Goal: Task Accomplishment & Management: Manage account settings

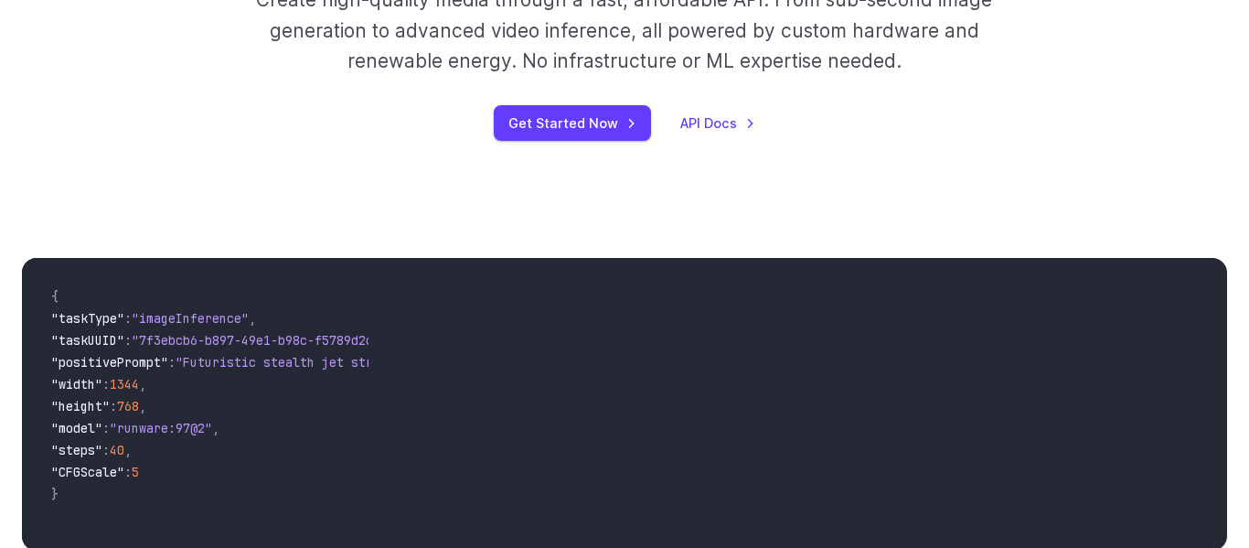
scroll to position [454, 0]
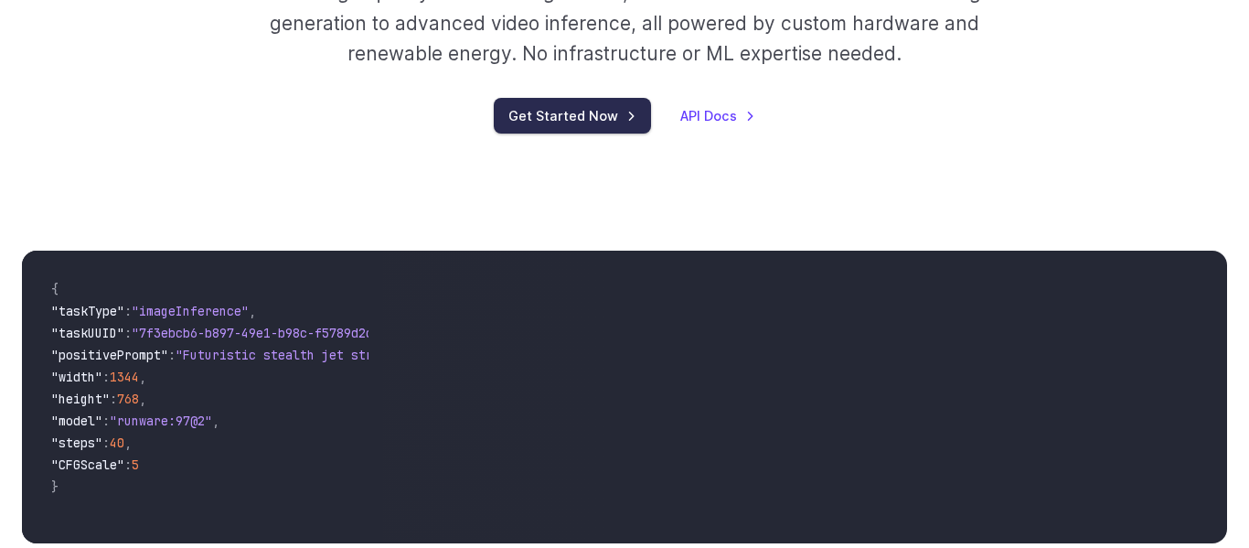
click at [564, 102] on link "Get Started Now" at bounding box center [572, 116] width 157 height 36
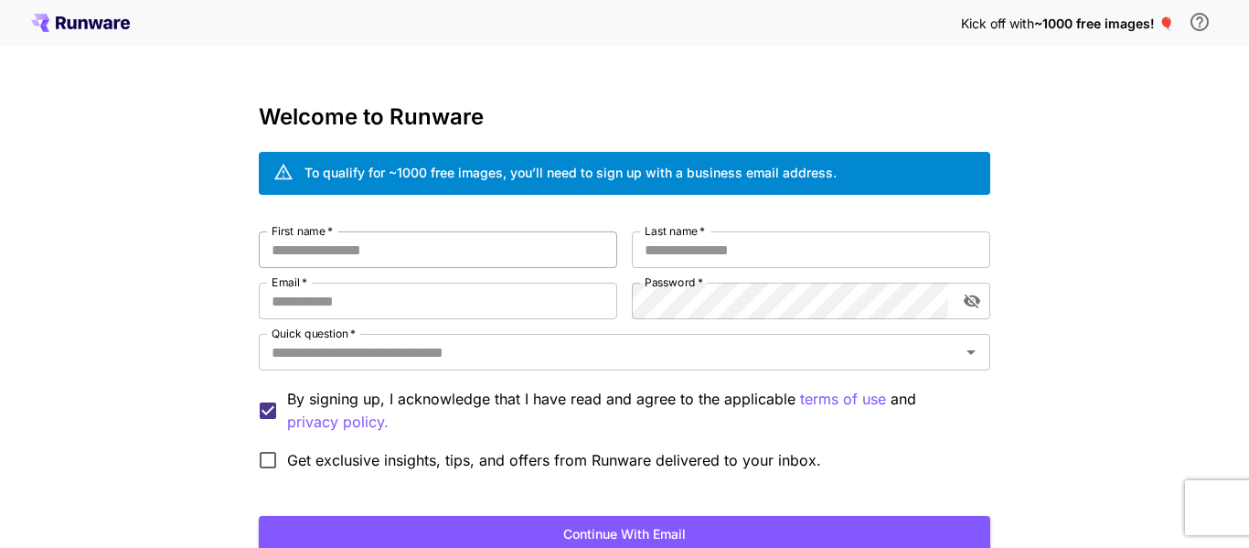
click at [517, 234] on input "First name   *" at bounding box center [438, 249] width 359 height 37
type input "*****"
click at [791, 244] on input "Last name   *" at bounding box center [811, 249] width 359 height 37
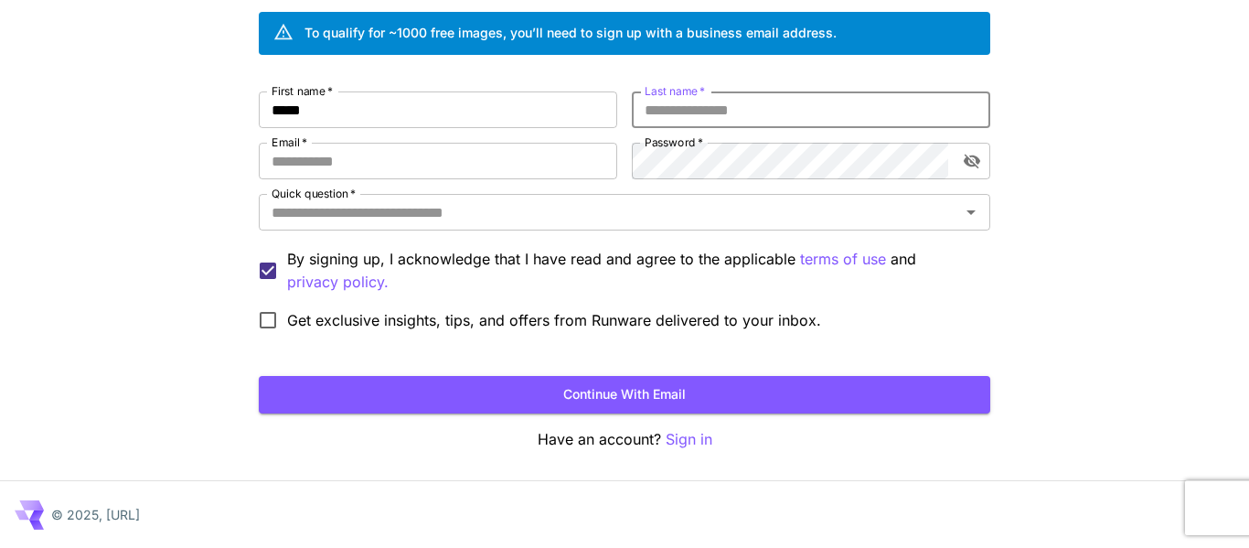
scroll to position [137, 0]
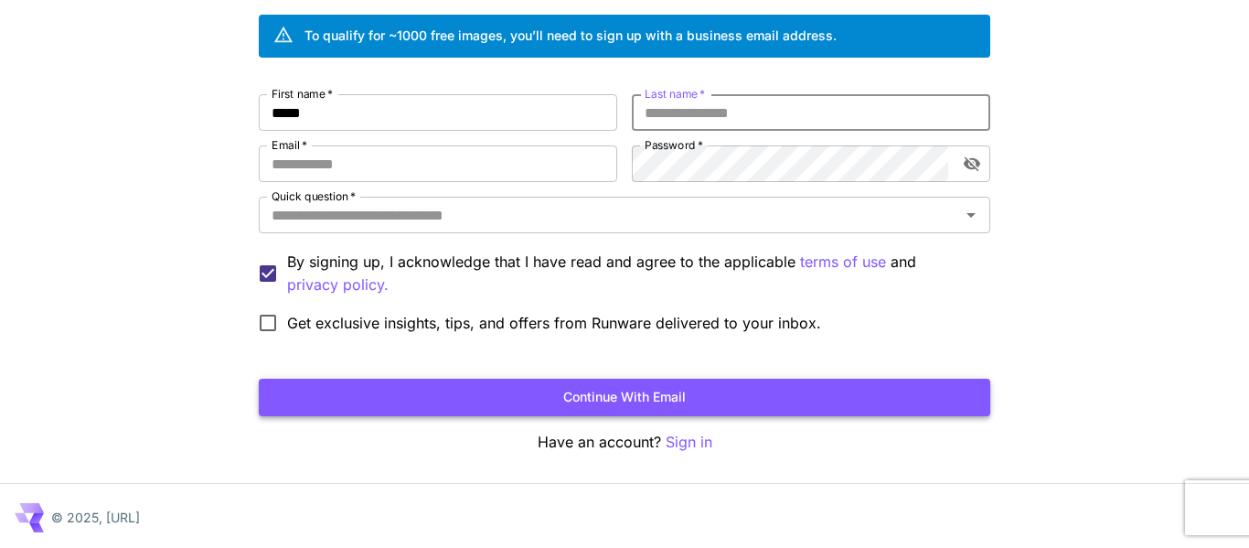
click at [743, 391] on button "Continue with email" at bounding box center [625, 397] width 732 height 37
click at [751, 121] on input "Last name   *" at bounding box center [811, 112] width 359 height 37
type input "****"
click at [430, 165] on input "Email   *" at bounding box center [438, 163] width 359 height 37
type input "**********"
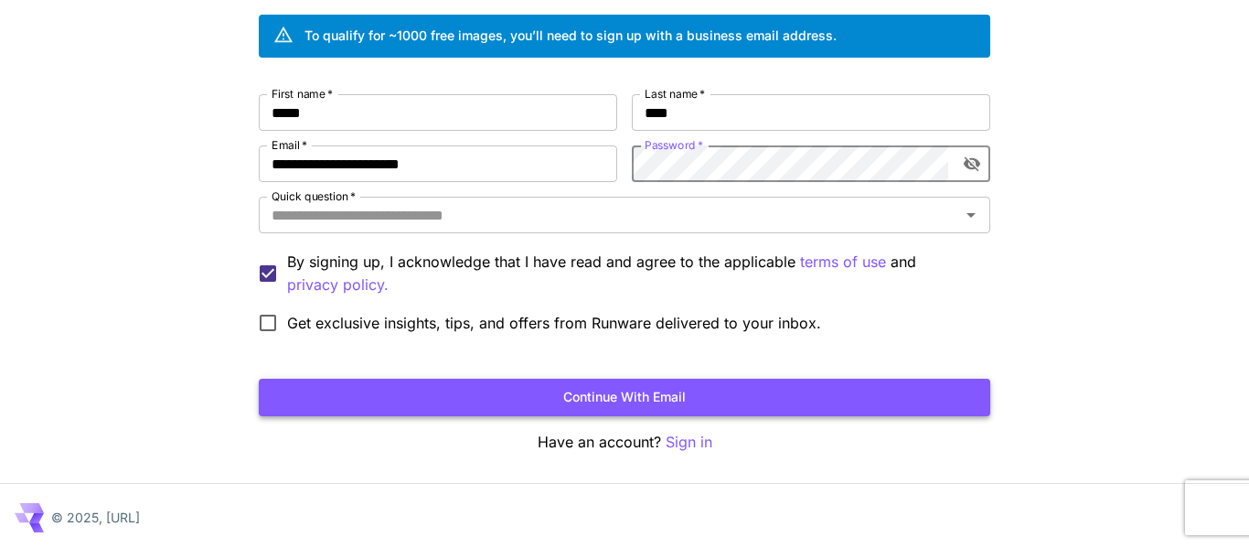
click at [530, 386] on button "Continue with email" at bounding box center [625, 397] width 732 height 37
click at [410, 222] on input "Quick question   *" at bounding box center [609, 215] width 691 height 26
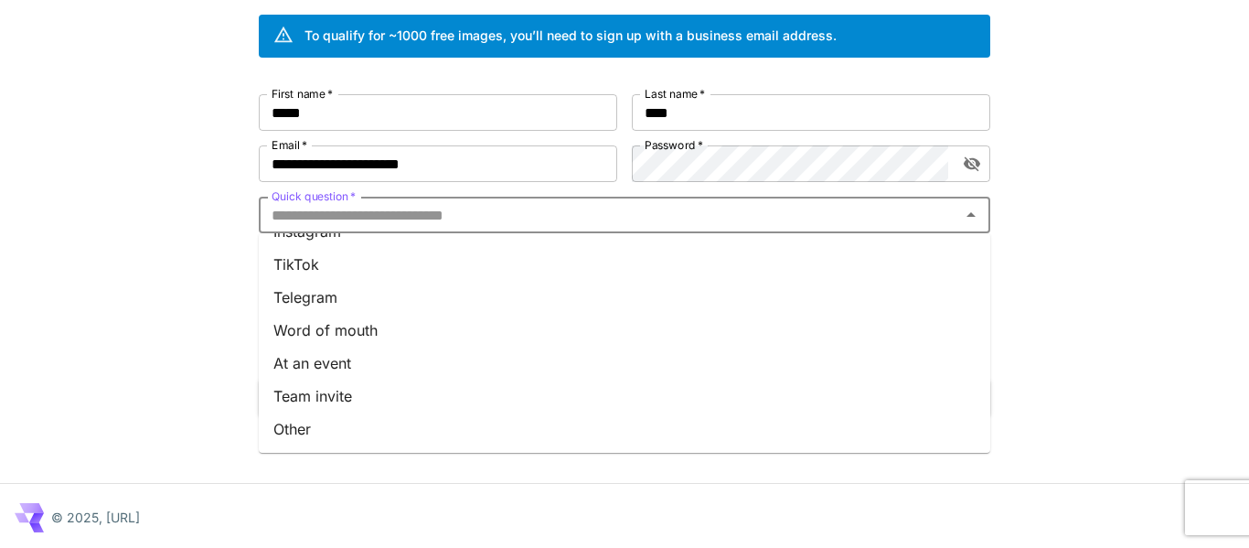
scroll to position [0, 0]
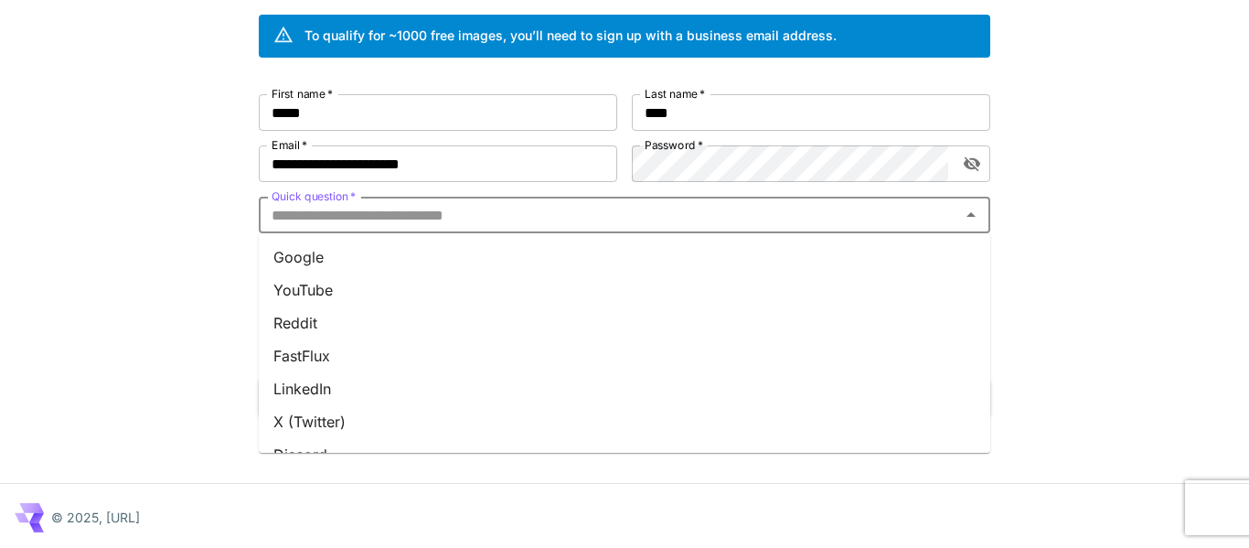
click at [392, 259] on li "Google" at bounding box center [625, 257] width 732 height 33
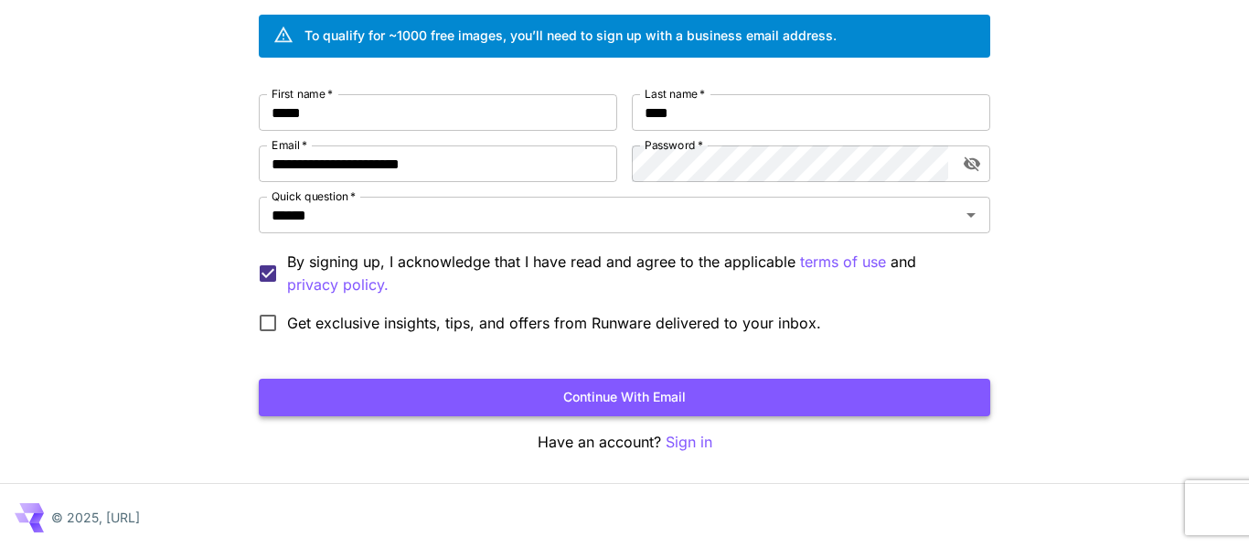
click at [466, 399] on button "Continue with email" at bounding box center [625, 397] width 732 height 37
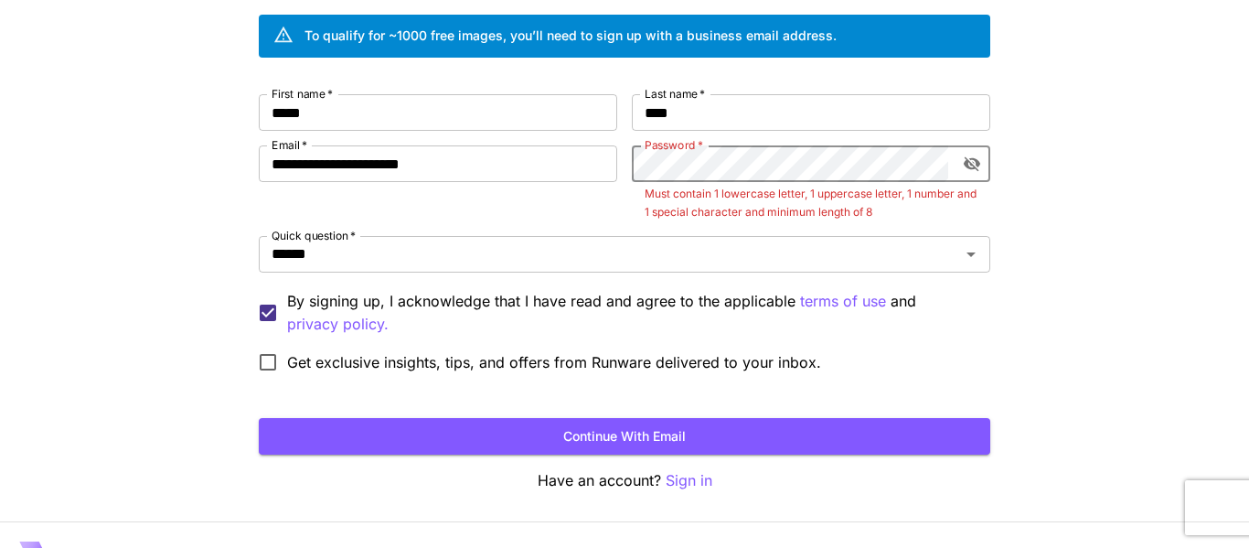
click at [971, 155] on icon "toggle password visibility" at bounding box center [972, 164] width 18 height 18
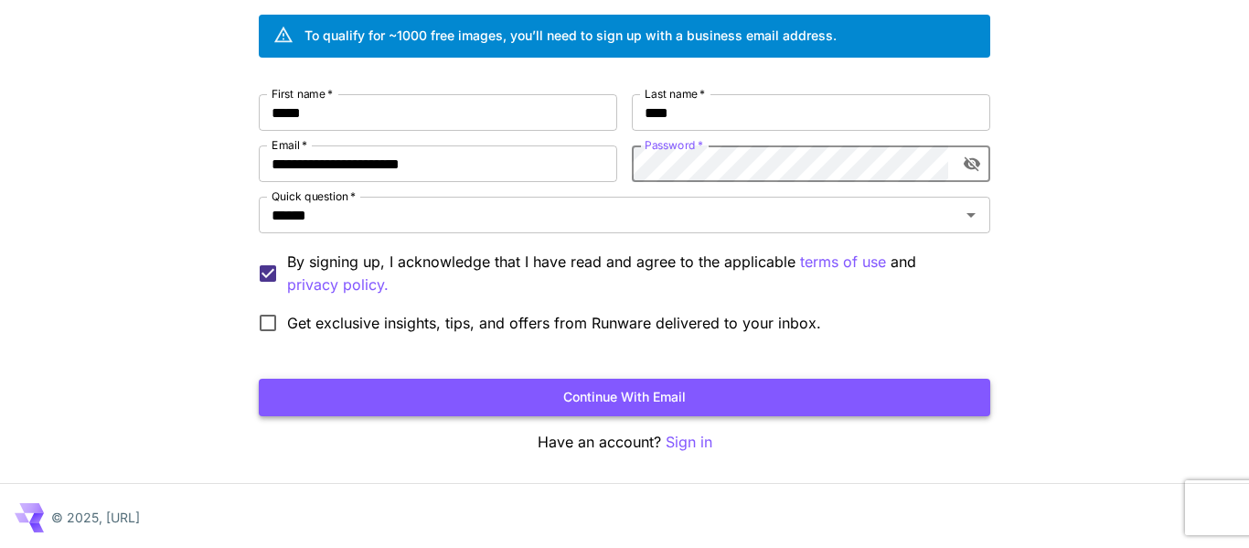
click at [779, 412] on button "Continue with email" at bounding box center [625, 397] width 732 height 37
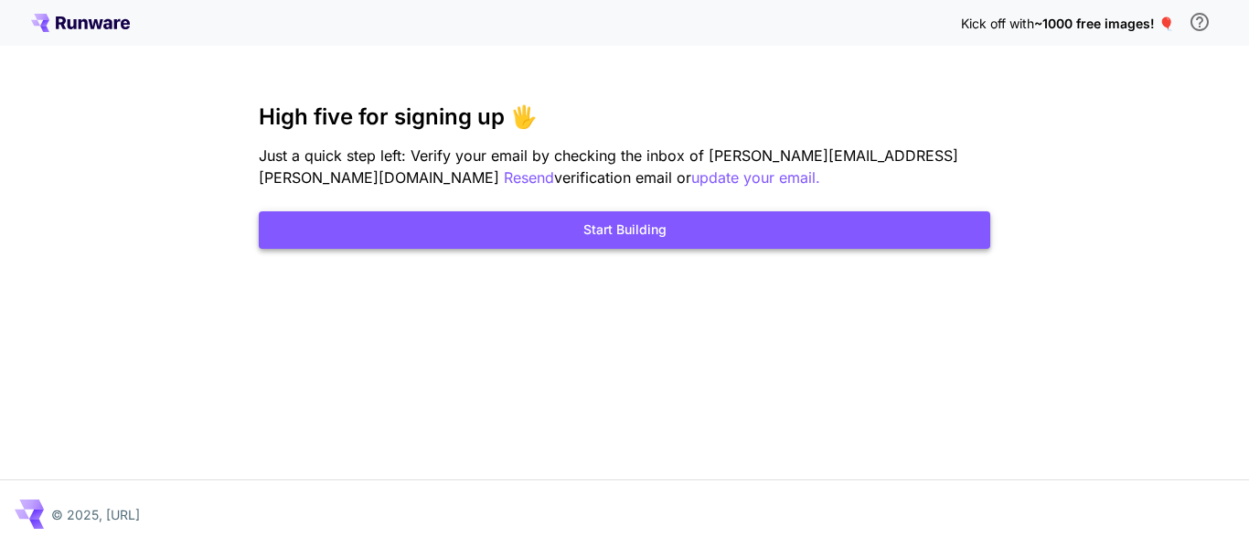
click at [742, 222] on button "Start Building" at bounding box center [625, 229] width 732 height 37
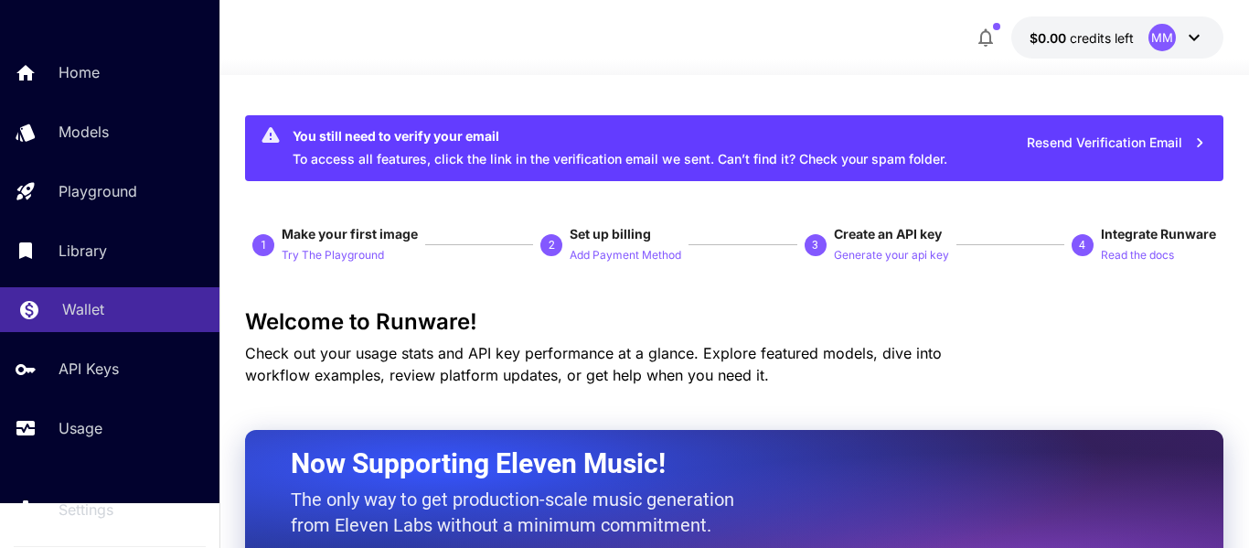
scroll to position [46, 0]
click at [96, 356] on link "API Keys" at bounding box center [110, 368] width 220 height 45
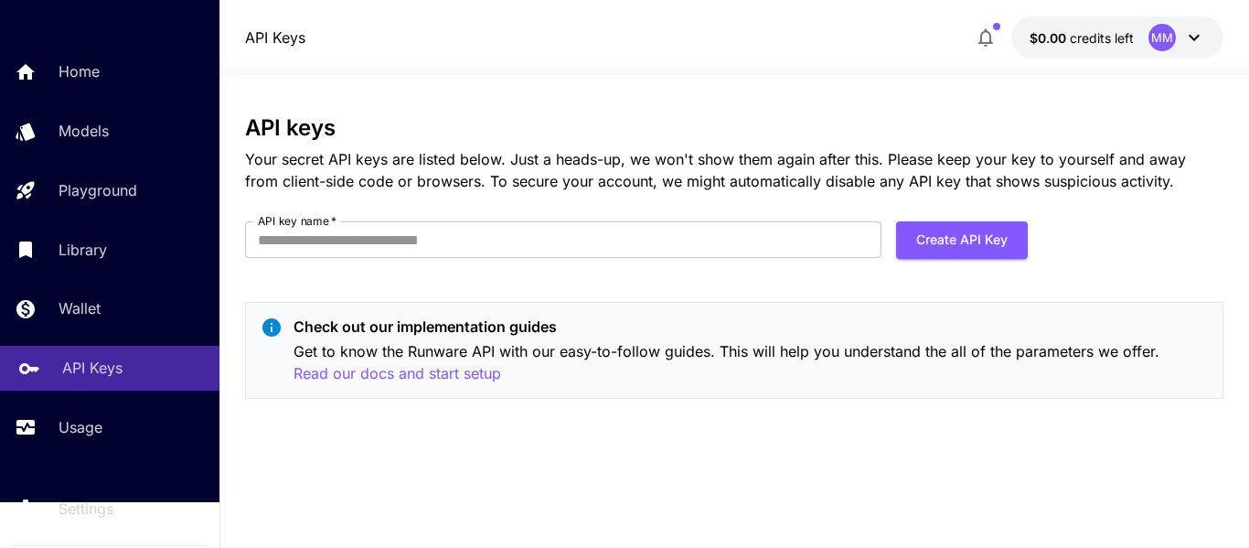
scroll to position [91, 0]
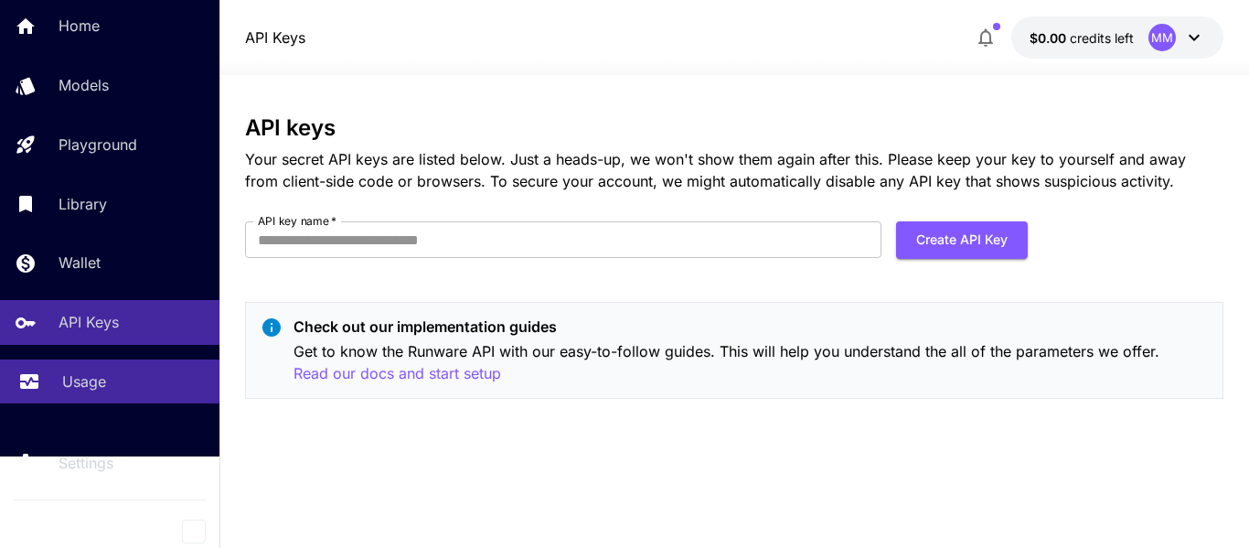
click at [88, 383] on p "Usage" at bounding box center [84, 381] width 44 height 22
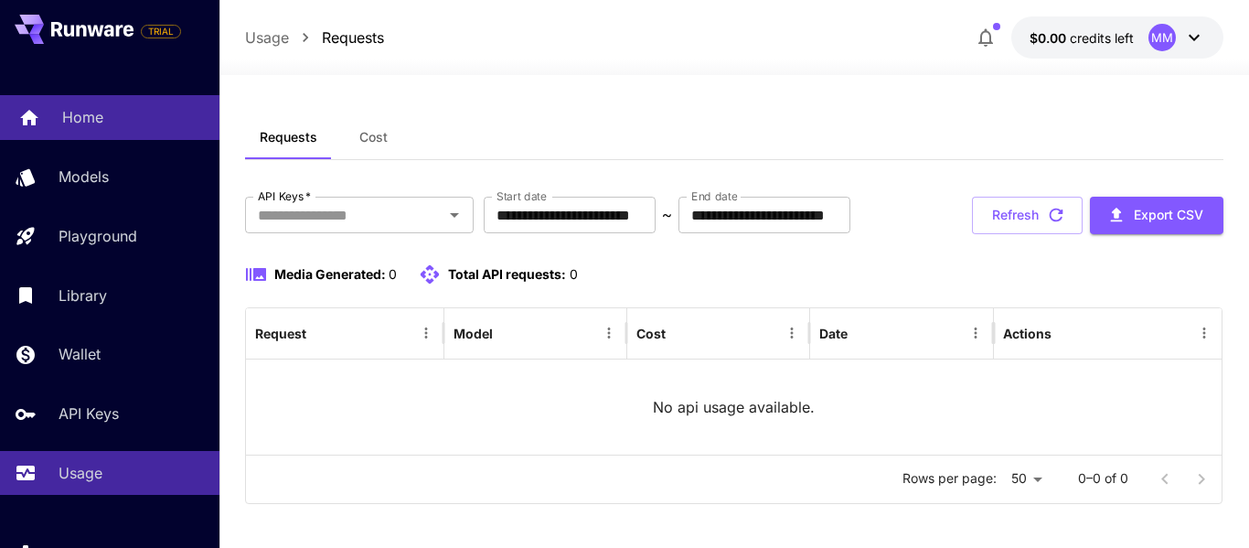
click at [75, 107] on p "Home" at bounding box center [82, 117] width 41 height 22
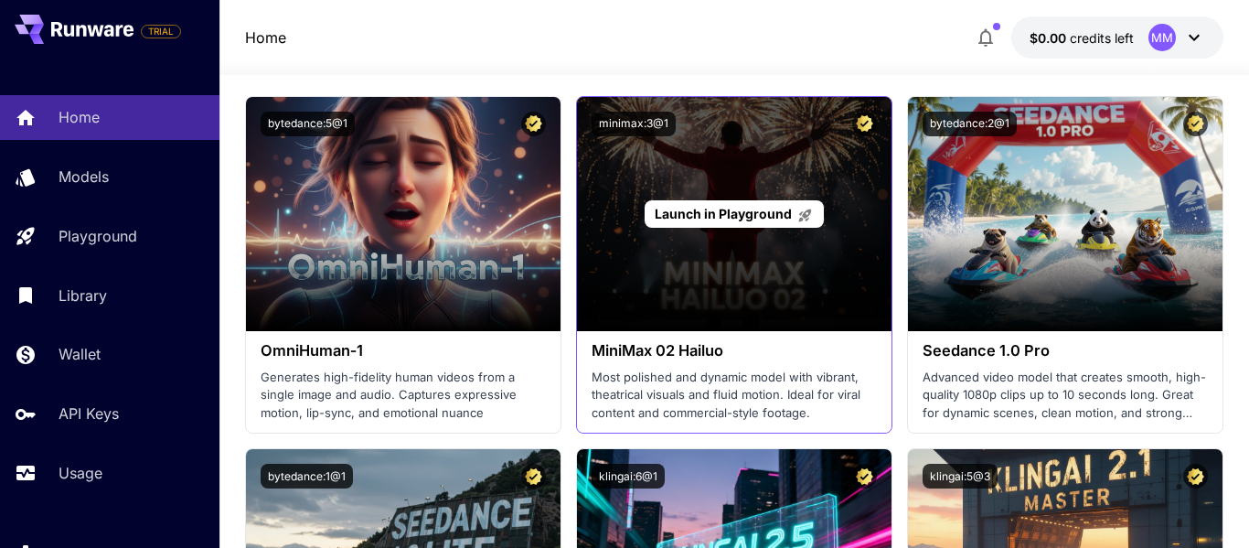
scroll to position [608, 0]
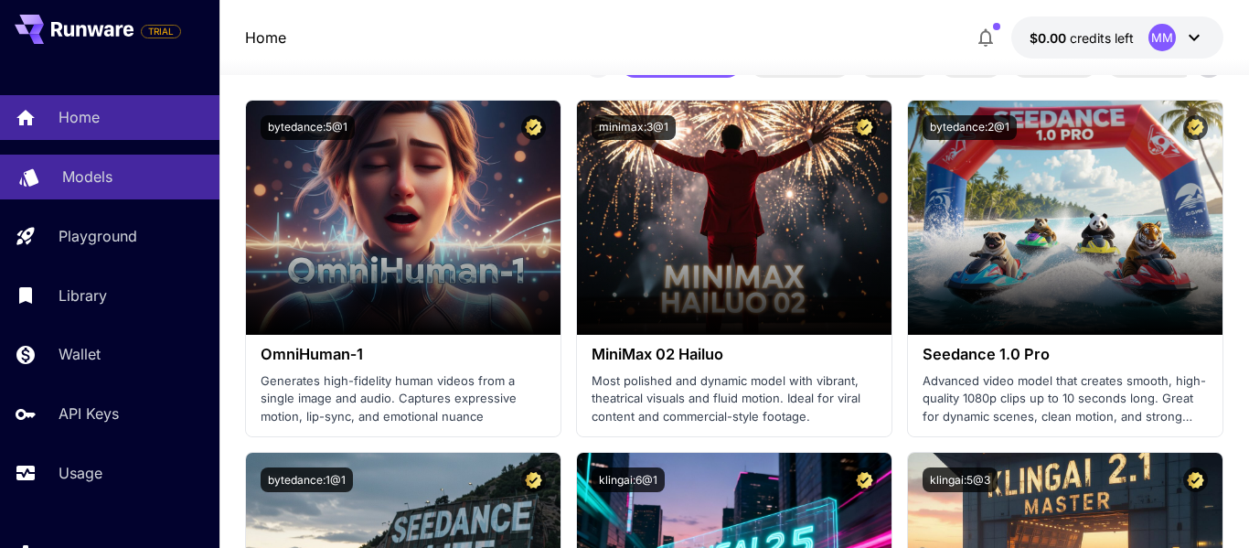
click at [124, 171] on div "Models" at bounding box center [133, 177] width 143 height 22
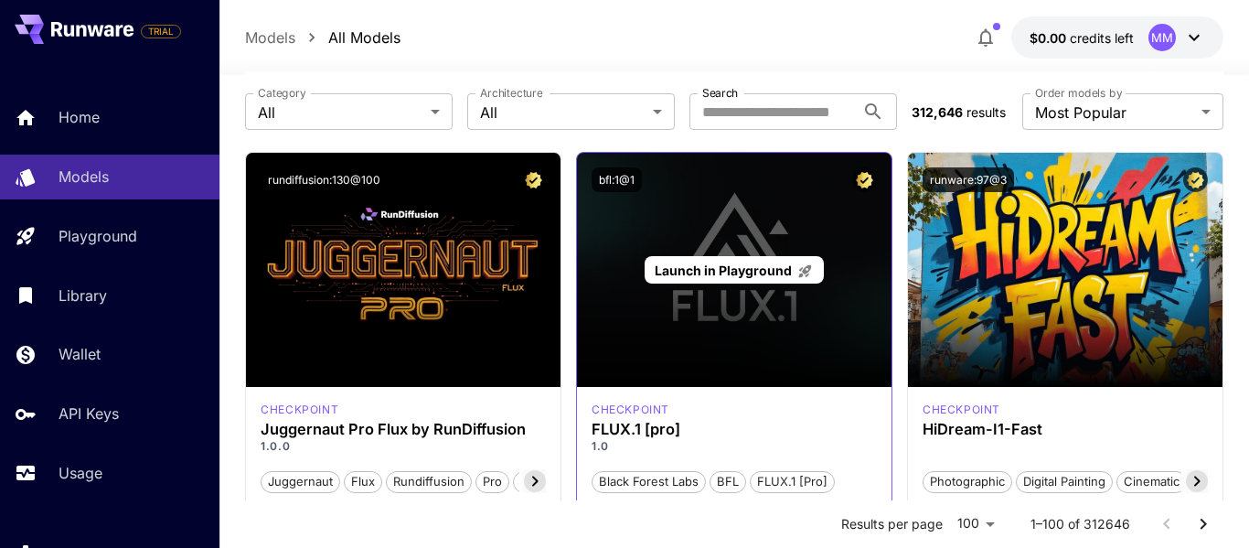
scroll to position [75, 0]
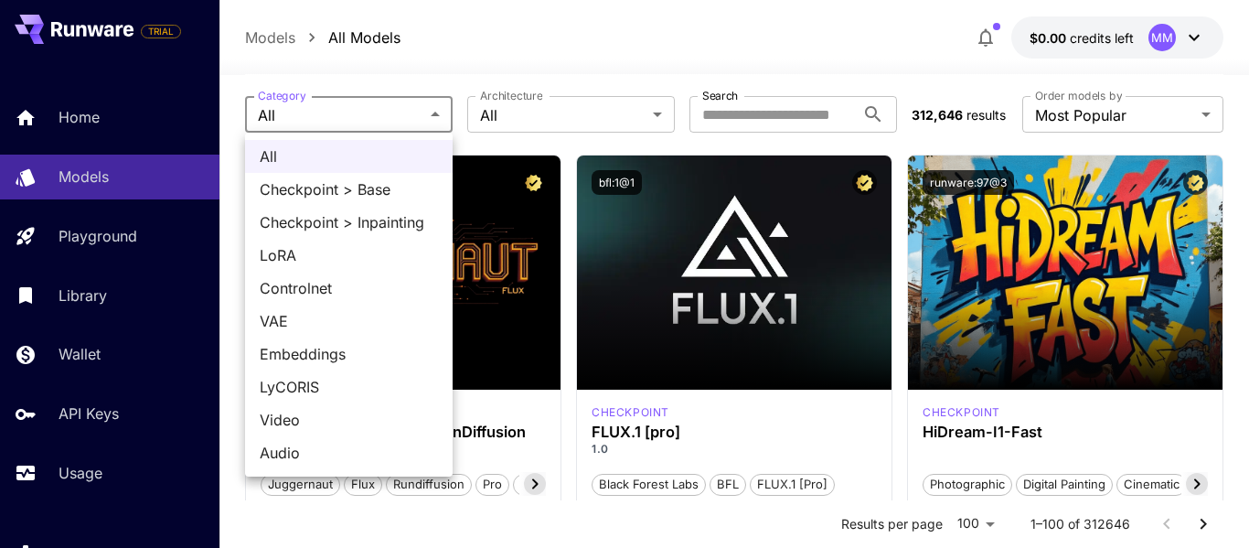
click at [364, 116] on div at bounding box center [624, 274] width 1249 height 548
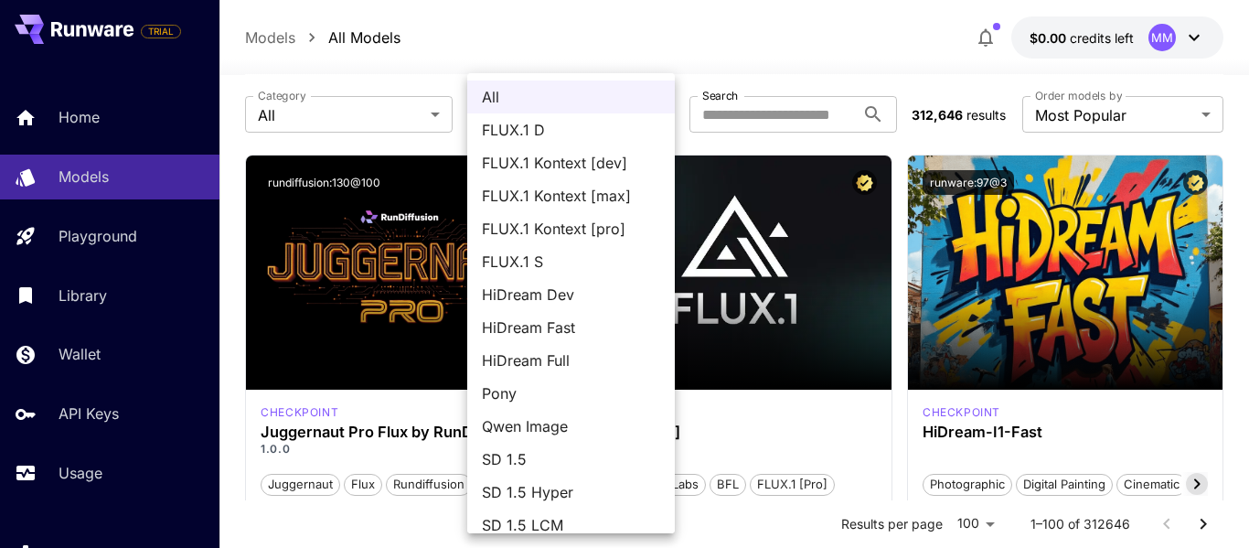
click at [581, 105] on span "All" at bounding box center [571, 97] width 178 height 22
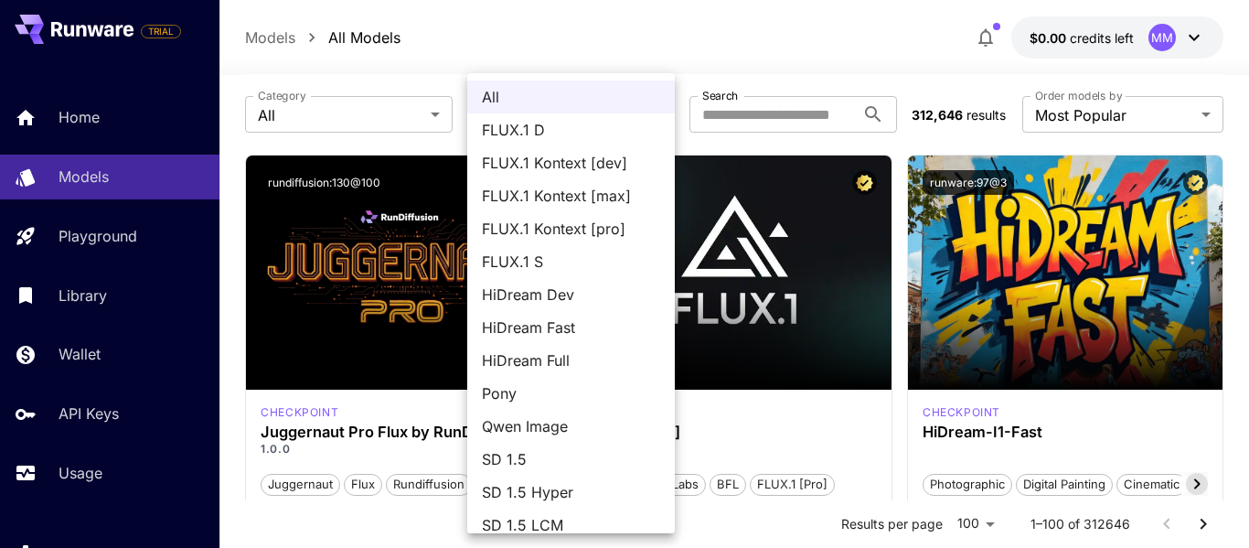
click at [581, 105] on span "All" at bounding box center [571, 97] width 178 height 22
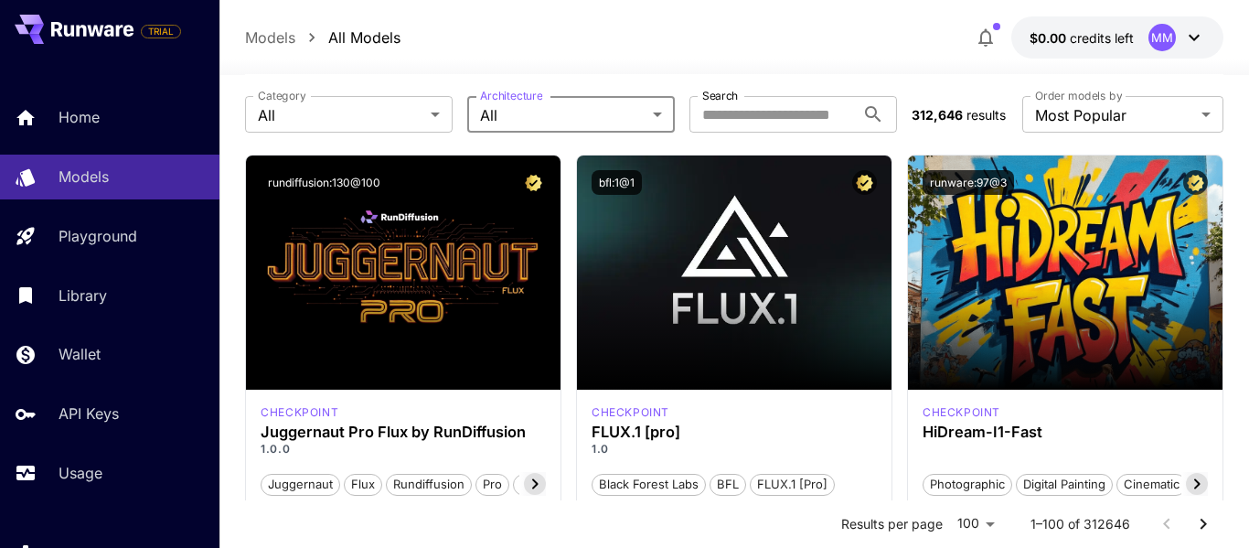
click at [357, 133] on div "**********" at bounding box center [734, 114] width 979 height 80
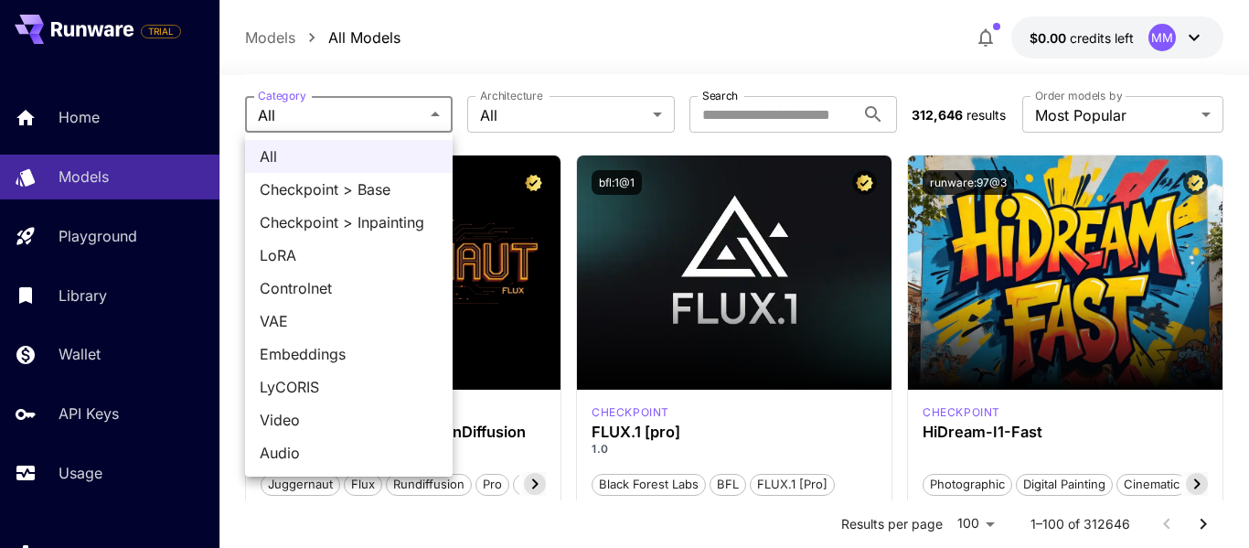
click at [611, 64] on div at bounding box center [624, 274] width 1249 height 548
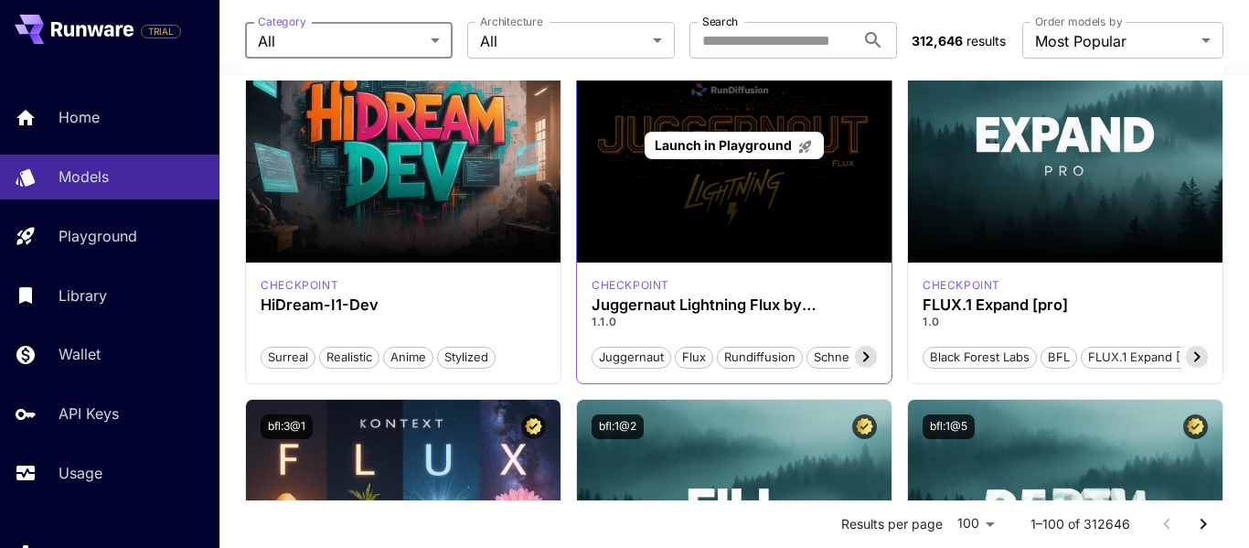
scroll to position [589, 0]
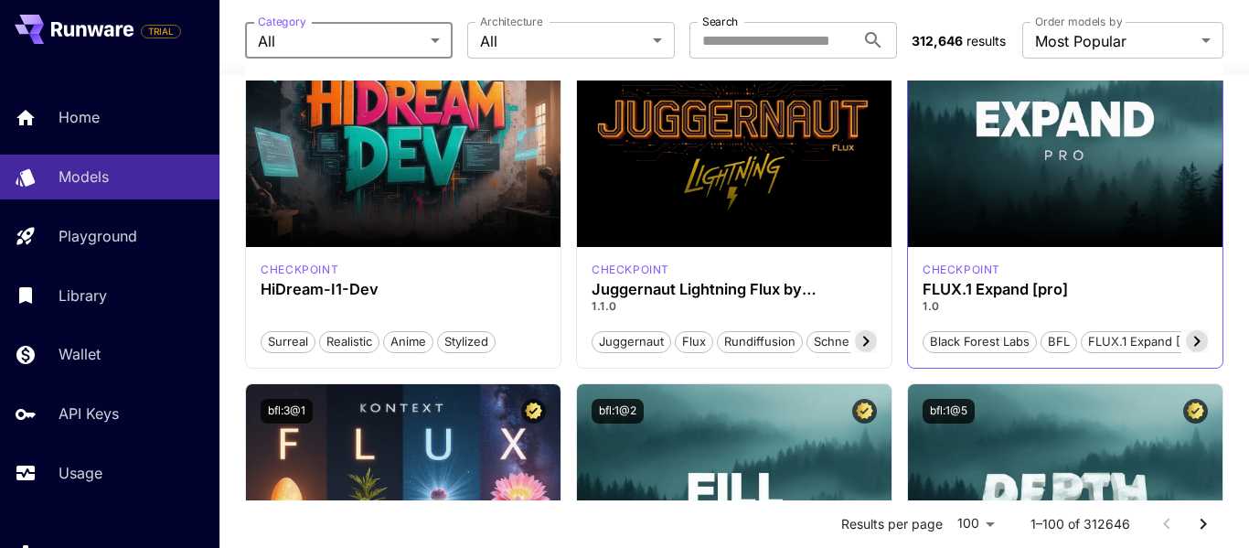
click at [948, 257] on div "checkpoint FLUX.1 Expand [pro] 1.0 Black Forest Labs BFL FLUX.1 Expand [pro]" at bounding box center [1065, 307] width 315 height 121
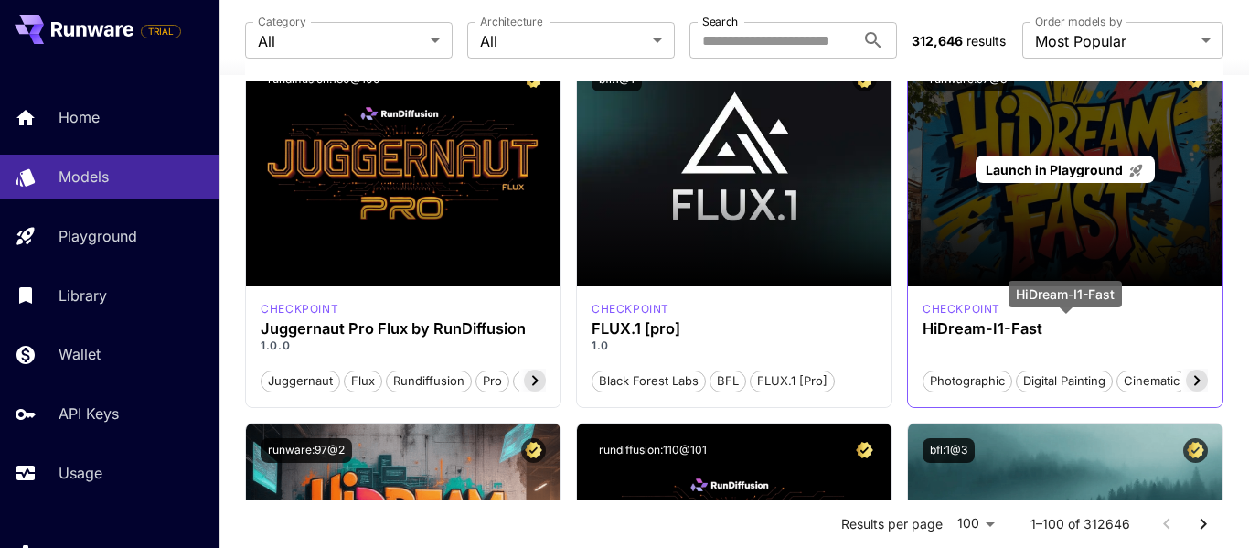
scroll to position [180, 0]
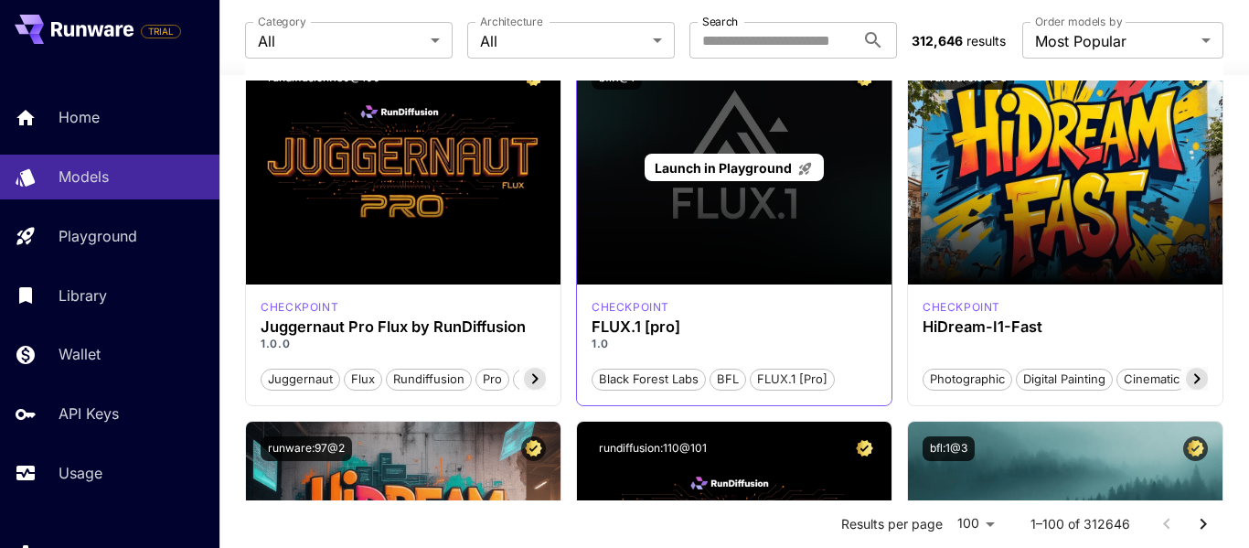
click at [712, 265] on div "Launch in Playground" at bounding box center [734, 167] width 315 height 234
click at [721, 177] on div "Launch in Playground" at bounding box center [734, 168] width 178 height 28
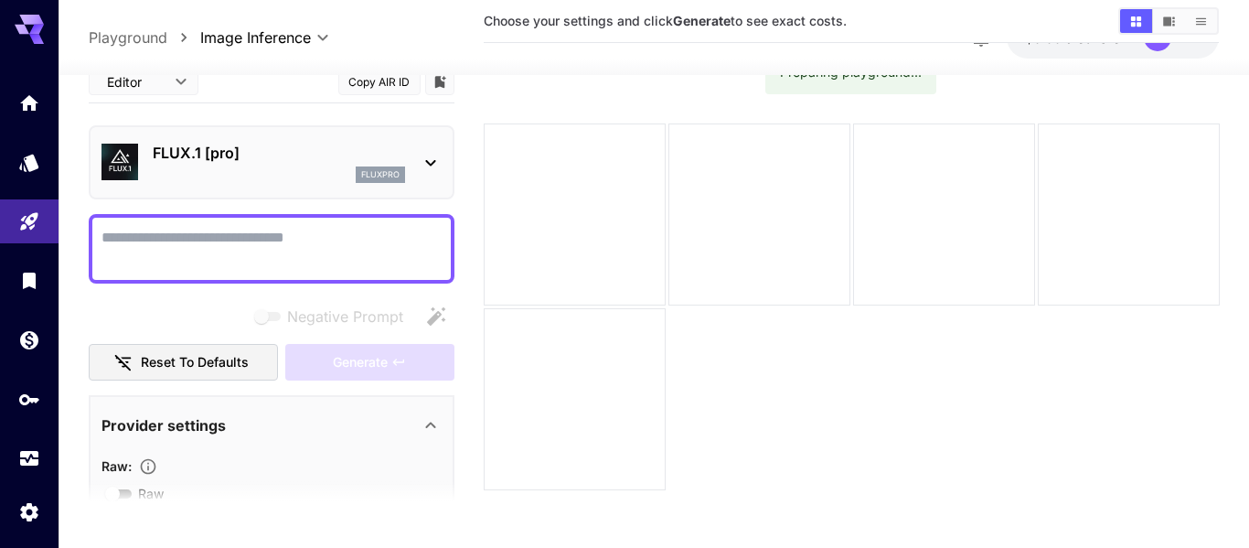
scroll to position [145, 0]
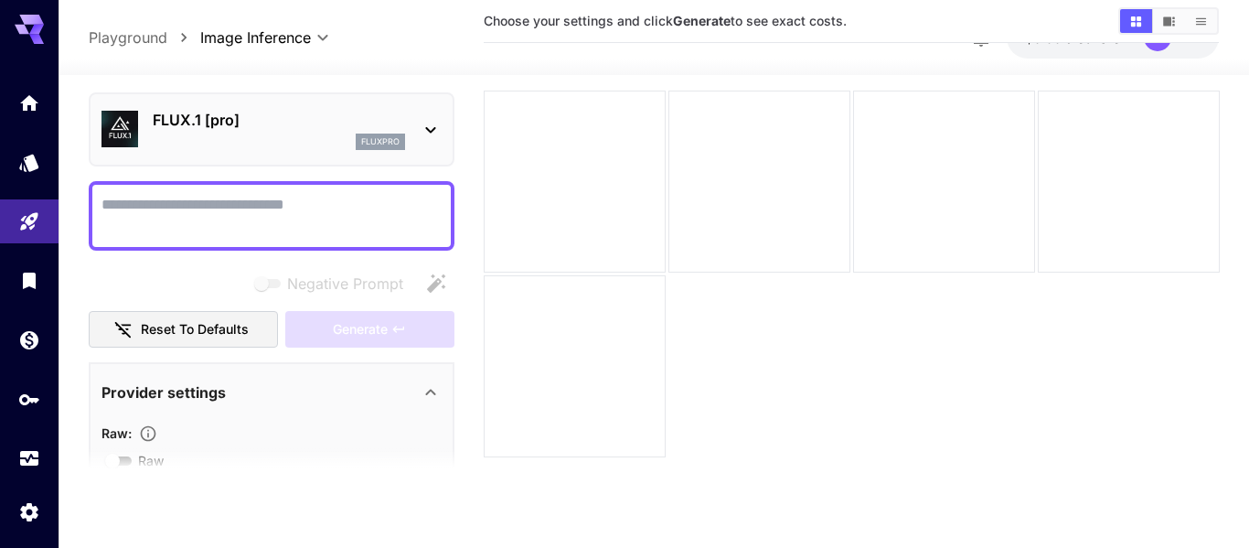
click at [426, 397] on icon at bounding box center [431, 391] width 22 height 22
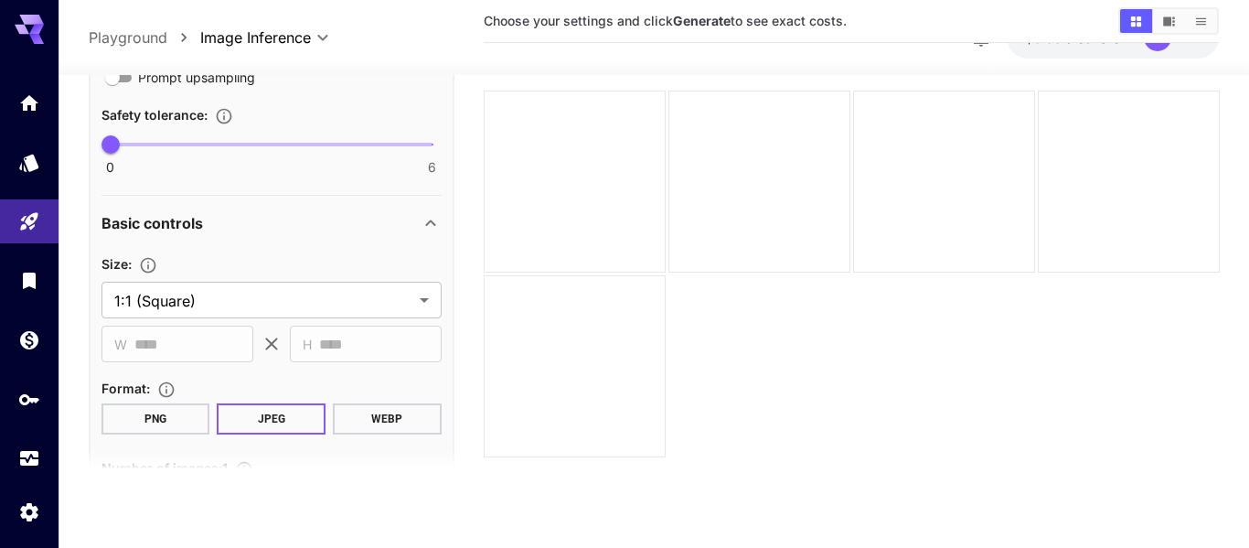
scroll to position [474, 0]
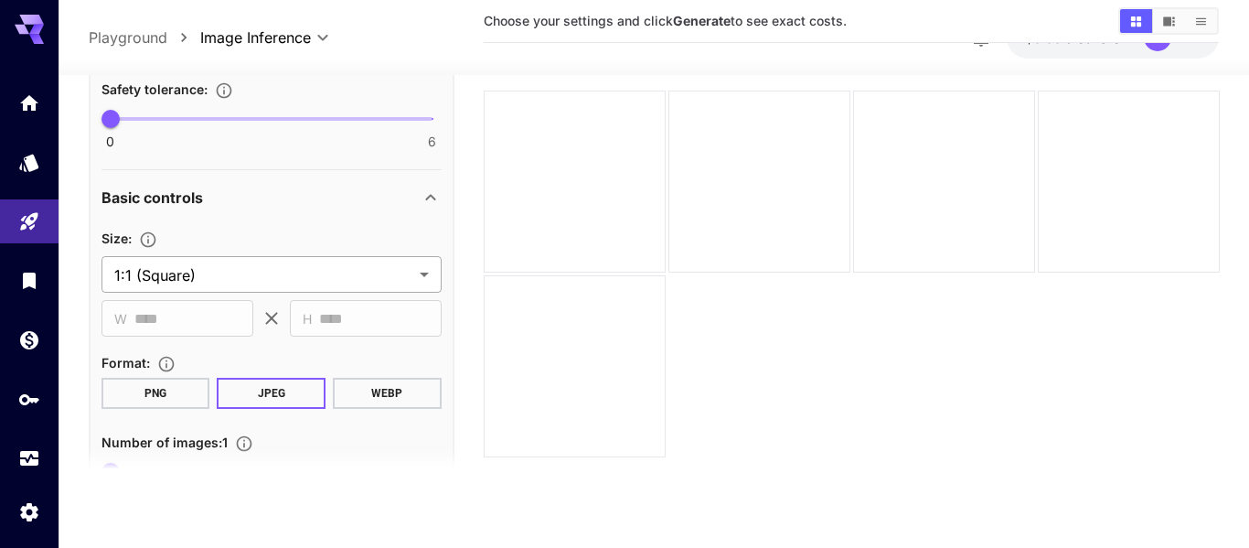
click at [374, 264] on body "**********" at bounding box center [624, 201] width 1249 height 692
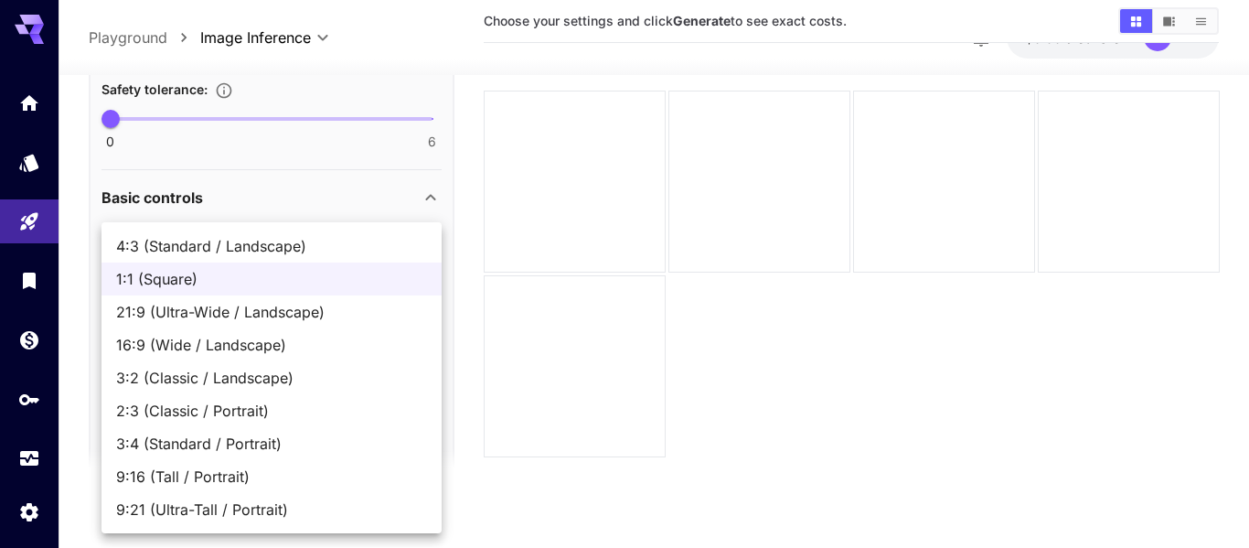
click at [337, 414] on span "2:3 (Classic / Portrait)" at bounding box center [271, 411] width 311 height 22
type input "**********"
type input "***"
type input "****"
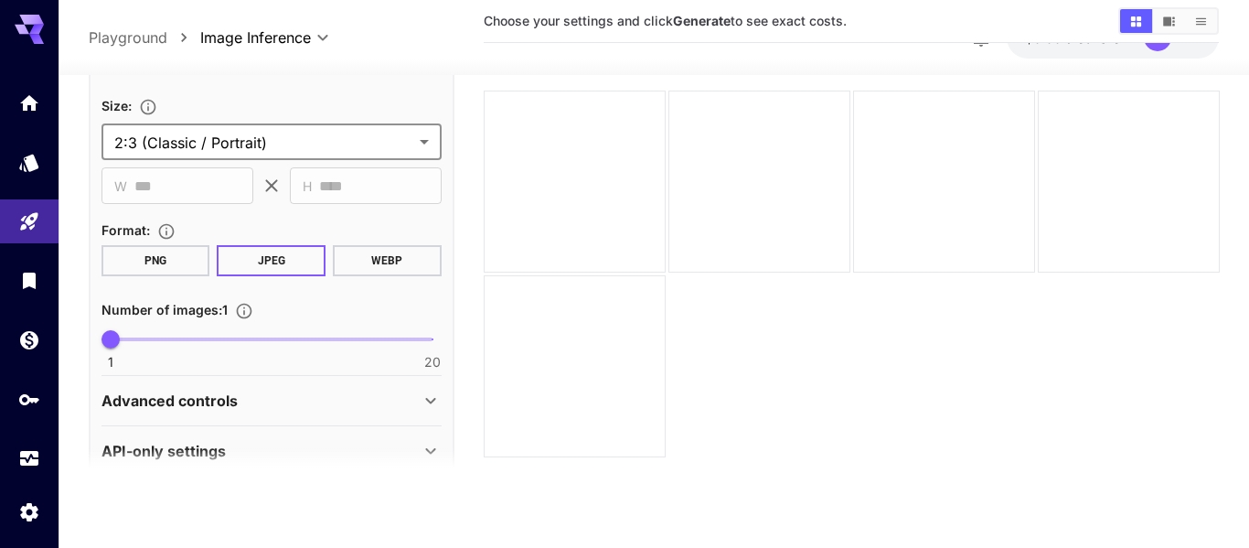
scroll to position [637, 0]
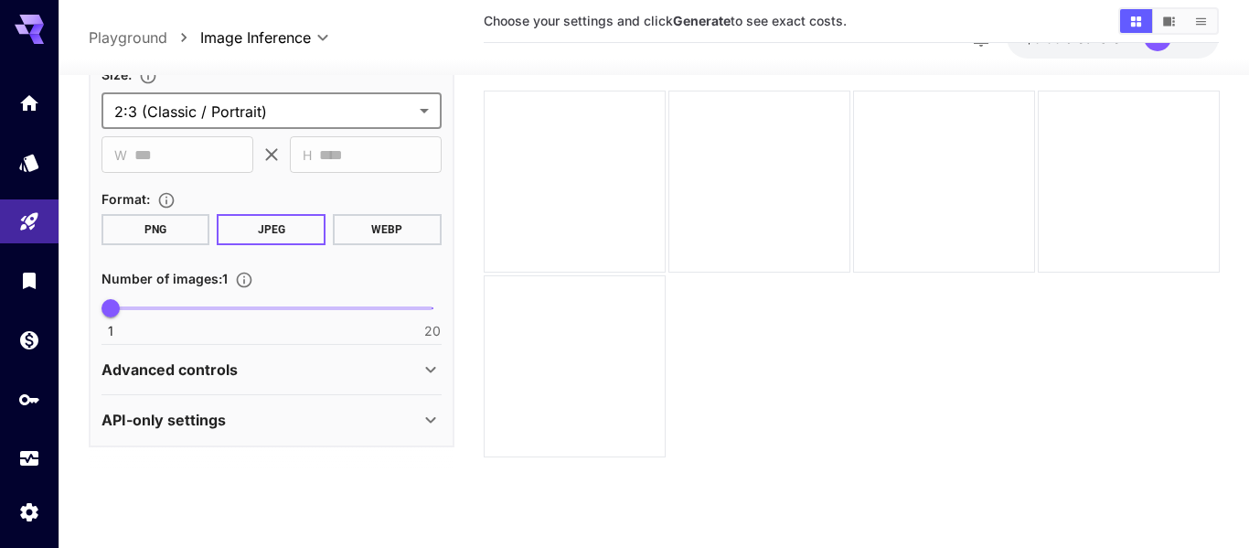
click at [337, 414] on div "API-only settings" at bounding box center [261, 420] width 318 height 22
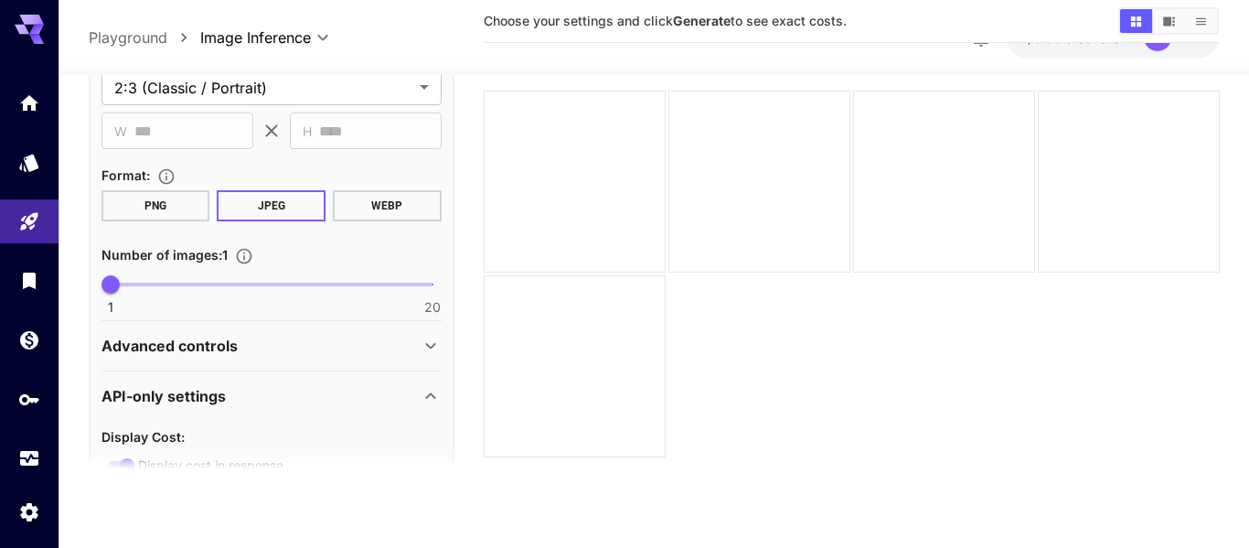
click at [359, 388] on div "API-only settings" at bounding box center [261, 396] width 318 height 22
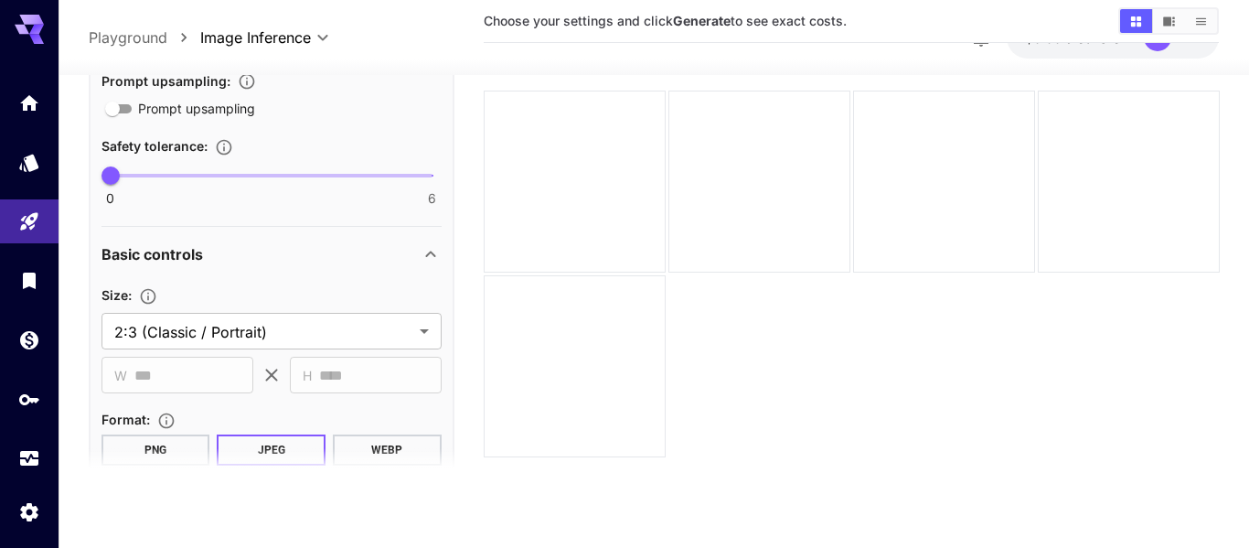
scroll to position [369, 0]
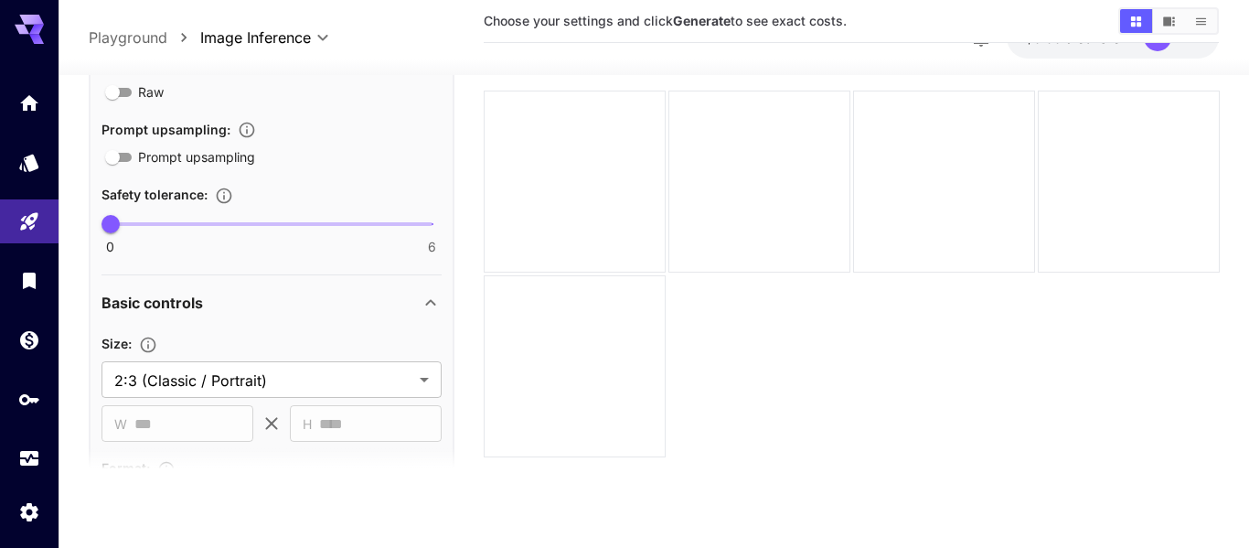
click at [353, 313] on div "Basic controls" at bounding box center [261, 303] width 318 height 22
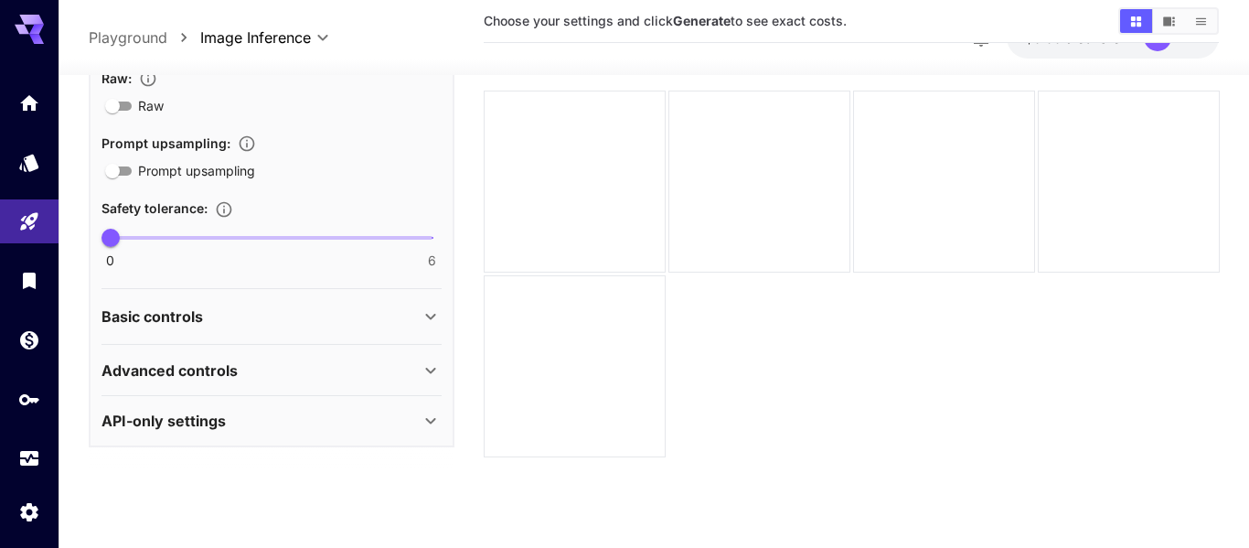
scroll to position [142, 0]
click at [305, 316] on div "Basic controls" at bounding box center [261, 319] width 318 height 22
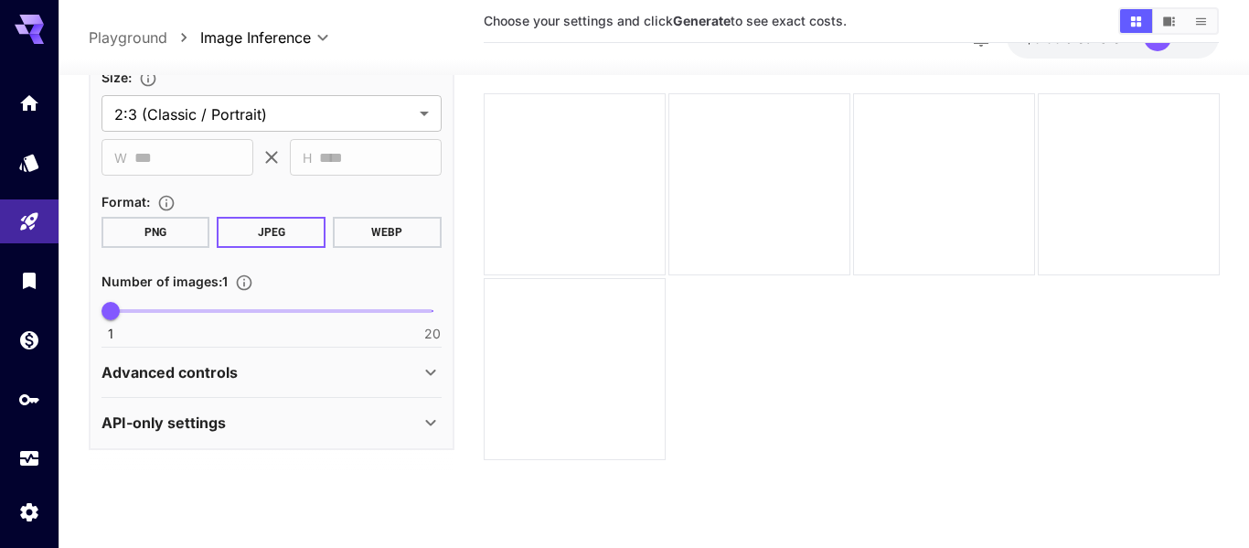
scroll to position [630, 0]
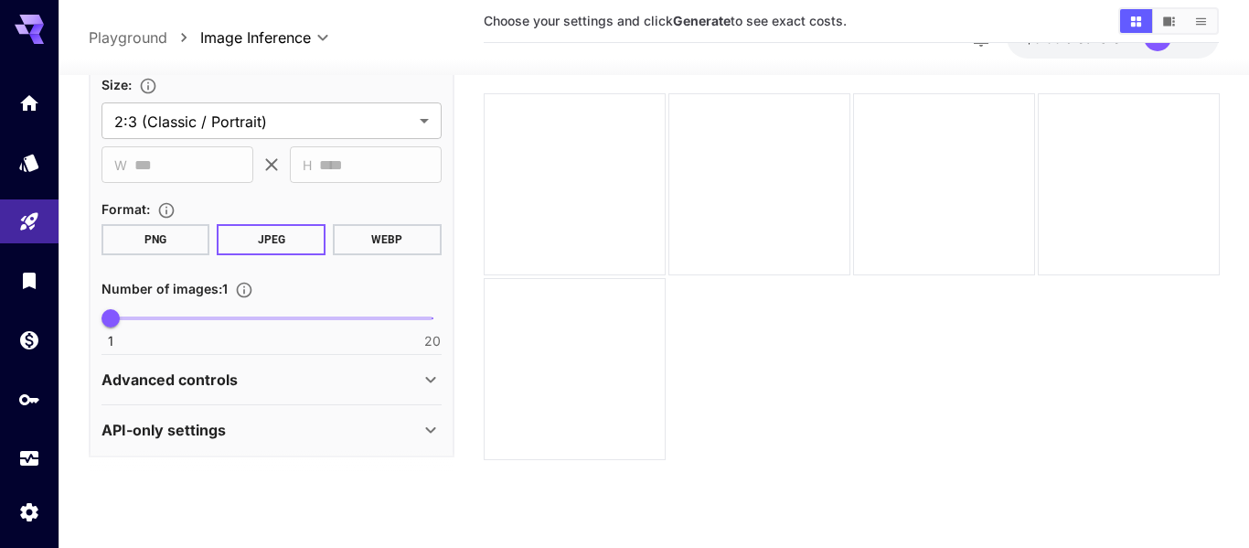
click at [286, 401] on div "Advanced controls" at bounding box center [272, 380] width 340 height 44
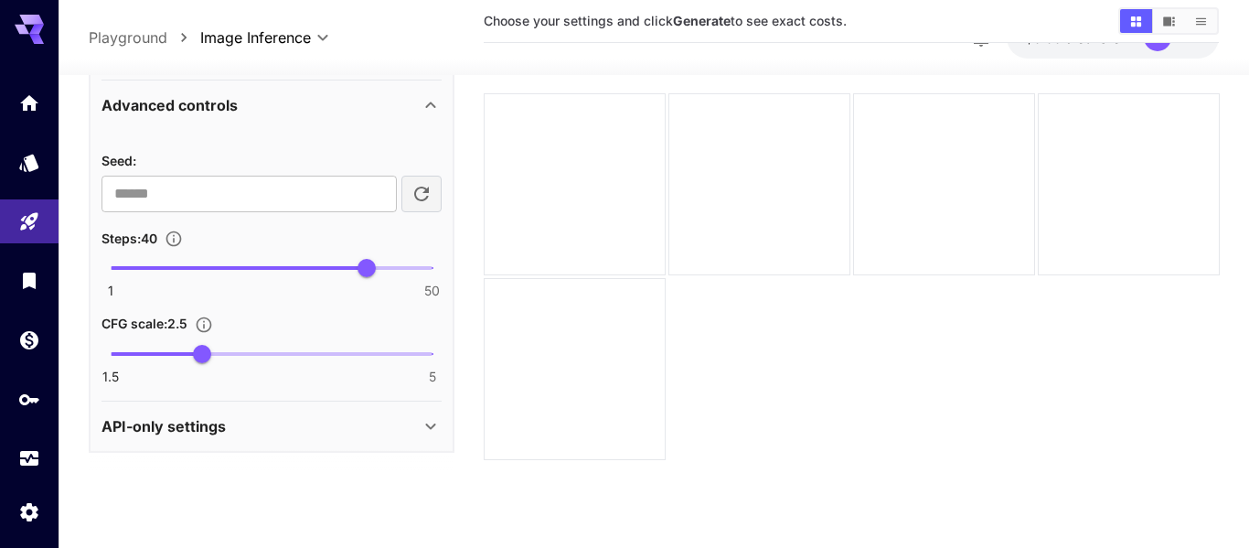
click at [284, 426] on div "API-only settings" at bounding box center [261, 426] width 318 height 22
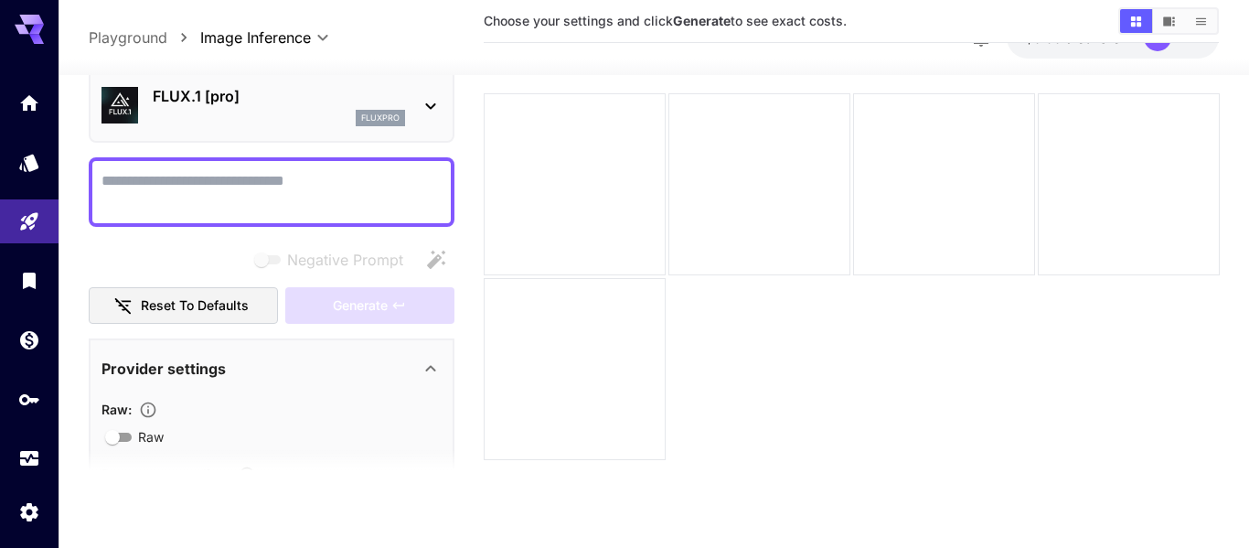
scroll to position [0, 0]
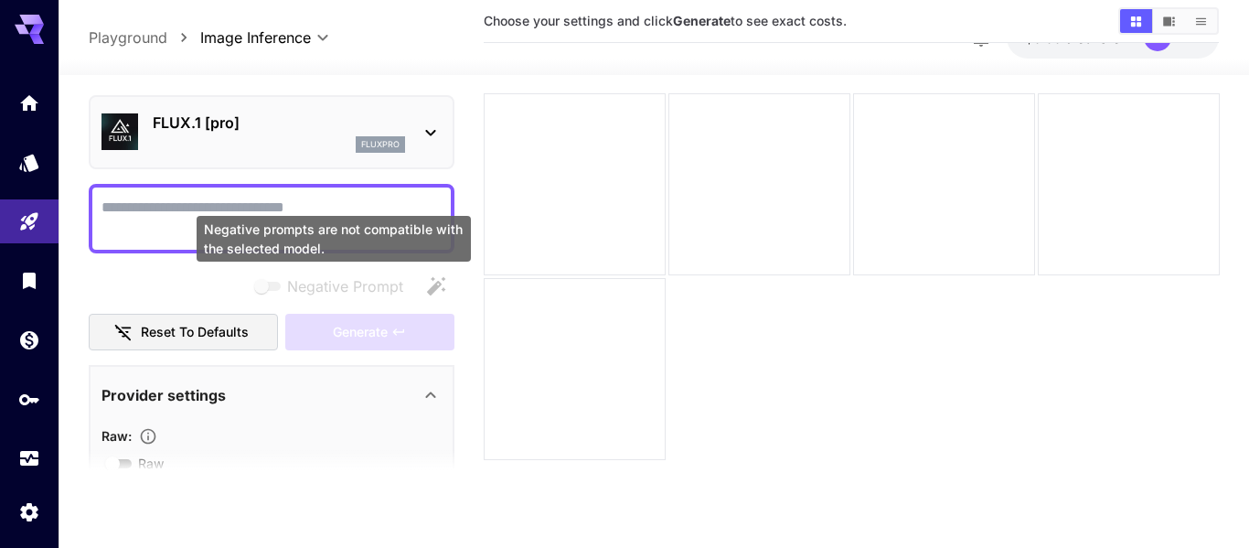
click at [367, 241] on div "Negative prompts are not compatible with the selected model." at bounding box center [334, 239] width 274 height 46
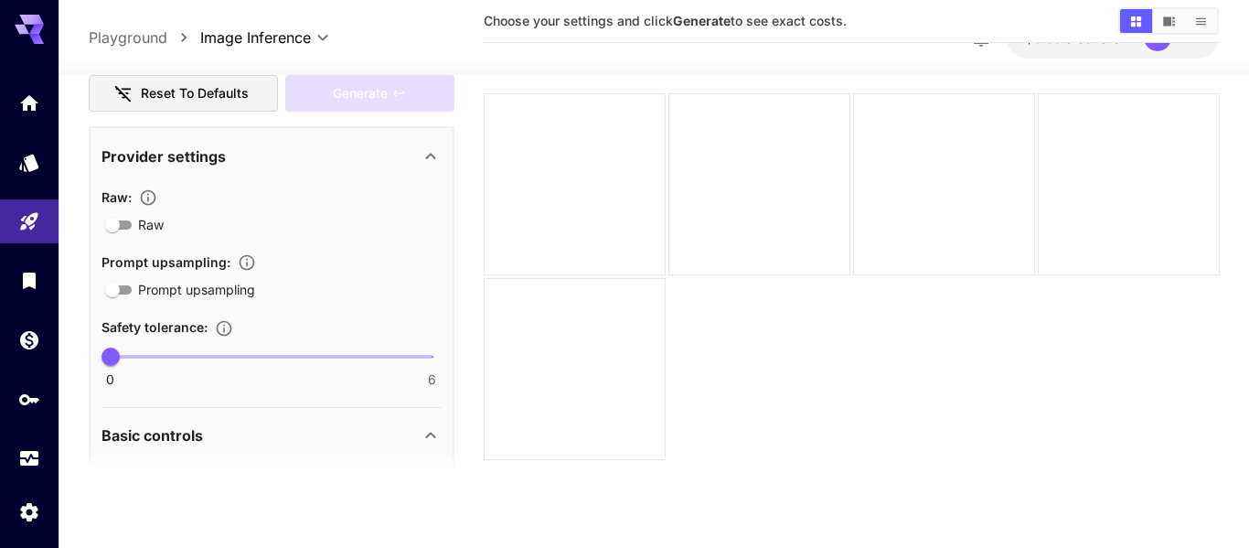
scroll to position [236, 0]
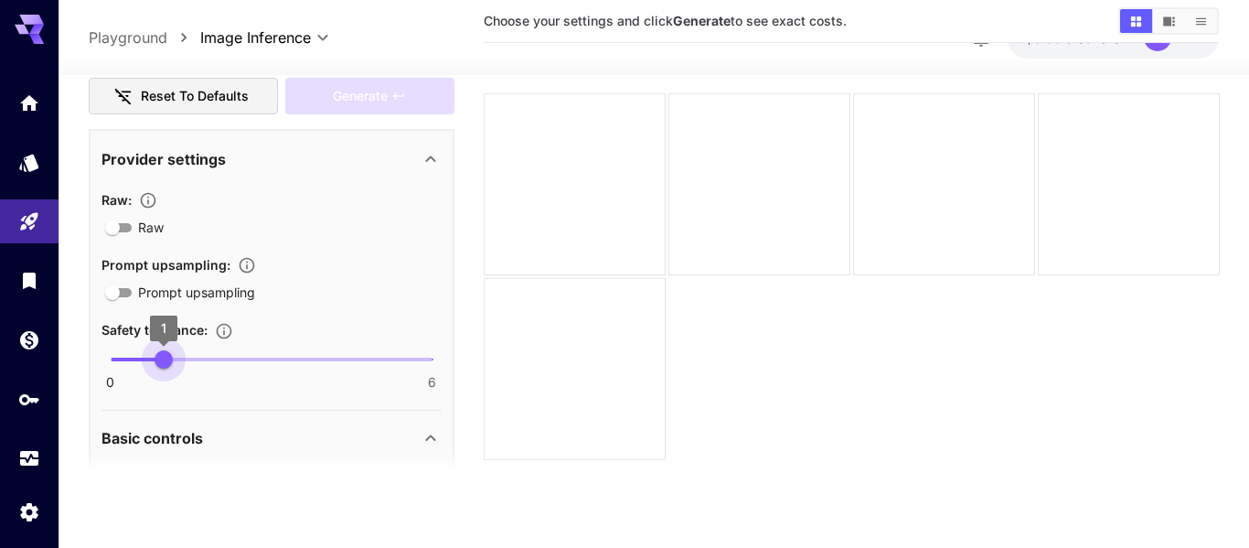
drag, startPoint x: 115, startPoint y: 361, endPoint x: 155, endPoint y: 380, distance: 44.6
click at [155, 380] on div "0 6 1" at bounding box center [272, 367] width 340 height 43
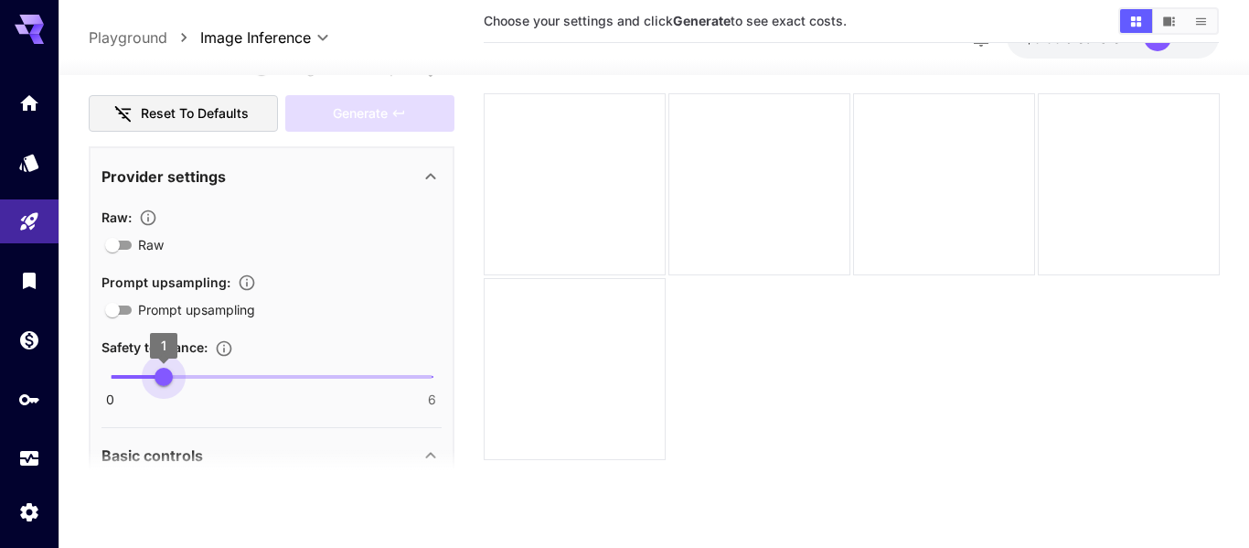
type input "*"
drag, startPoint x: 163, startPoint y: 383, endPoint x: 211, endPoint y: 388, distance: 48.7
click at [211, 386] on span "2" at bounding box center [218, 377] width 18 height 18
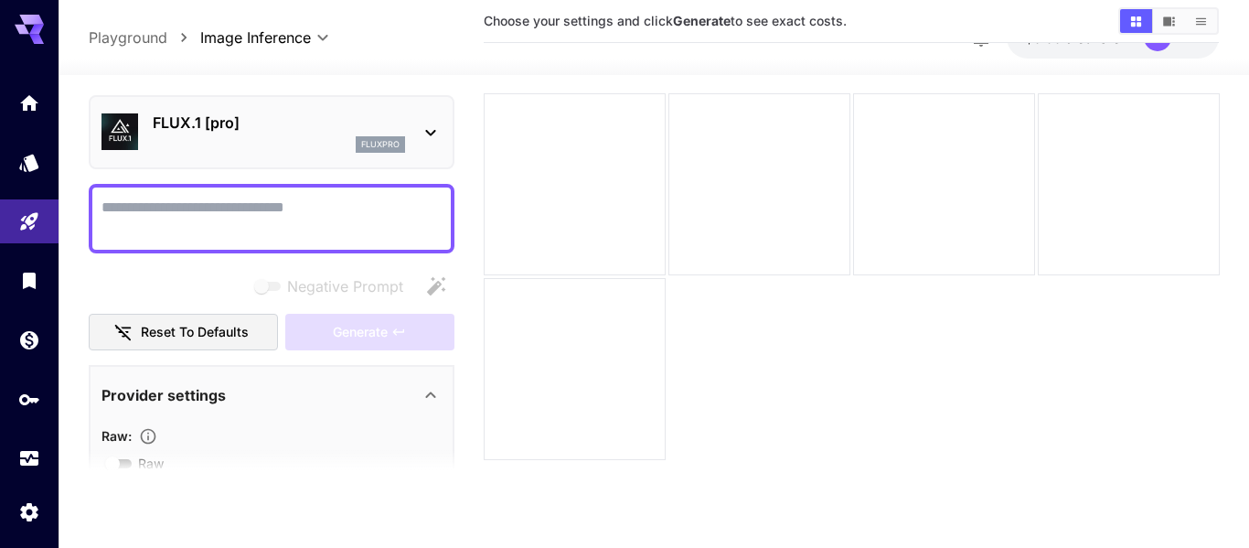
click at [247, 224] on textarea "Negative Prompt" at bounding box center [272, 219] width 340 height 44
paste textarea "**********"
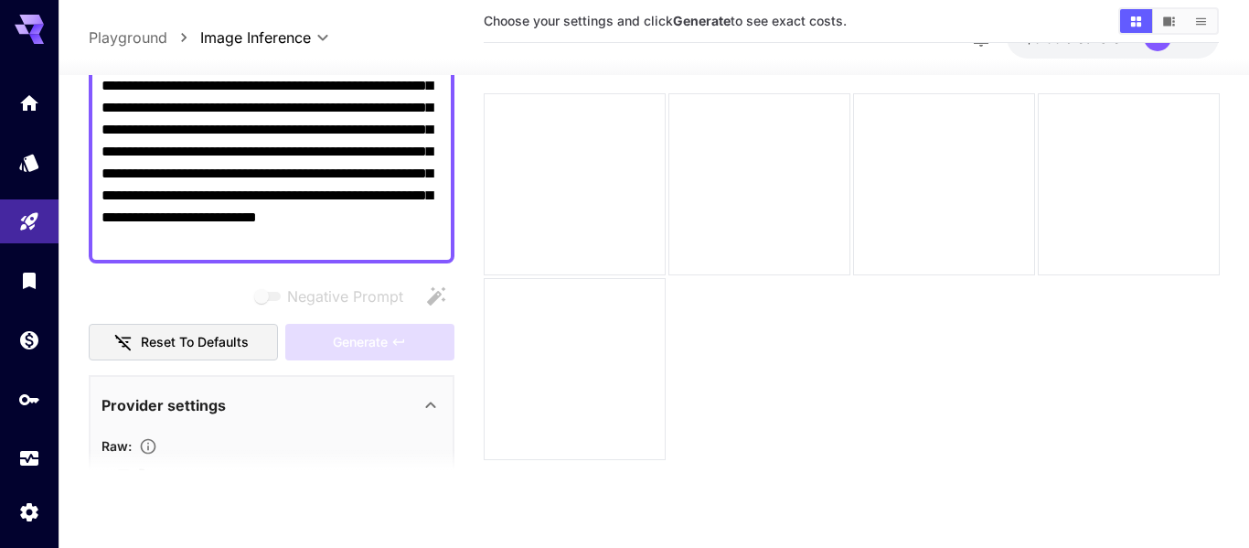
scroll to position [146, 0]
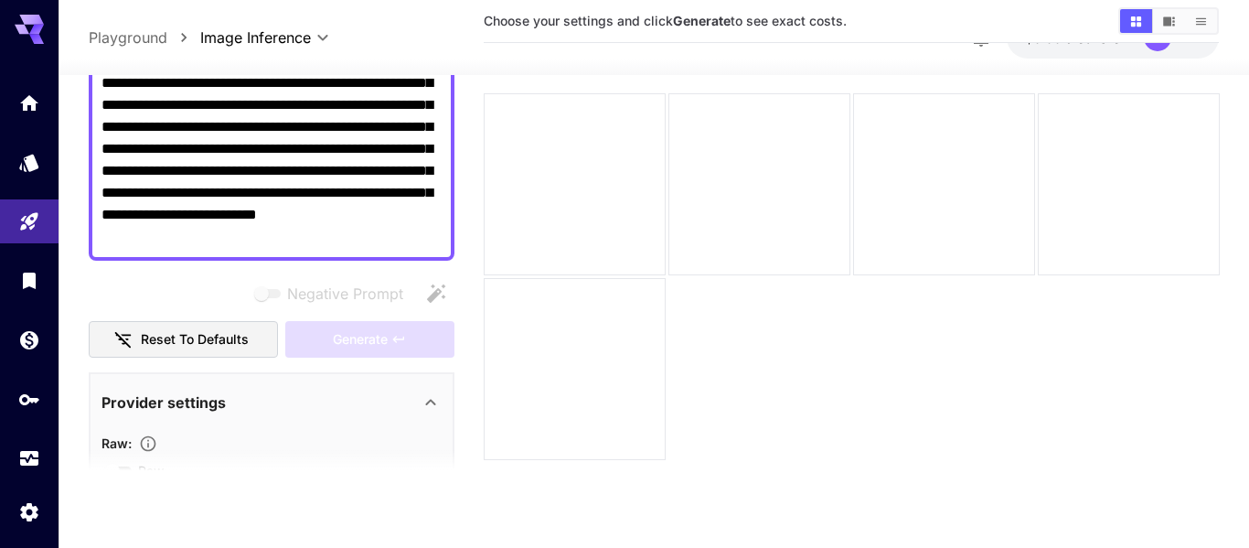
type textarea "**********"
click at [227, 284] on div "Negative Prompt" at bounding box center [272, 293] width 366 height 37
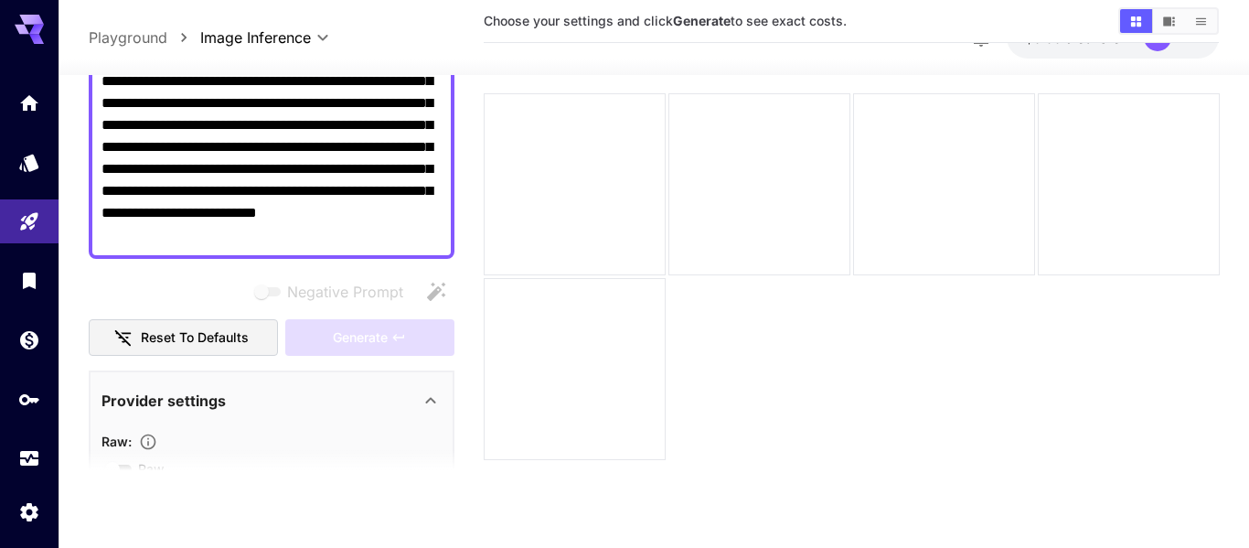
scroll to position [149, 0]
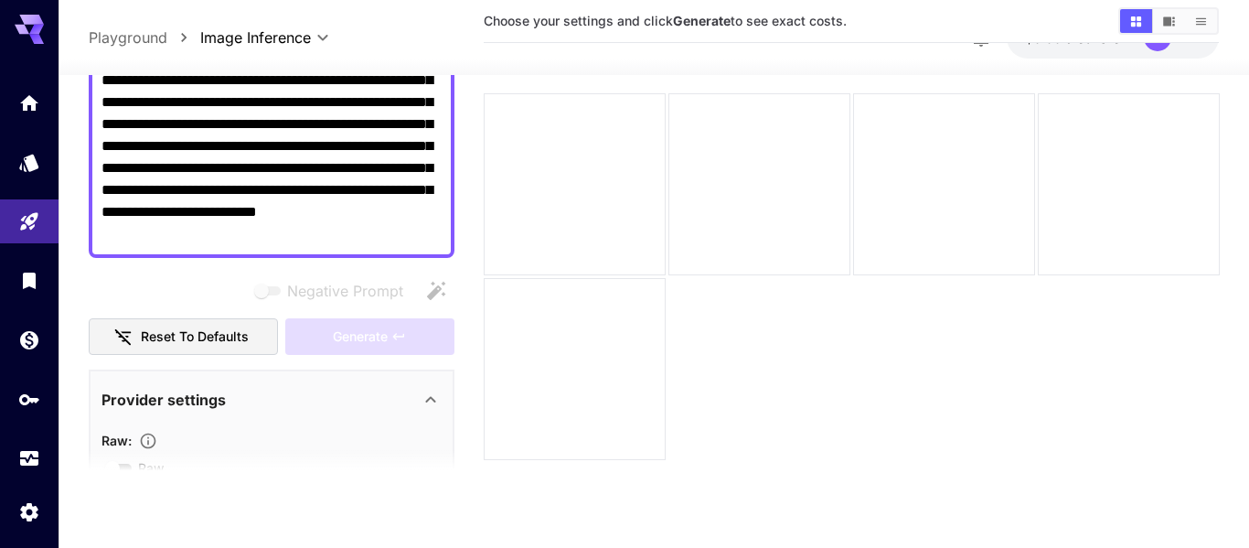
click at [428, 332] on div "Generate" at bounding box center [369, 336] width 168 height 37
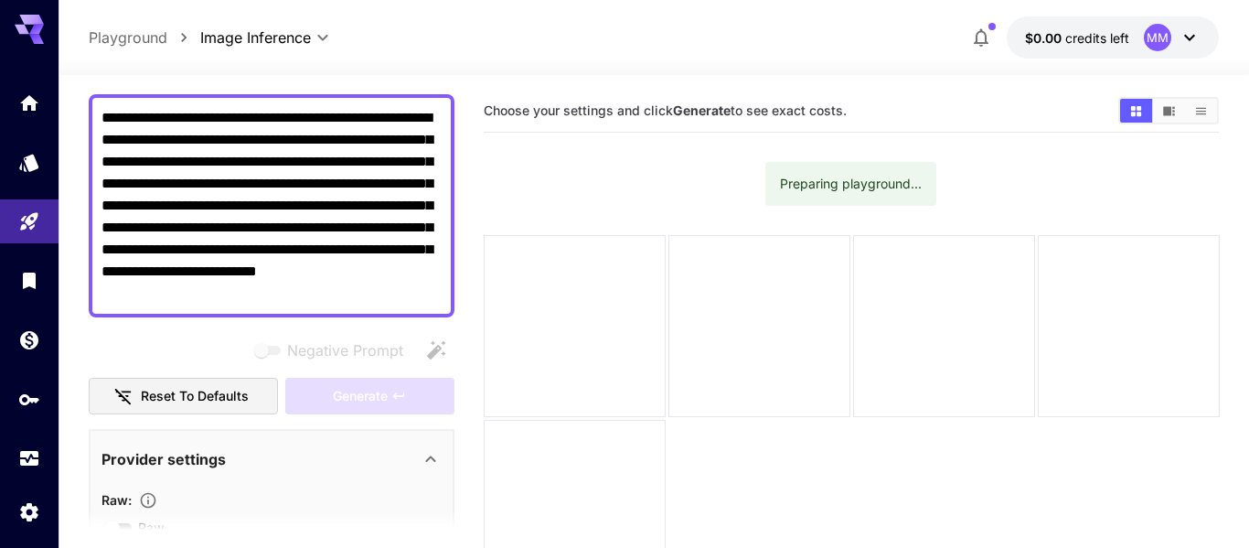
click at [1156, 26] on div "MM" at bounding box center [1157, 37] width 27 height 27
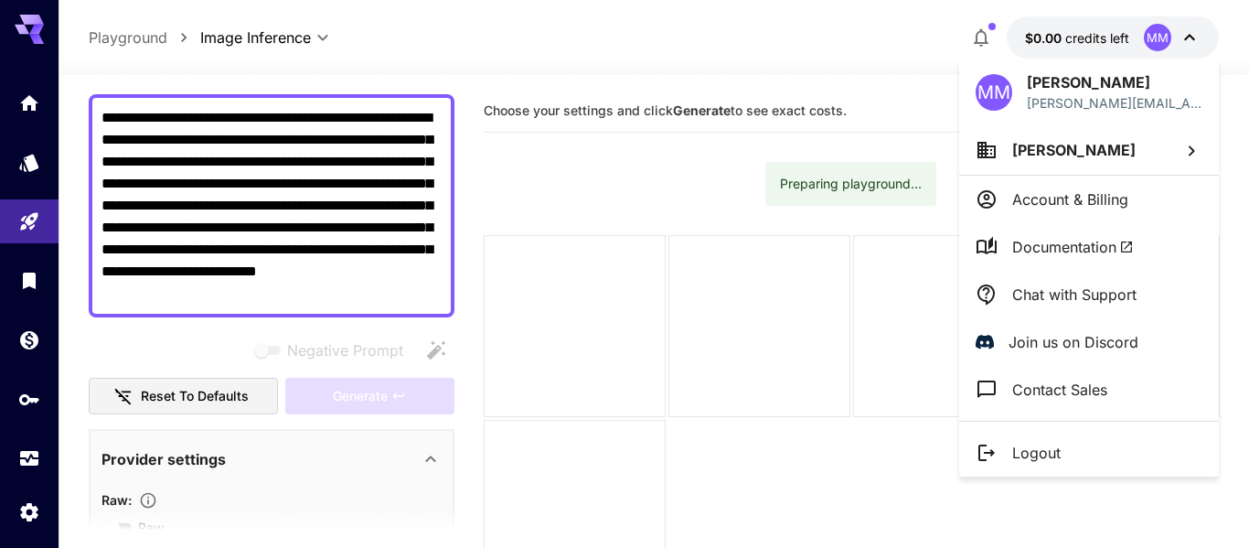
click at [1156, 26] on div at bounding box center [624, 274] width 1249 height 548
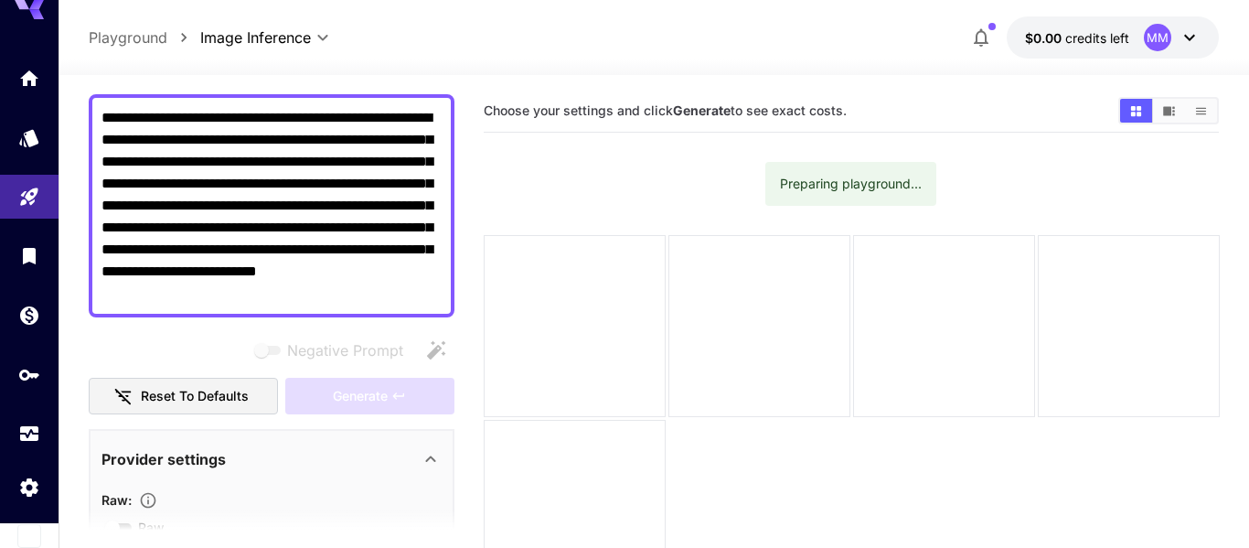
scroll to position [1306, 0]
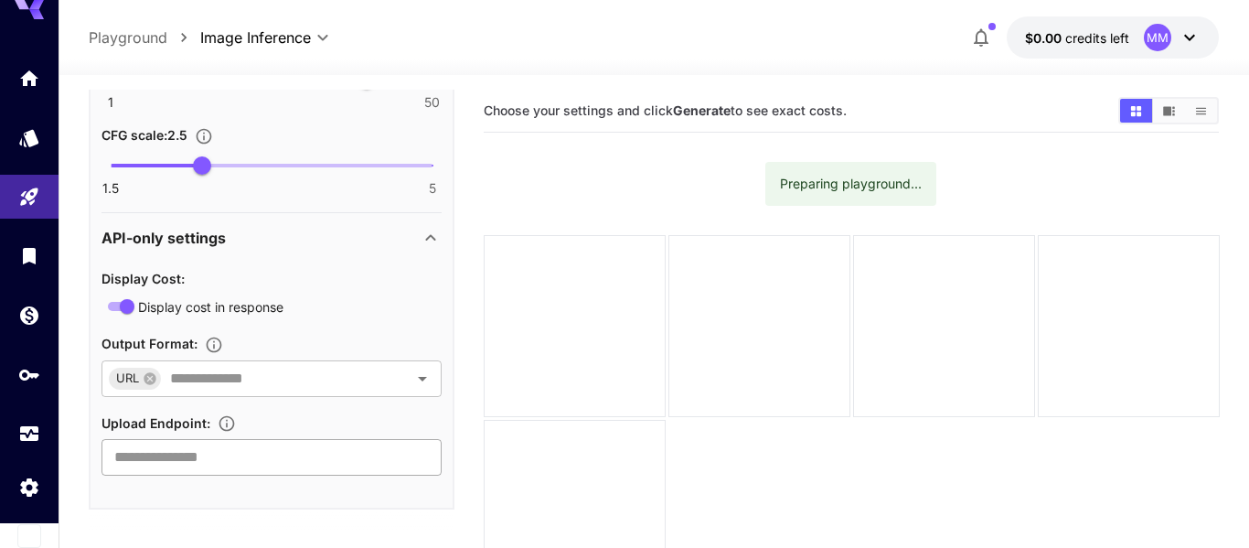
click at [176, 455] on input "text" at bounding box center [272, 457] width 340 height 37
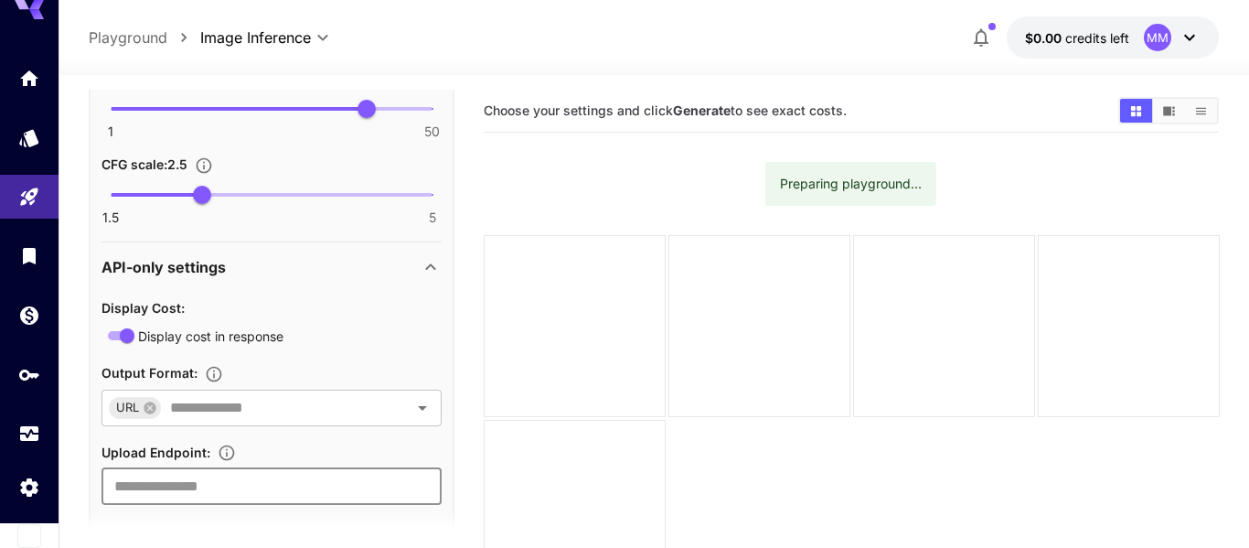
scroll to position [1269, 0]
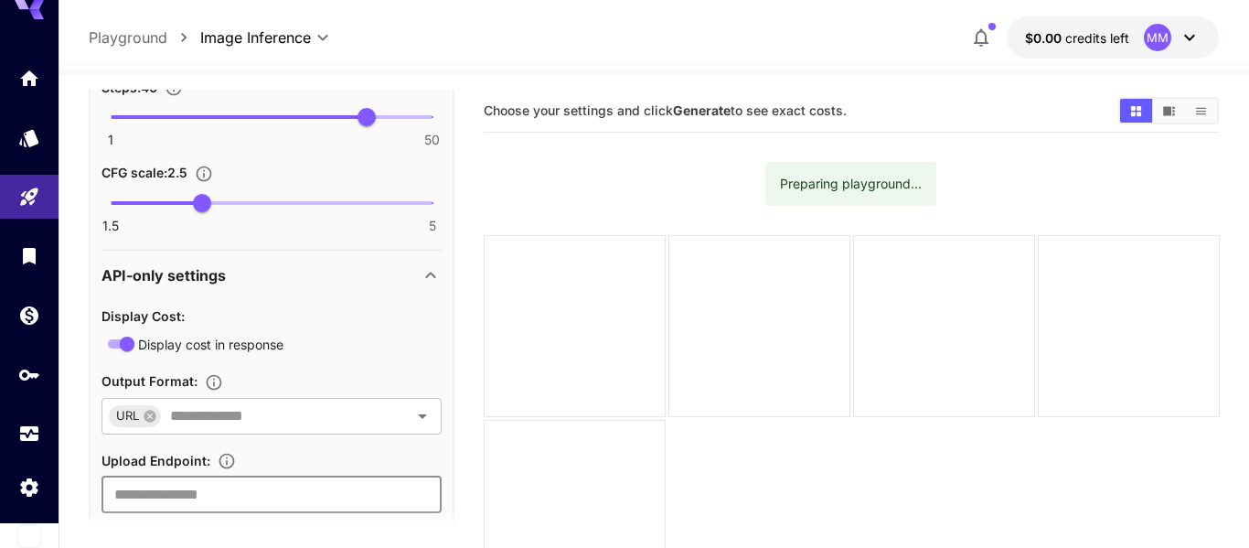
click at [164, 459] on span "Upload Endpoint :" at bounding box center [156, 461] width 109 height 16
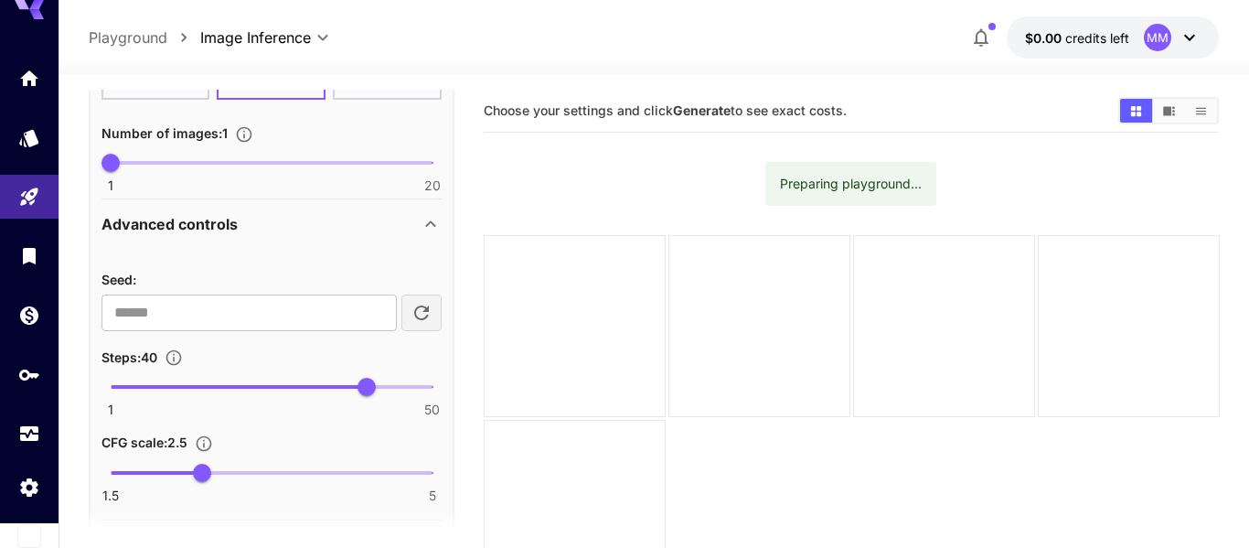
scroll to position [1000, 0]
click at [426, 316] on icon "button" at bounding box center [422, 312] width 22 height 22
type input "**********"
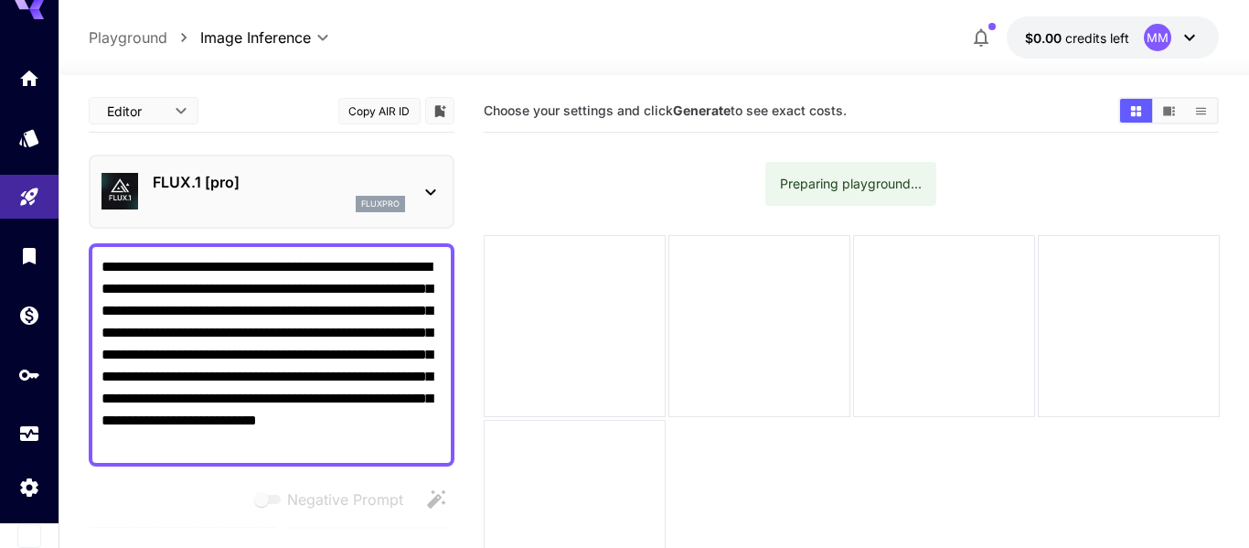
click at [814, 182] on div "Preparing playground..." at bounding box center [851, 183] width 142 height 33
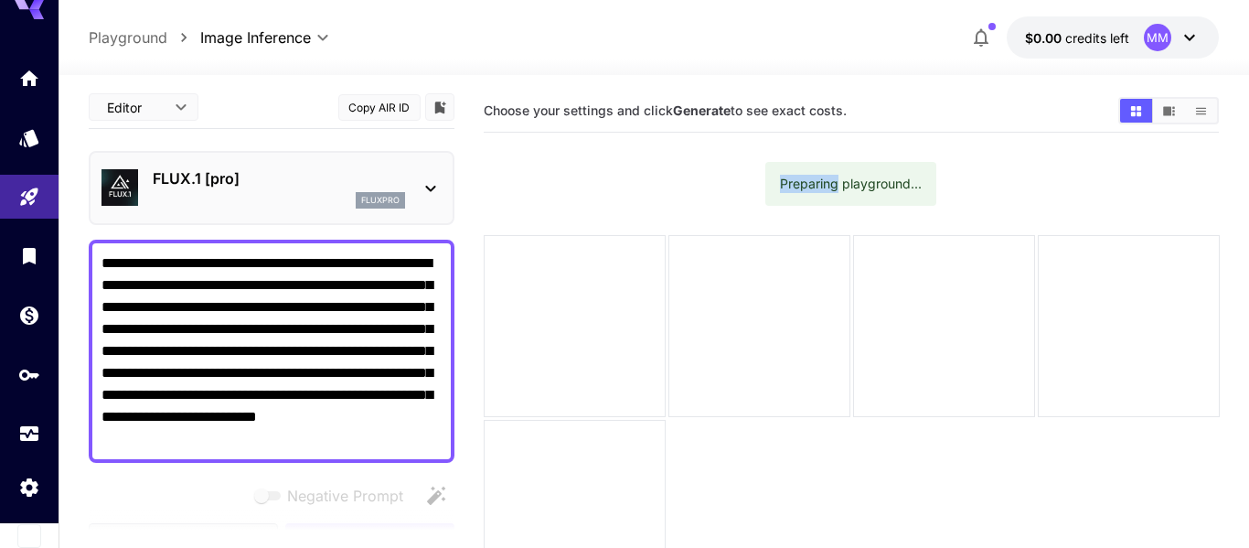
scroll to position [10, 0]
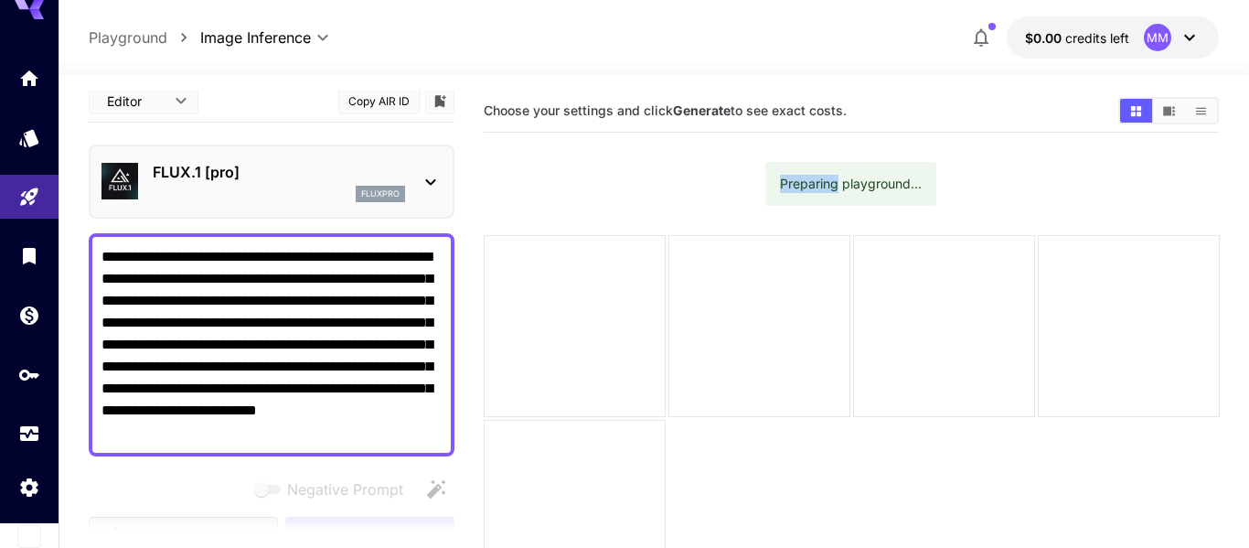
click at [135, 44] on p "Playground" at bounding box center [128, 38] width 79 height 22
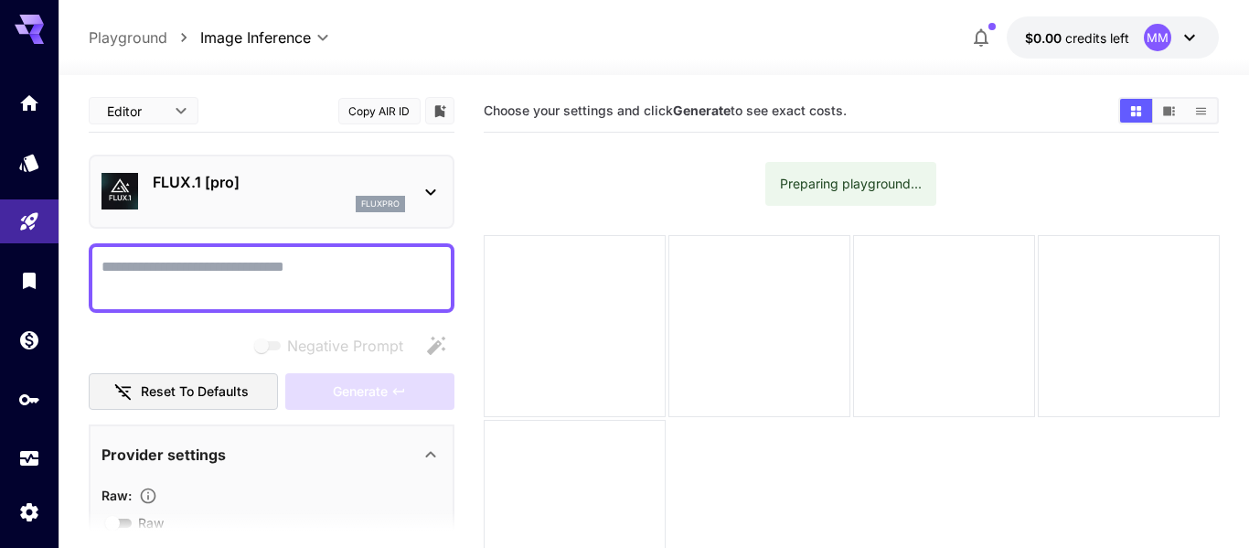
click at [863, 235] on div at bounding box center [944, 326] width 182 height 182
click at [863, 199] on div at bounding box center [944, 238] width 182 height 182
type input "**"
click at [341, 262] on textarea "Negative Prompt" at bounding box center [272, 278] width 340 height 44
paste textarea "**********"
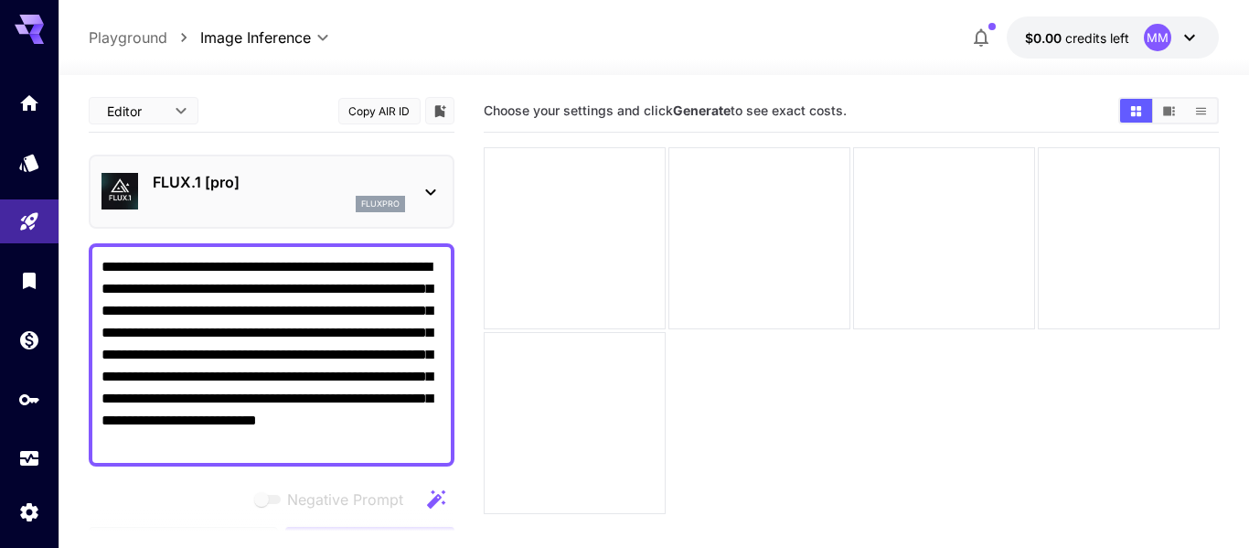
click at [252, 437] on textarea "**********" at bounding box center [272, 355] width 340 height 198
type textarea "**********"
click at [470, 290] on main "**********" at bounding box center [654, 371] width 1131 height 562
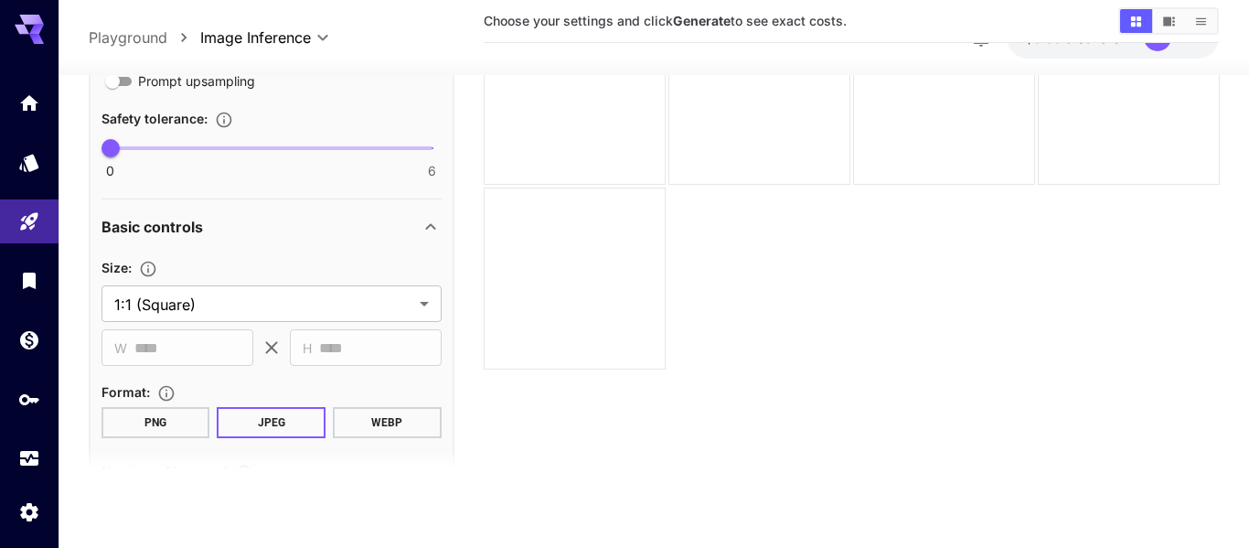
scroll to position [606, 0]
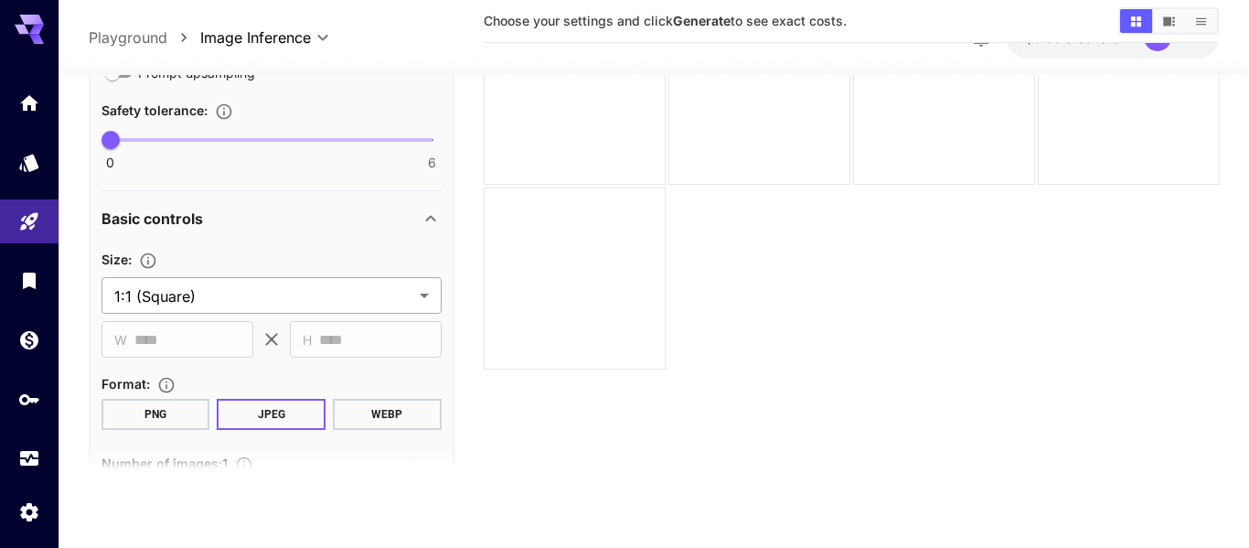
click at [338, 295] on body "**********" at bounding box center [624, 201] width 1249 height 692
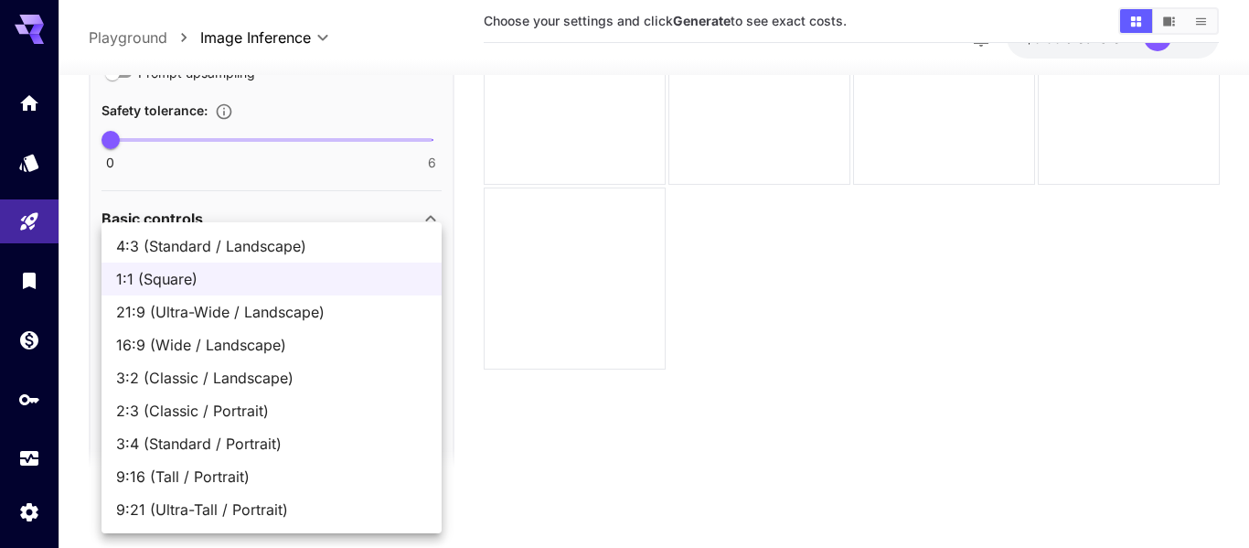
click at [264, 405] on span "2:3 (Classic / Portrait)" at bounding box center [271, 411] width 311 height 22
type input "**********"
type input "***"
type input "****"
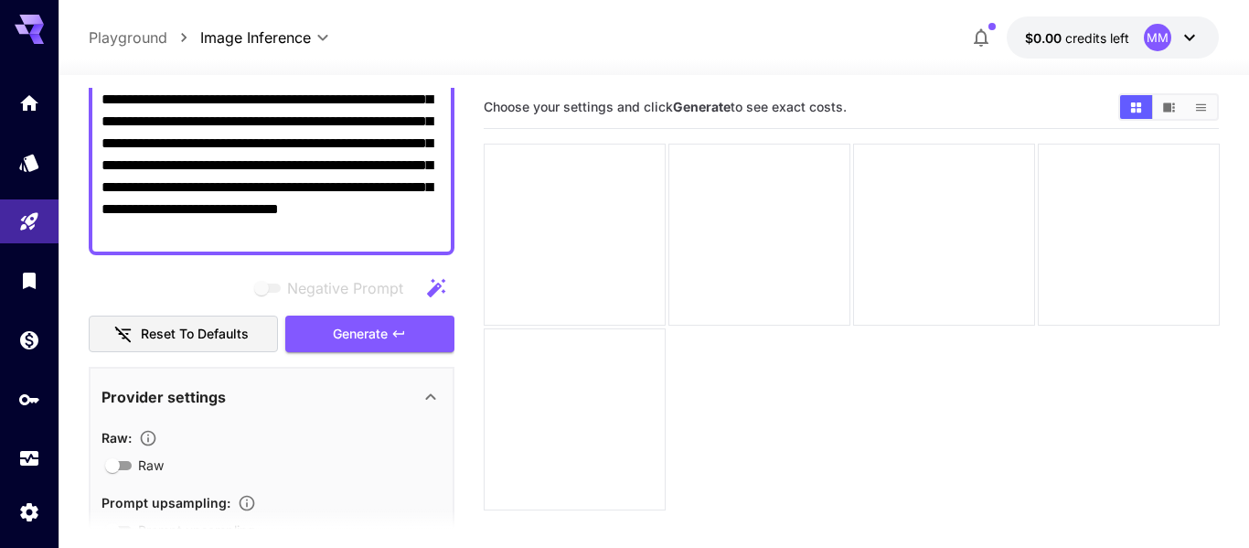
scroll to position [121, 0]
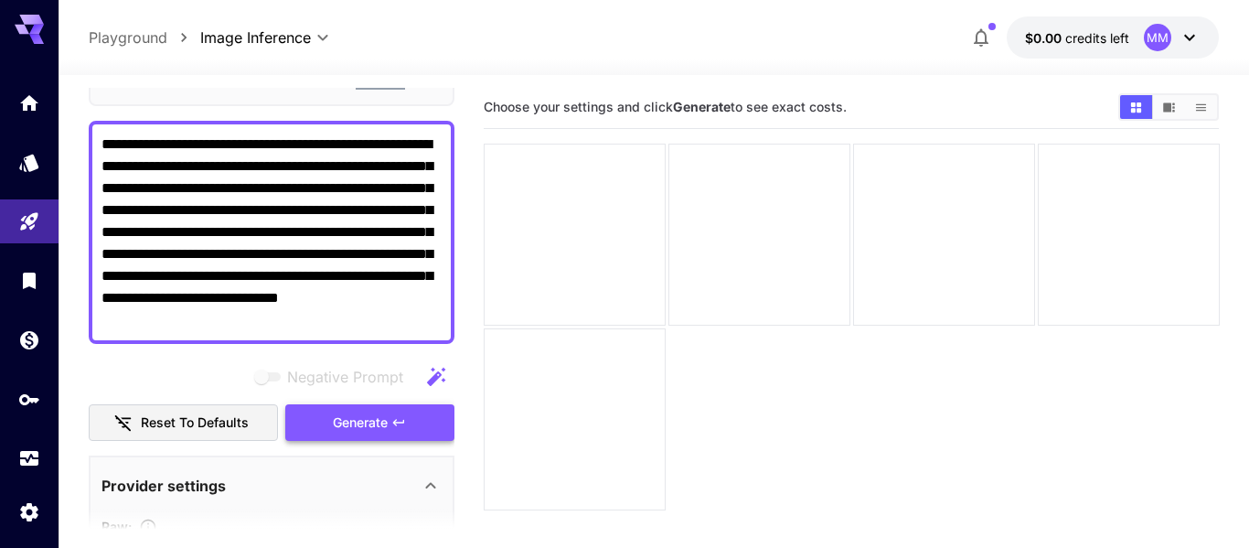
click at [376, 418] on span "Generate" at bounding box center [360, 423] width 55 height 23
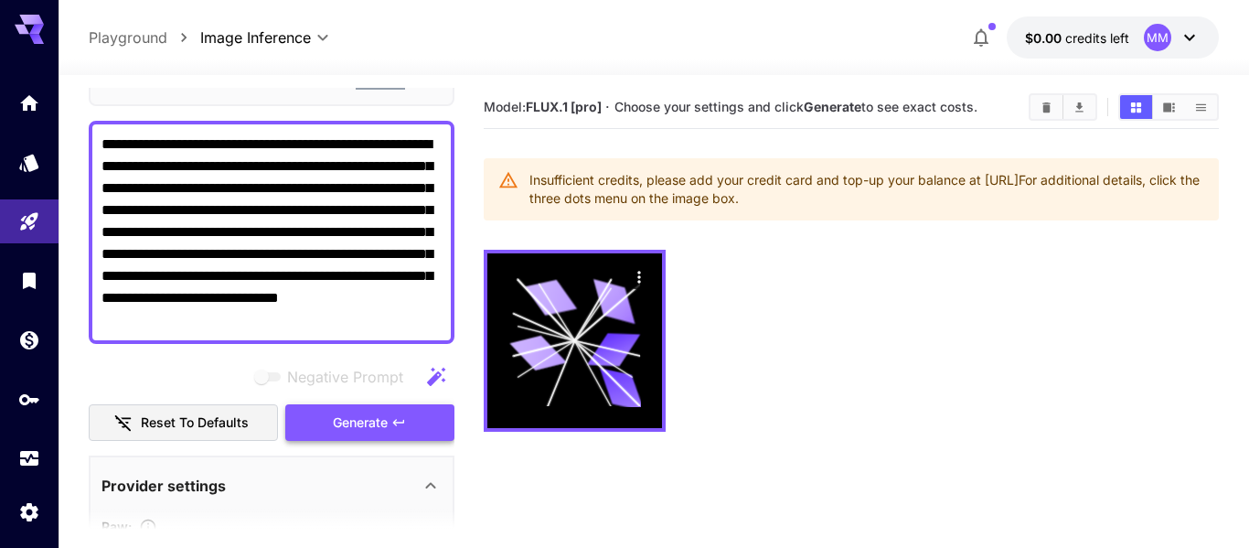
scroll to position [0, 0]
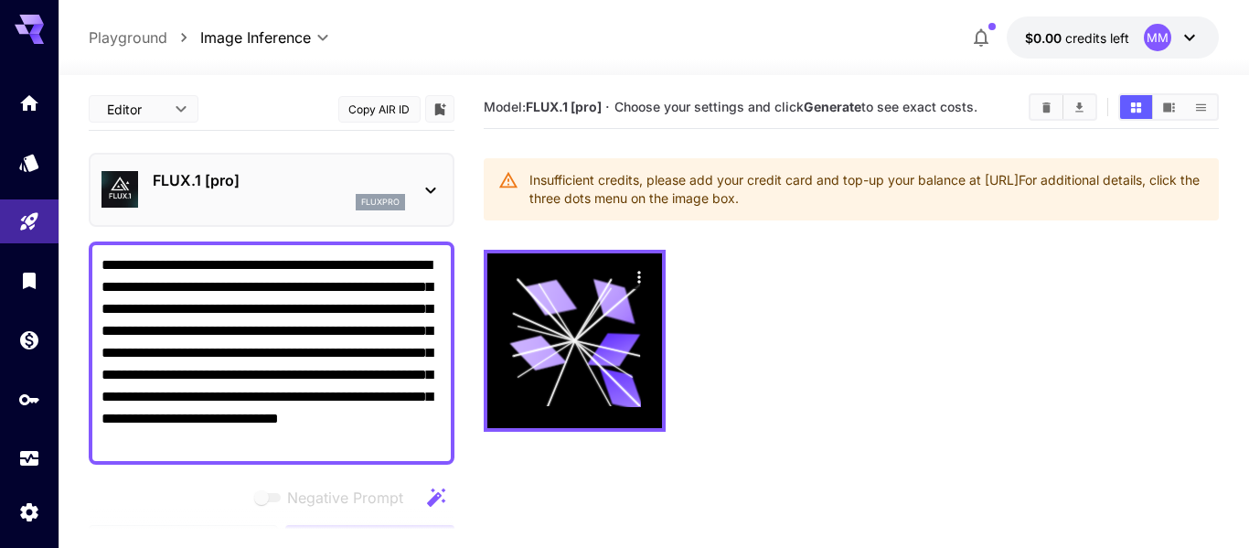
click at [1139, 43] on button "$0.00 credits left MM" at bounding box center [1113, 37] width 212 height 42
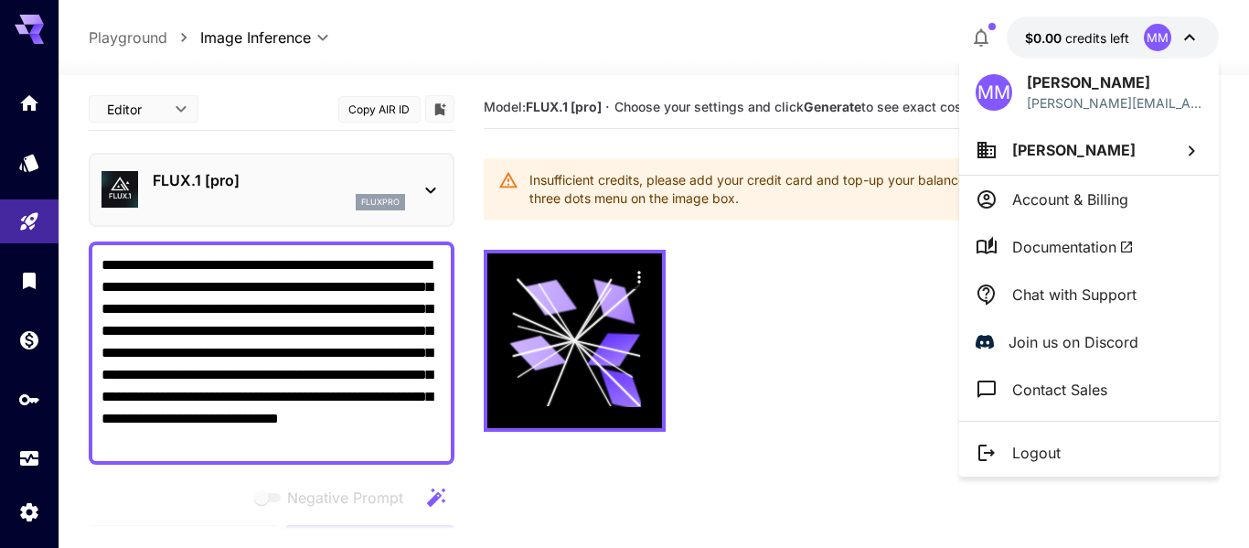
click at [1099, 197] on p "Account & Billing" at bounding box center [1070, 199] width 116 height 22
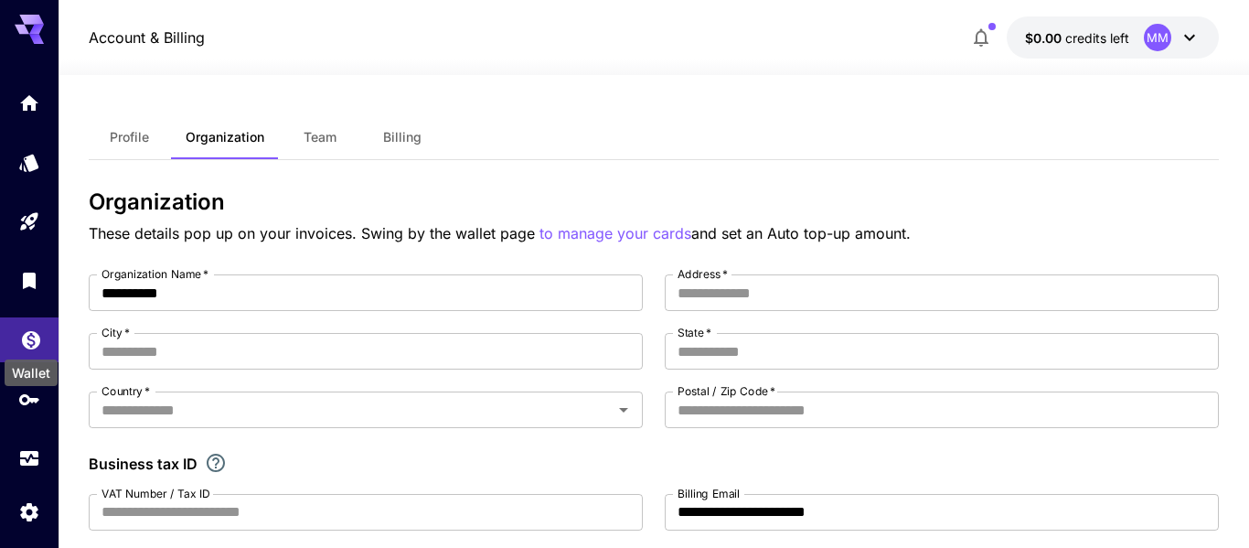
click at [21, 347] on div "Wallet" at bounding box center [31, 367] width 57 height 41
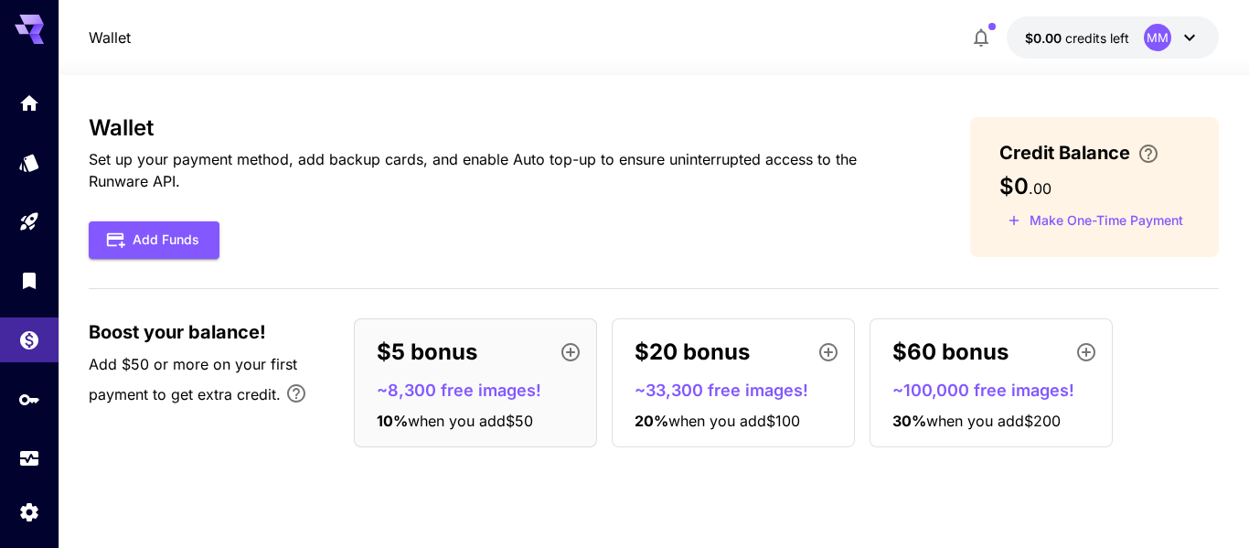
click at [575, 352] on icon "button" at bounding box center [571, 352] width 22 height 22
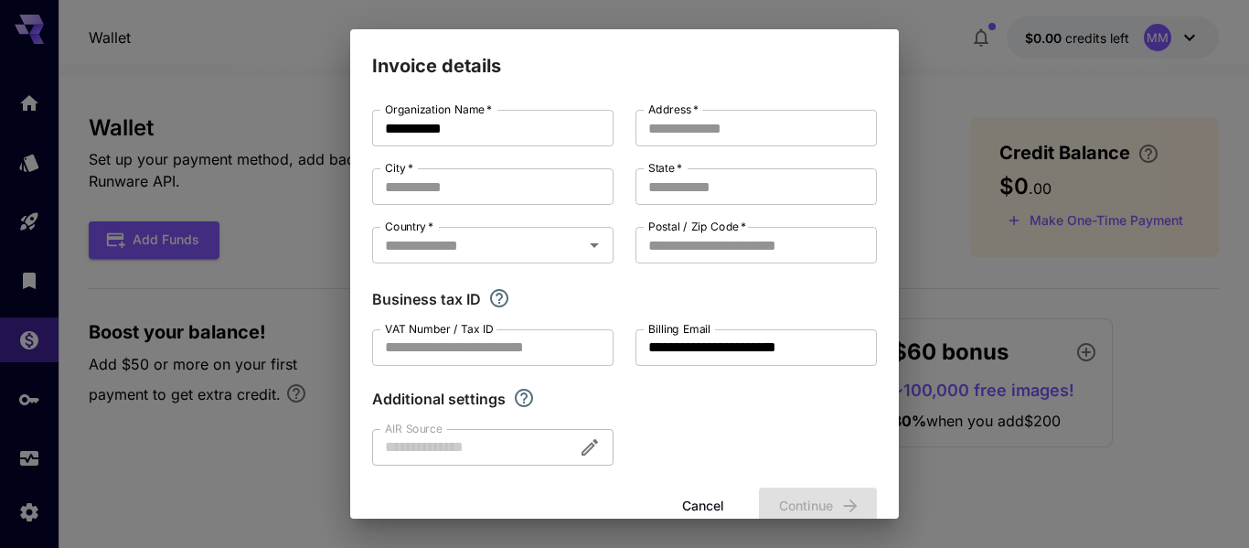
click at [681, 506] on button "Cancel" at bounding box center [703, 505] width 82 height 37
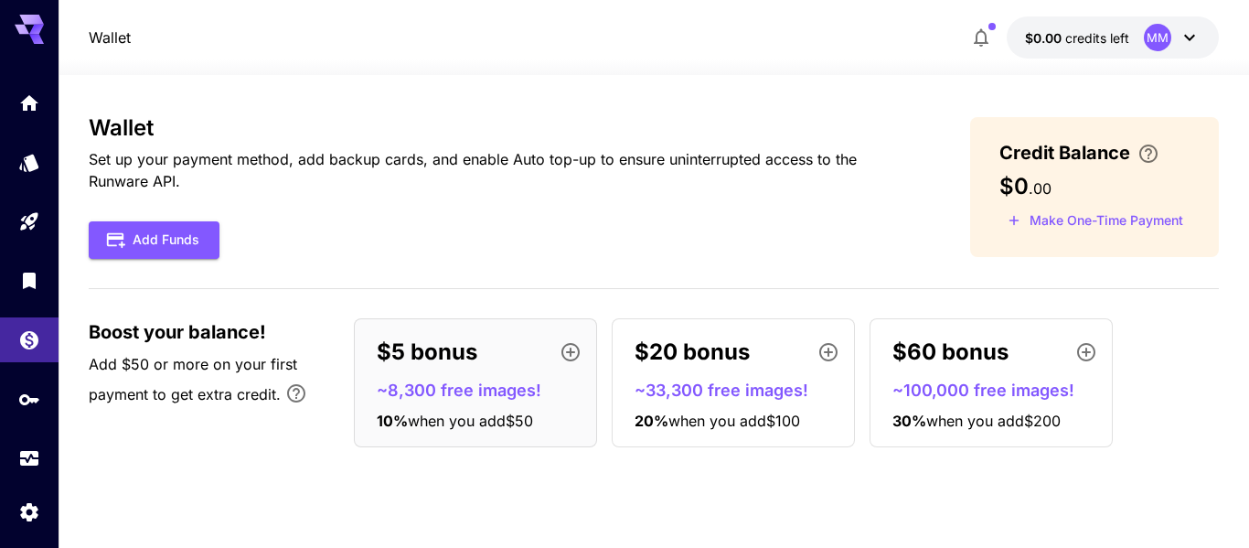
click at [16, 37] on icon at bounding box center [29, 29] width 29 height 29
click at [1055, 41] on span "$0.00" at bounding box center [1045, 38] width 40 height 16
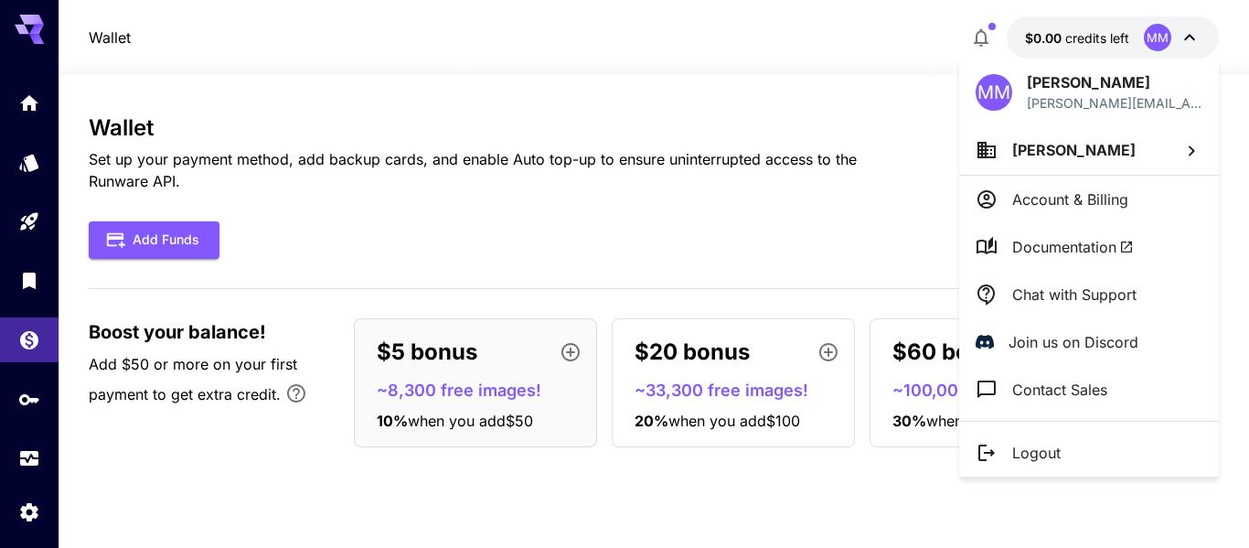
click at [1105, 145] on li "[PERSON_NAME]" at bounding box center [1089, 149] width 260 height 49
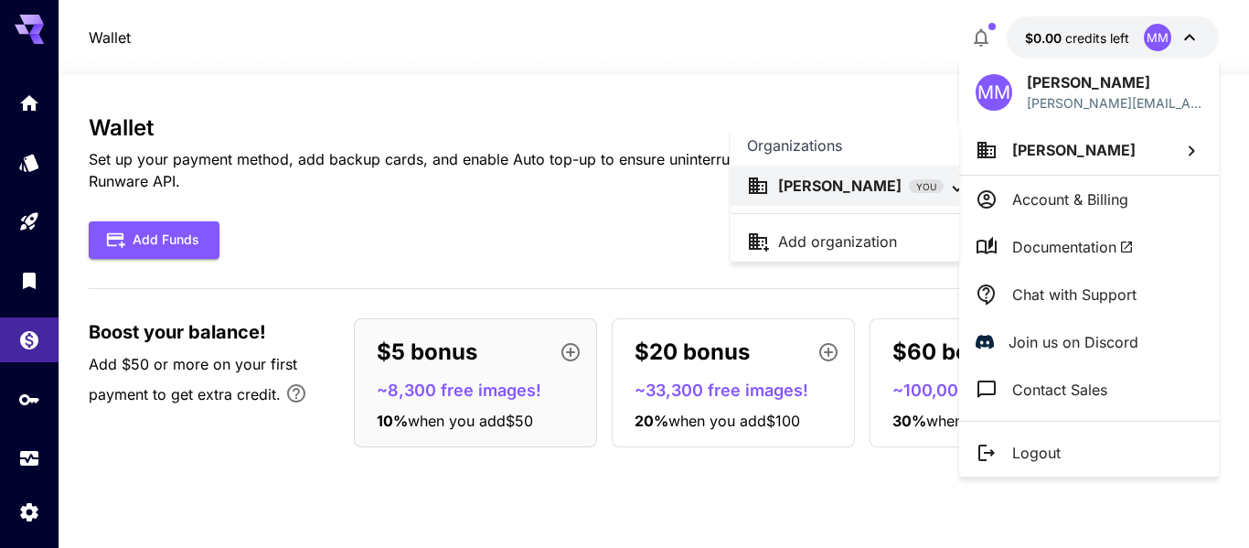
click at [1011, 210] on div at bounding box center [624, 274] width 1249 height 548
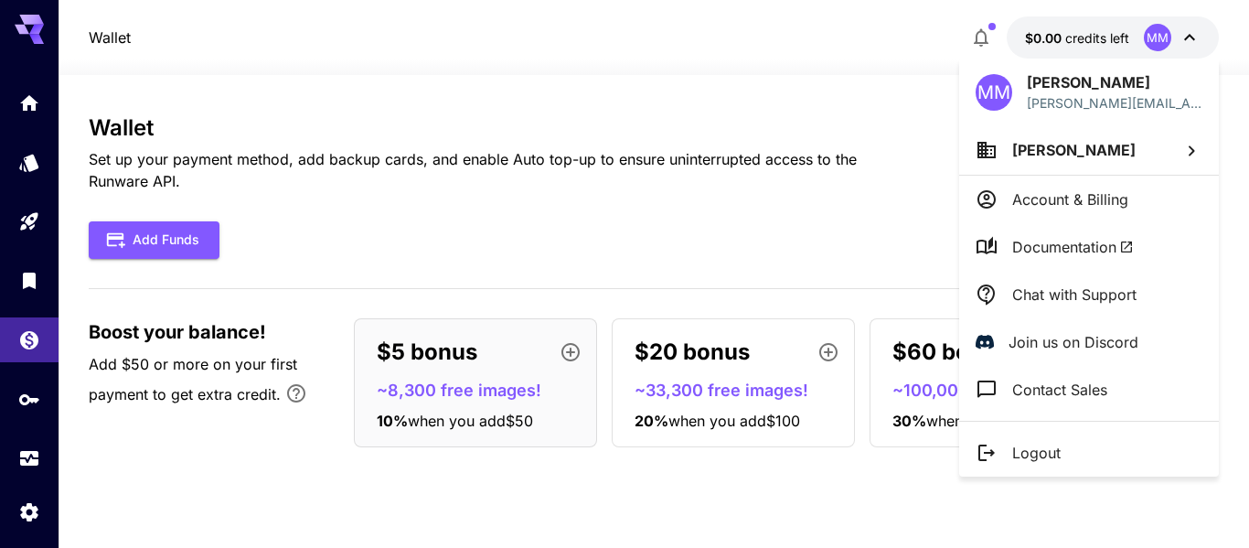
click at [1026, 201] on p "Account & Billing" at bounding box center [1070, 199] width 116 height 22
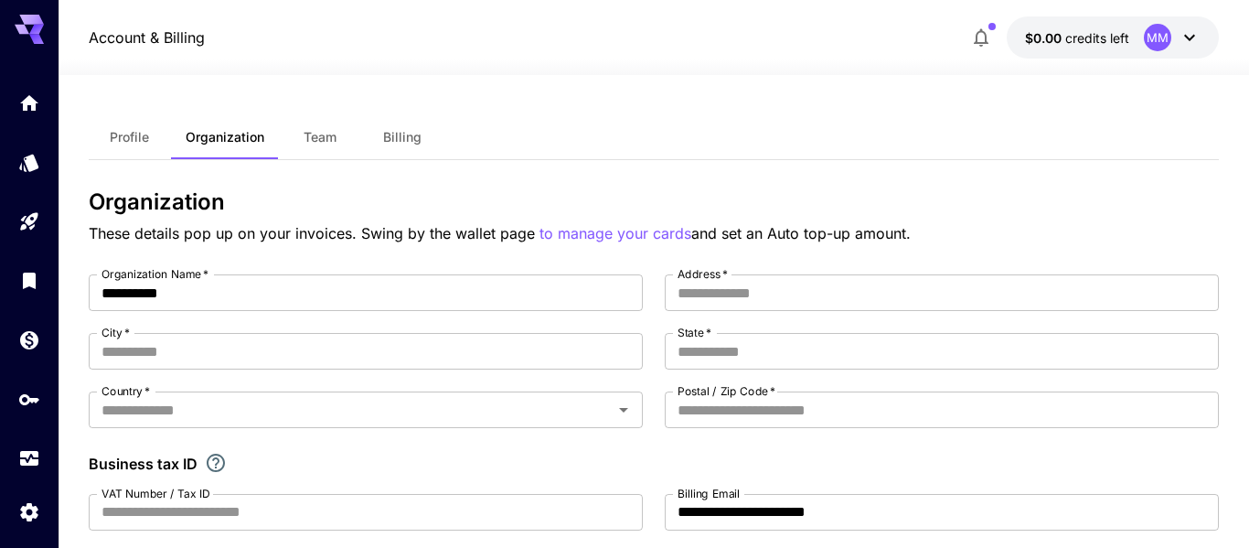
click at [122, 123] on button "Profile" at bounding box center [130, 137] width 82 height 44
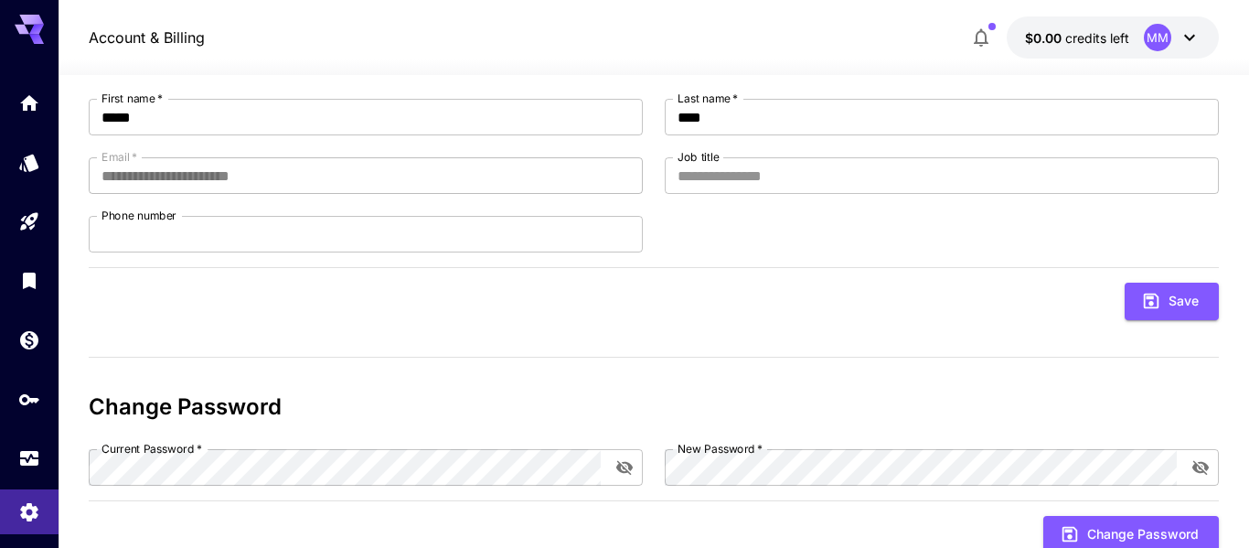
scroll to position [205, 0]
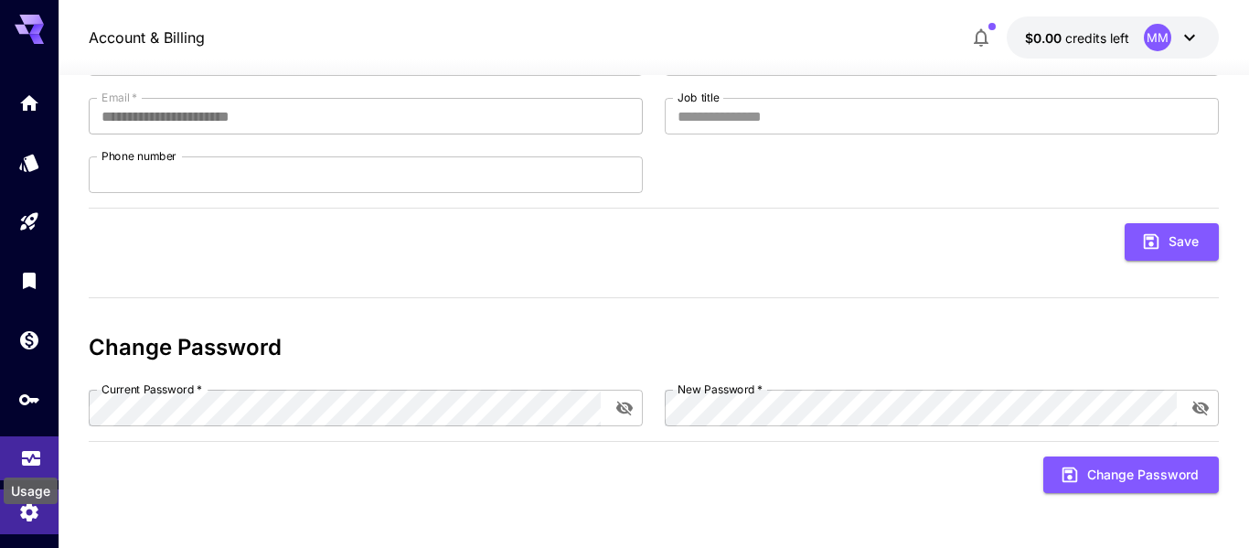
click at [20, 449] on icon "Usage" at bounding box center [31, 453] width 22 height 22
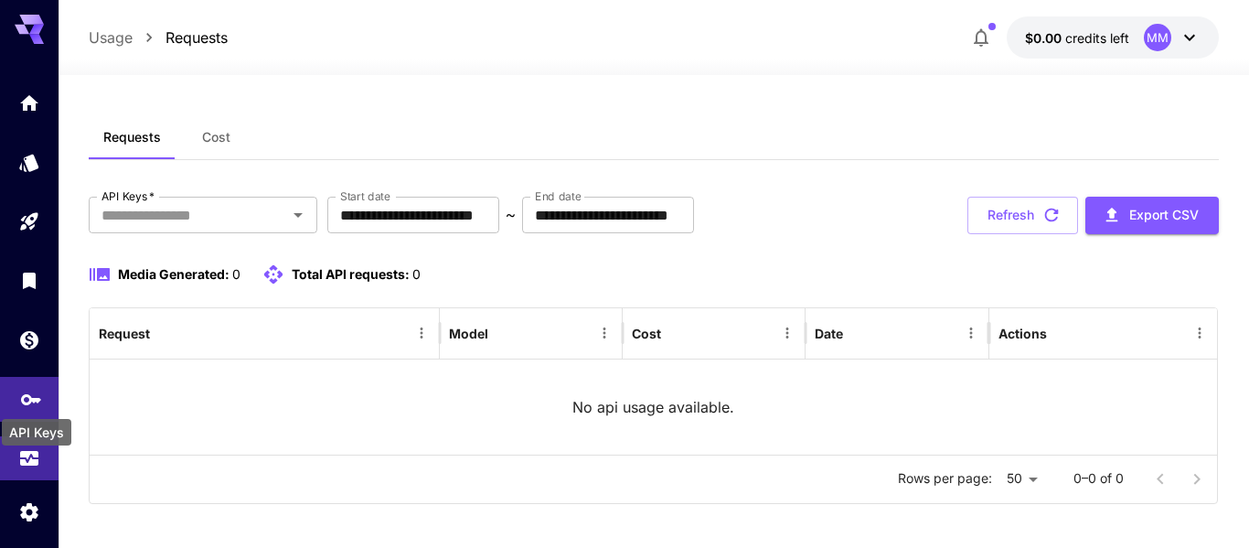
click at [31, 394] on icon "API Keys" at bounding box center [31, 393] width 22 height 22
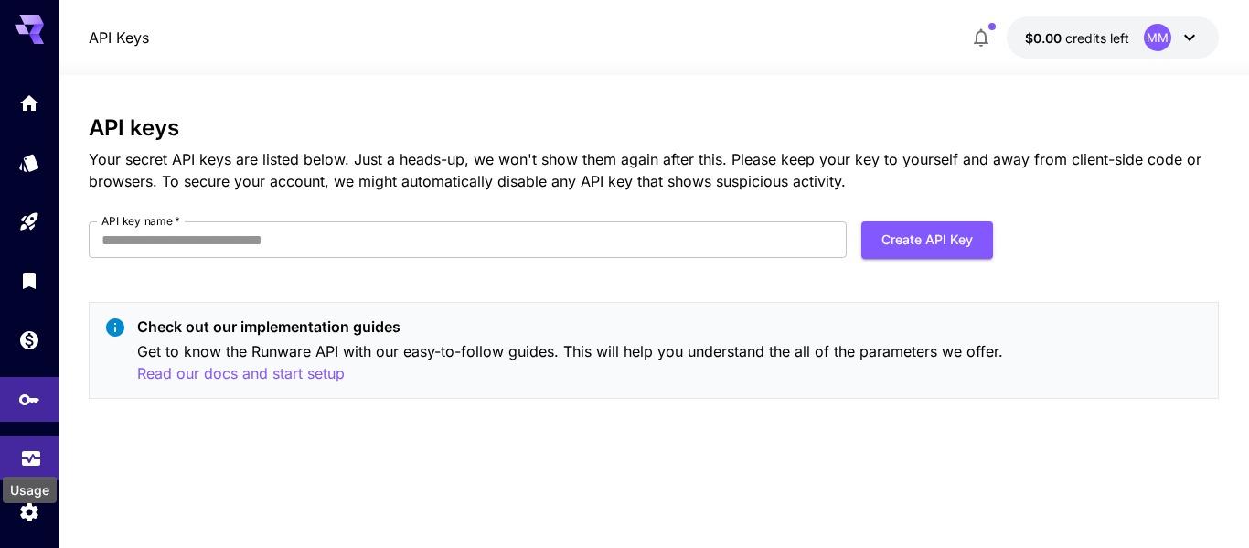
click at [27, 457] on icon "Usage" at bounding box center [31, 455] width 18 height 9
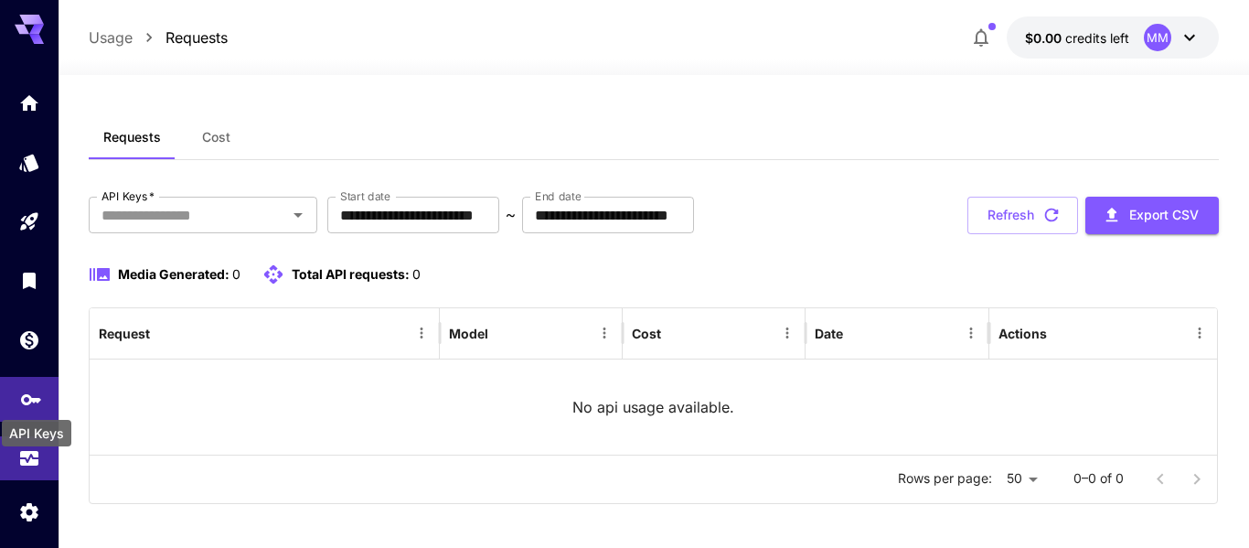
click at [31, 407] on div "API Keys" at bounding box center [36, 427] width 73 height 41
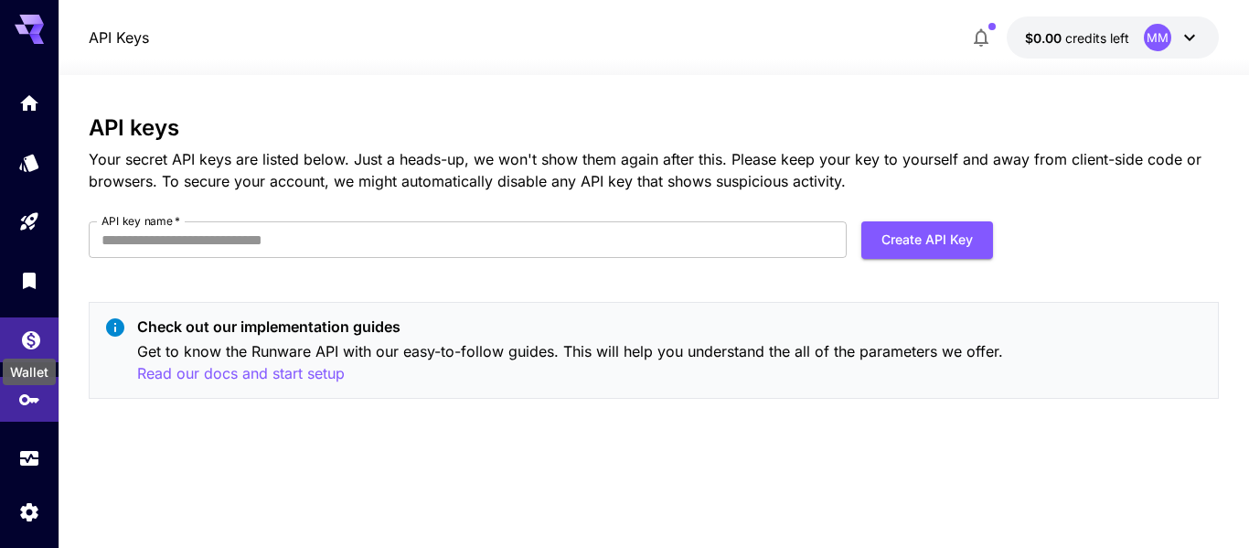
click at [34, 340] on icon "Wallet" at bounding box center [31, 335] width 18 height 18
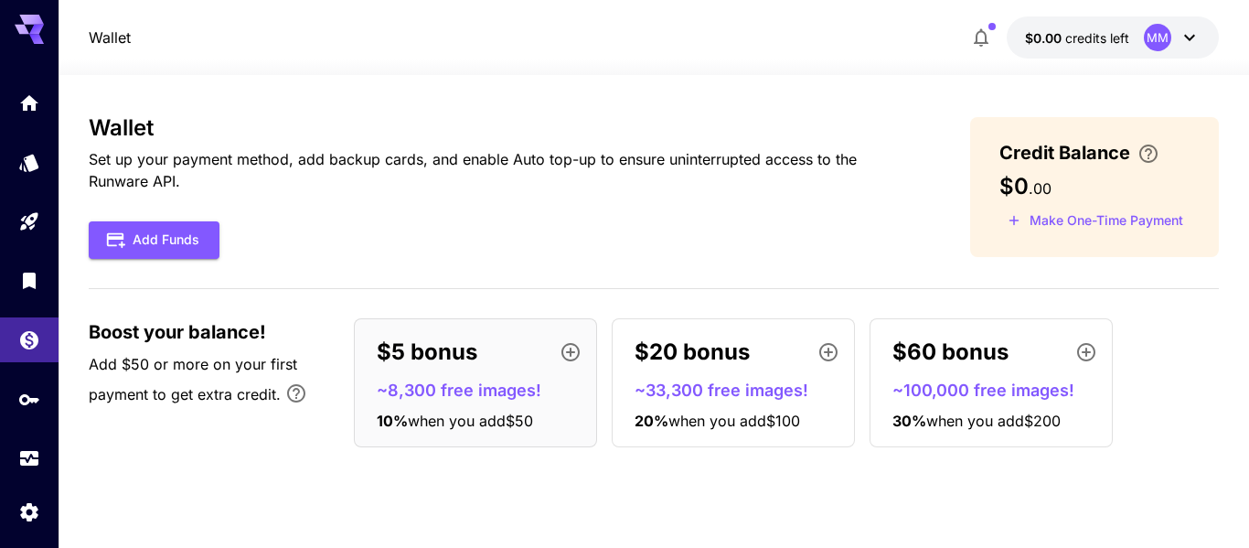
click at [1131, 239] on div "Credit Balance $0 . 00 Make One-Time Payment" at bounding box center [1094, 187] width 249 height 140
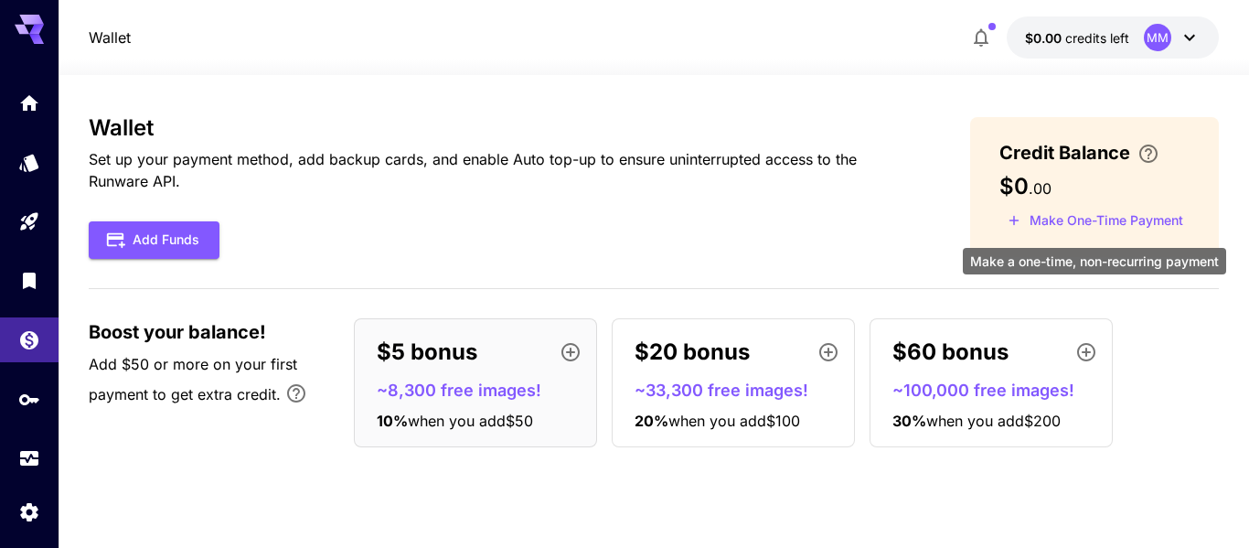
click at [1141, 226] on button "Make One-Time Payment" at bounding box center [1096, 221] width 192 height 28
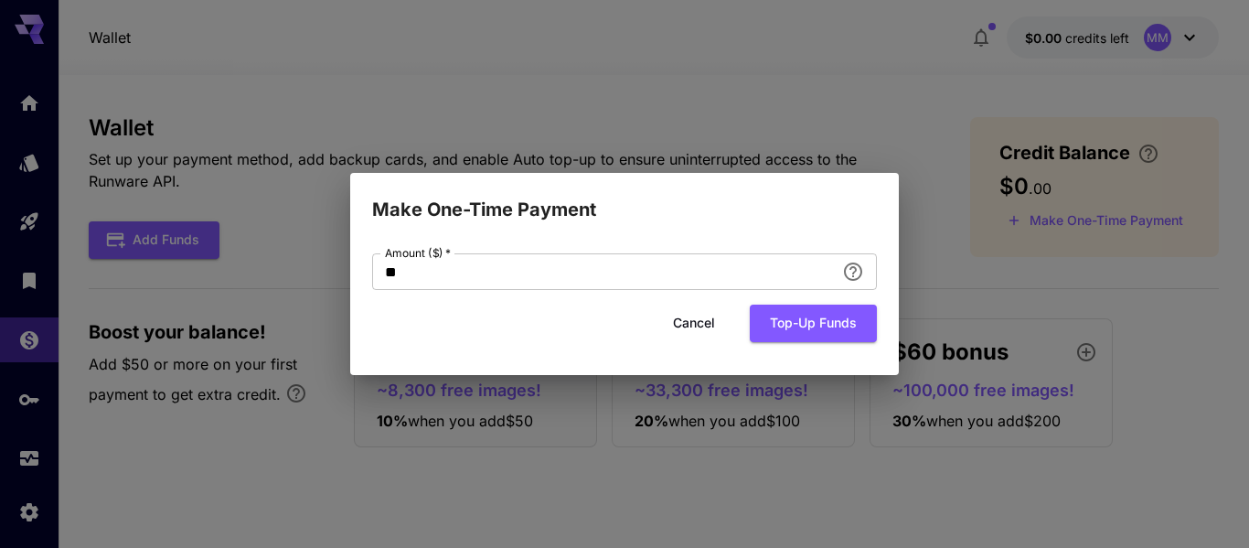
click at [719, 316] on button "Cancel" at bounding box center [694, 323] width 82 height 37
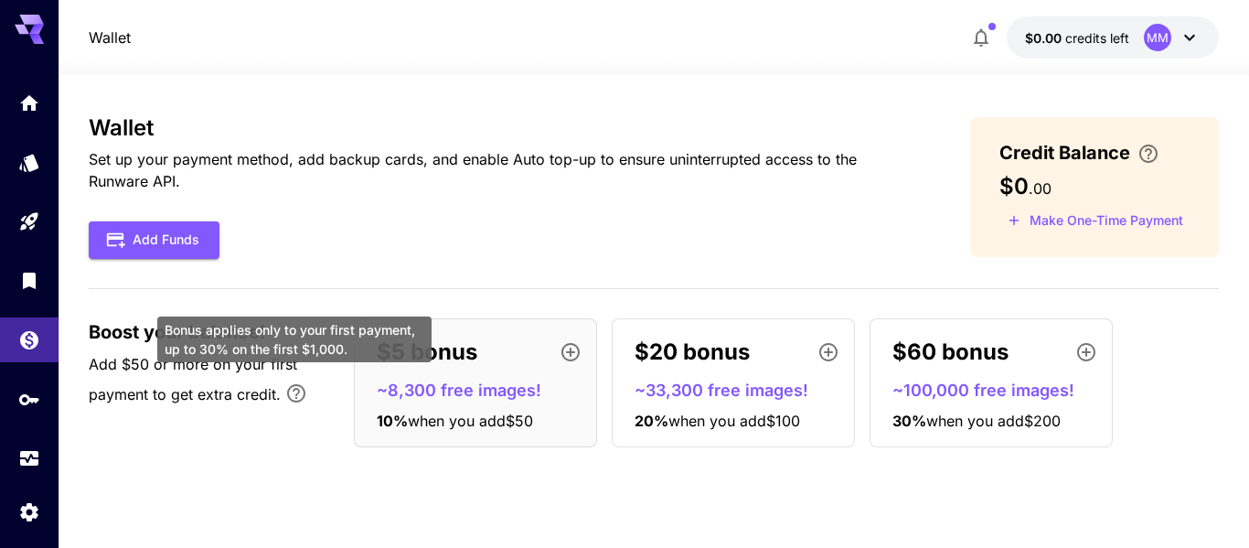
click at [291, 392] on icon "Bonus applies only to your first payment, up to 30% on the first $1,000." at bounding box center [296, 393] width 22 height 22
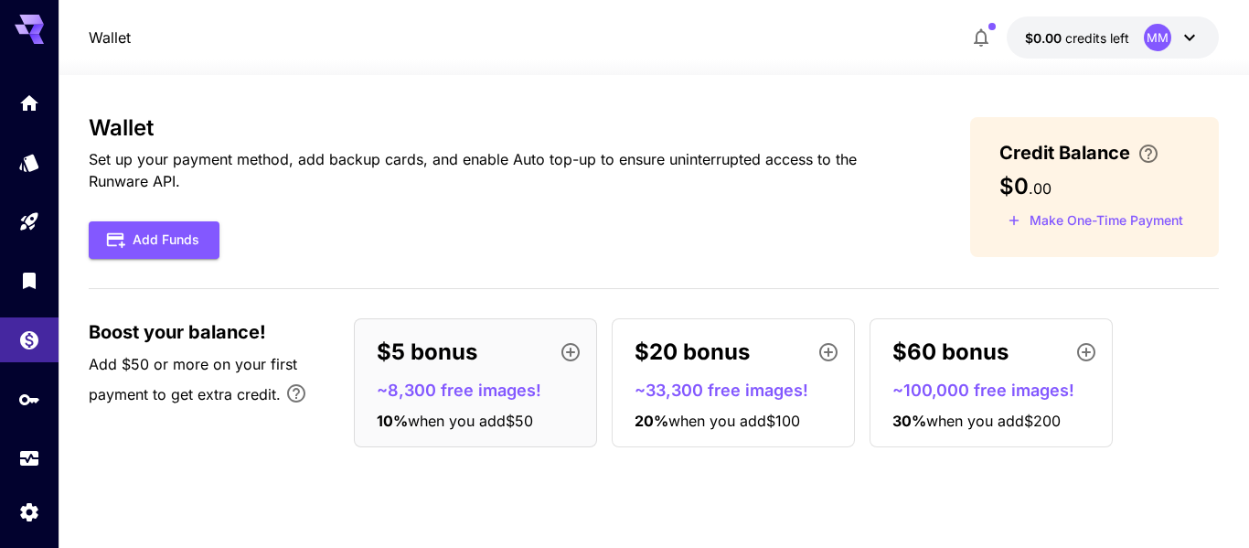
click at [273, 445] on div "Boost your balance! Add $50 or more on your first payment to get extra credit. …" at bounding box center [654, 382] width 1131 height 129
click at [28, 118] on link at bounding box center [29, 102] width 59 height 45
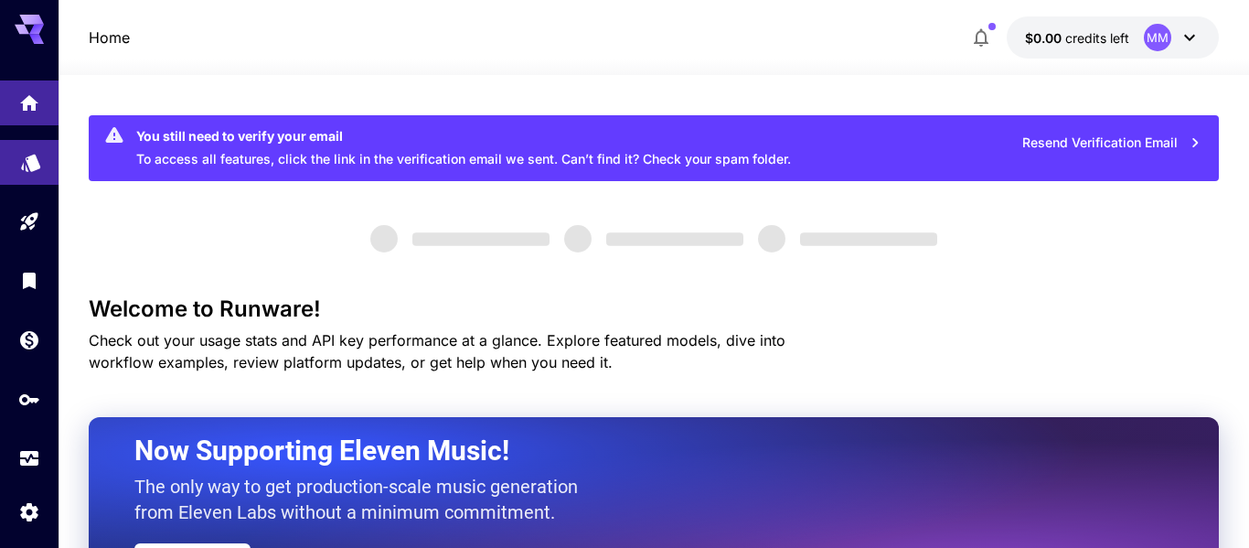
click at [24, 178] on link at bounding box center [29, 162] width 59 height 45
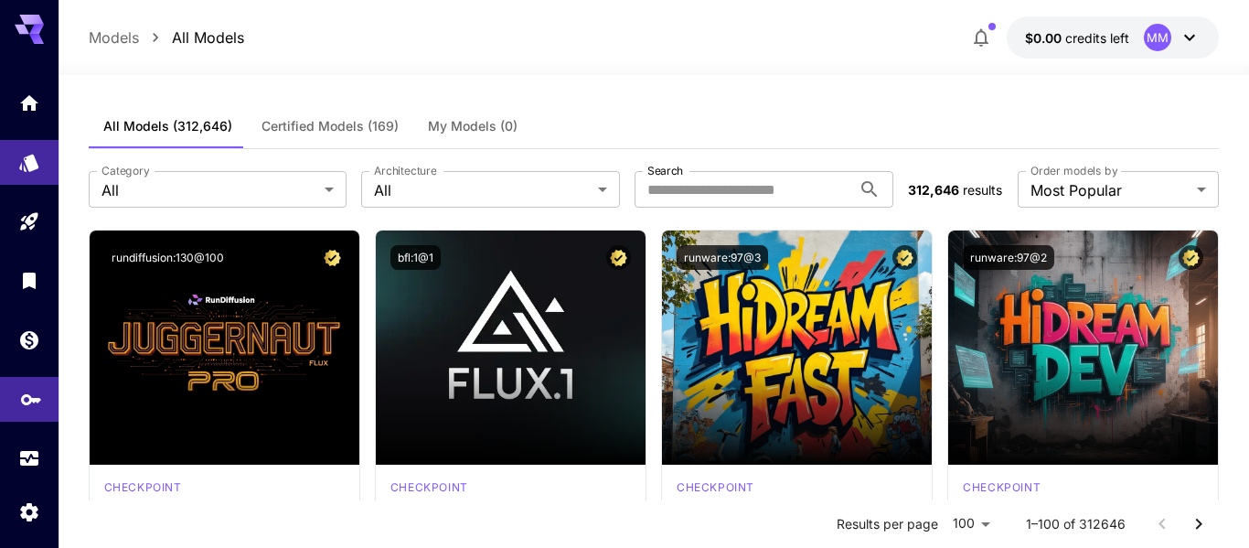
click at [15, 417] on link at bounding box center [29, 399] width 59 height 45
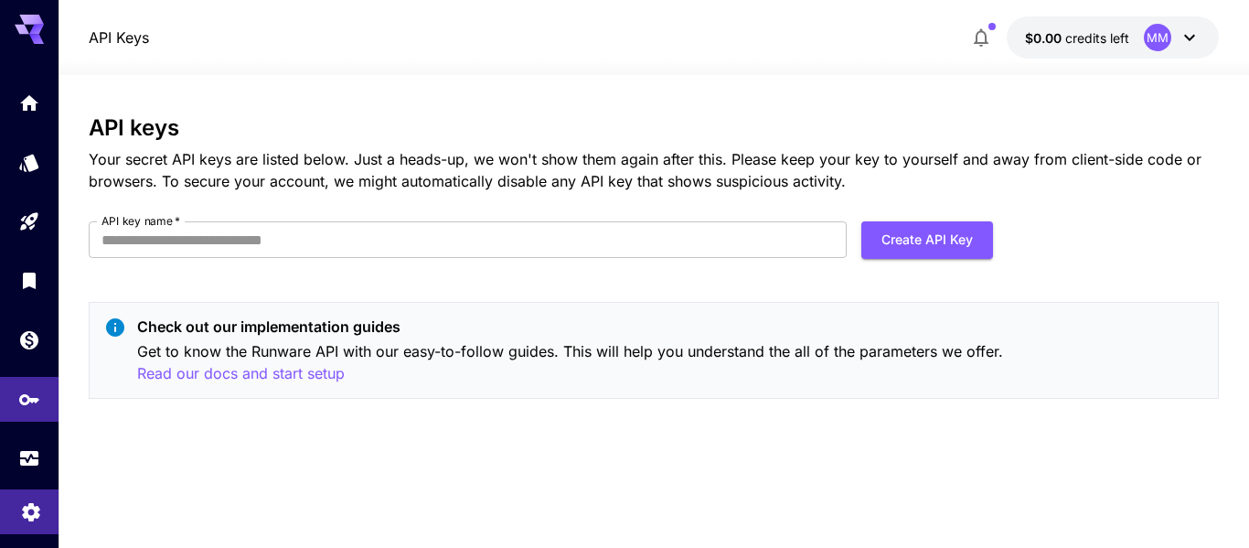
click at [6, 501] on link at bounding box center [29, 511] width 59 height 45
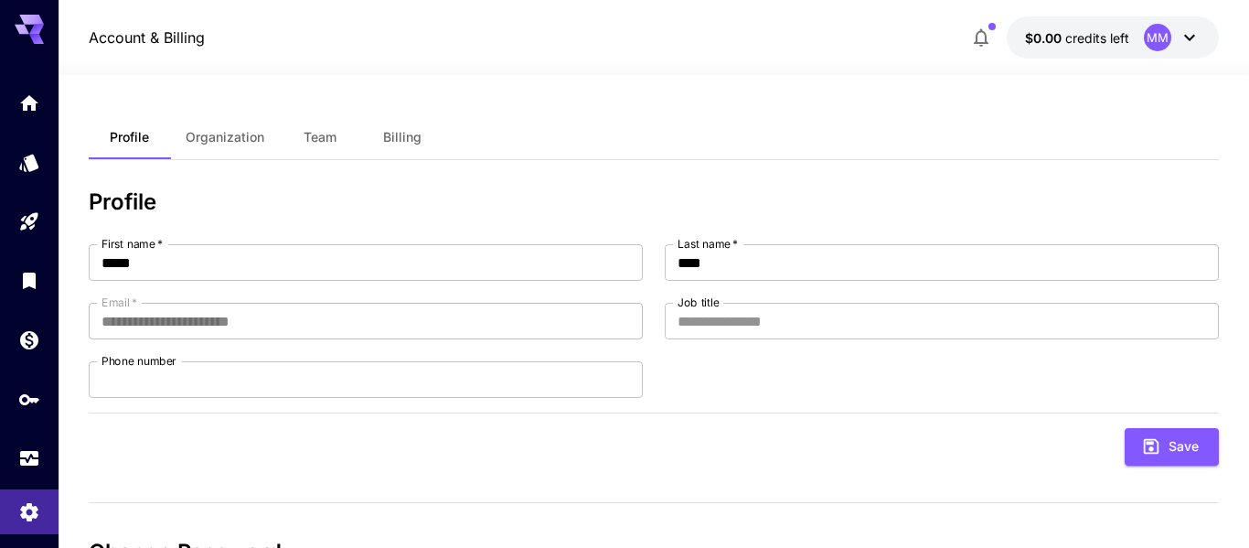
click at [206, 135] on span "Organization" at bounding box center [225, 137] width 79 height 16
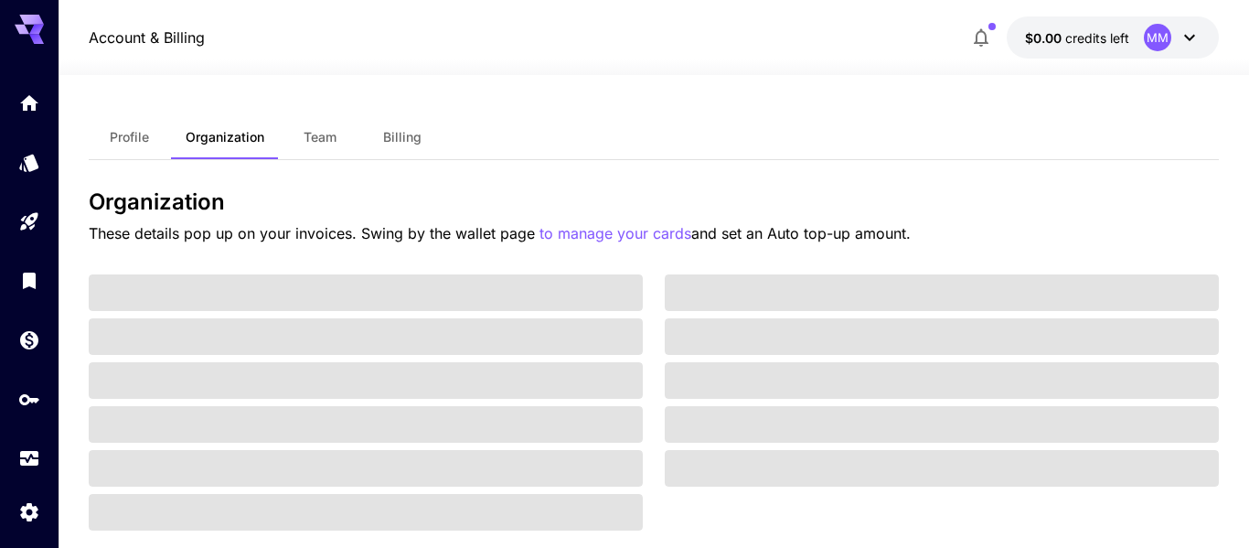
click at [313, 123] on button "Team" at bounding box center [320, 137] width 82 height 44
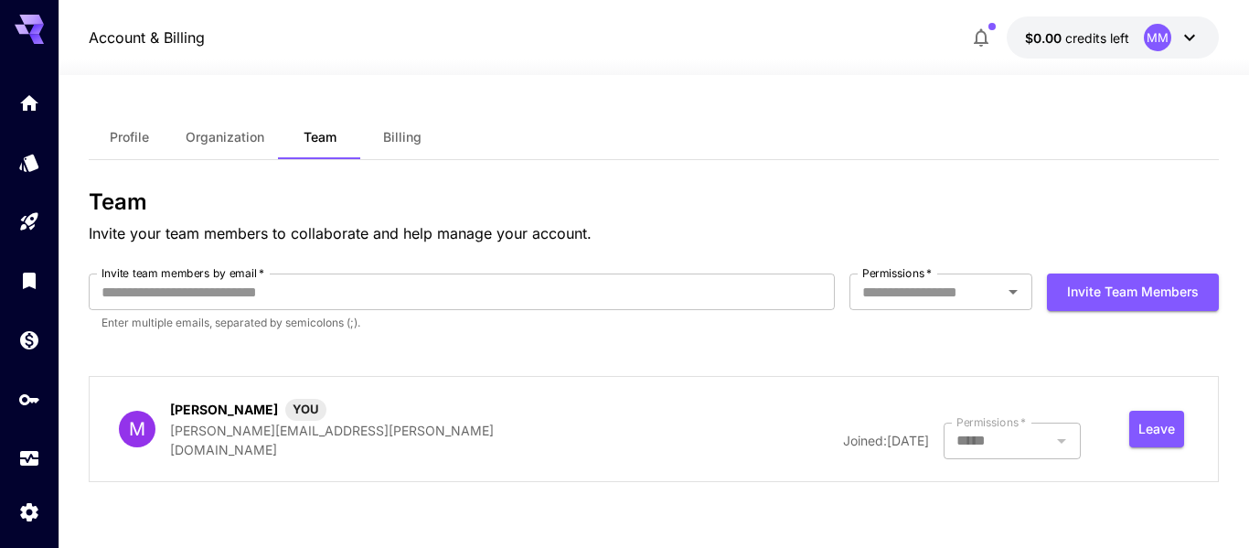
click at [374, 135] on button "Billing" at bounding box center [402, 137] width 82 height 44
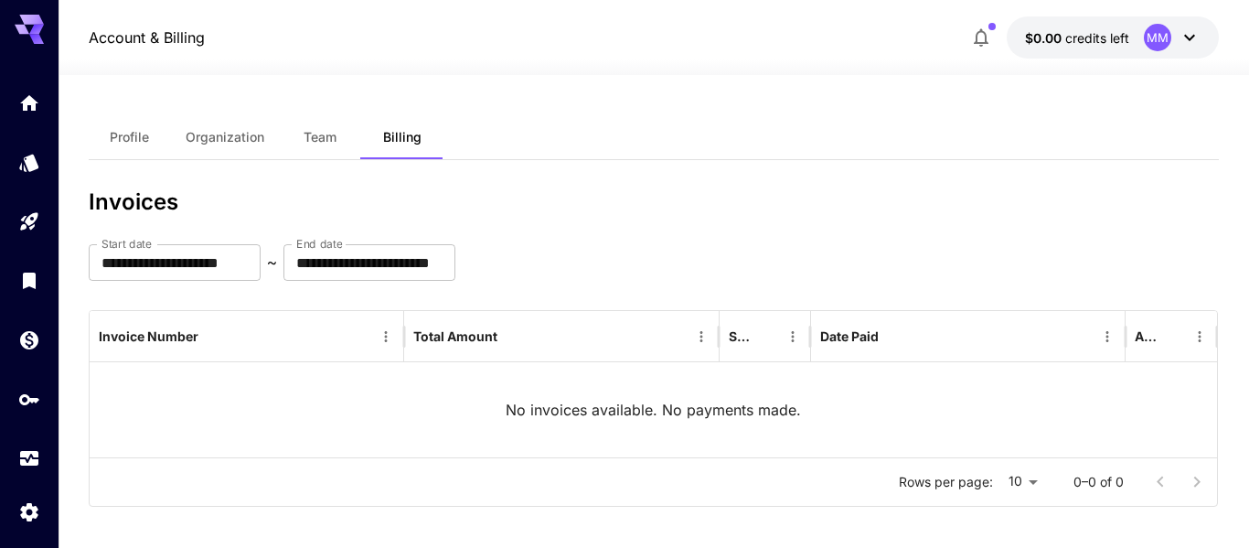
click at [304, 144] on span "Team" at bounding box center [320, 137] width 33 height 16
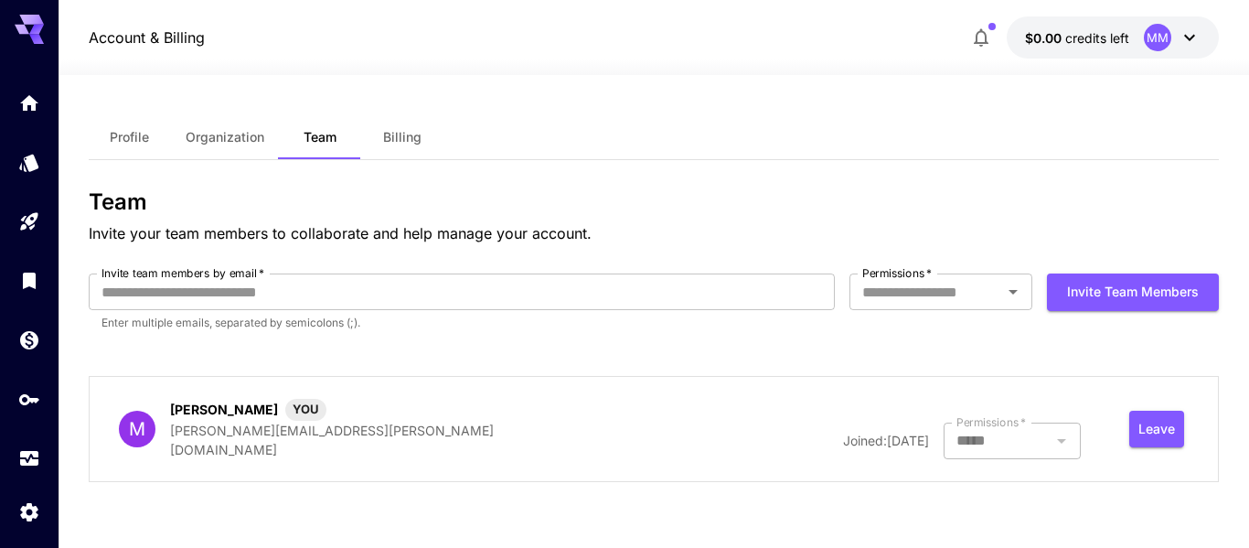
click at [975, 29] on icon "button" at bounding box center [981, 38] width 22 height 22
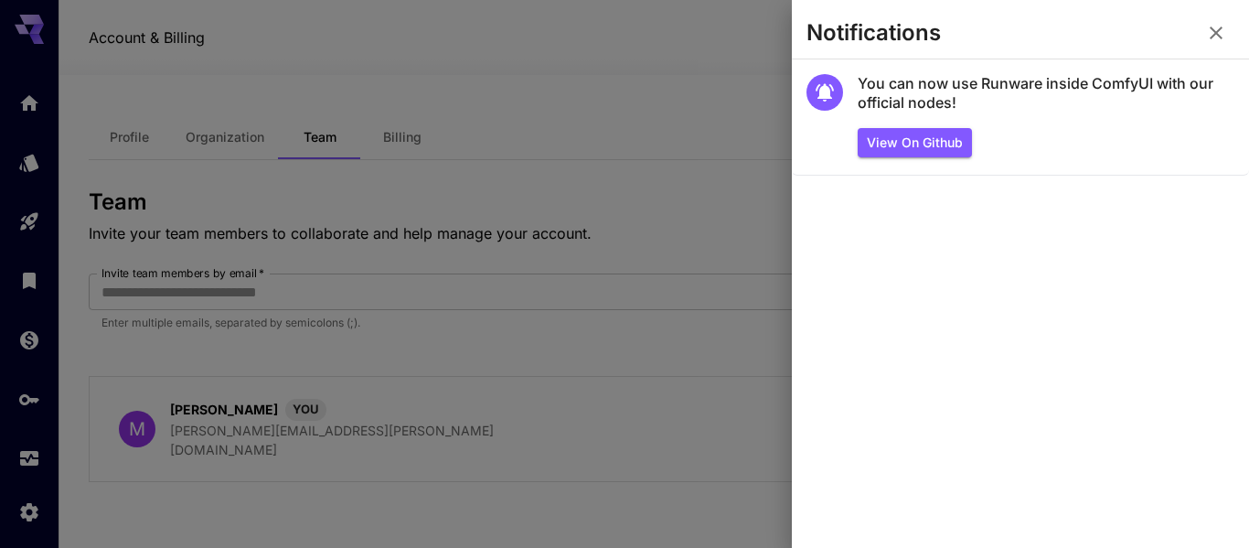
click at [1216, 25] on icon "button" at bounding box center [1216, 33] width 22 height 22
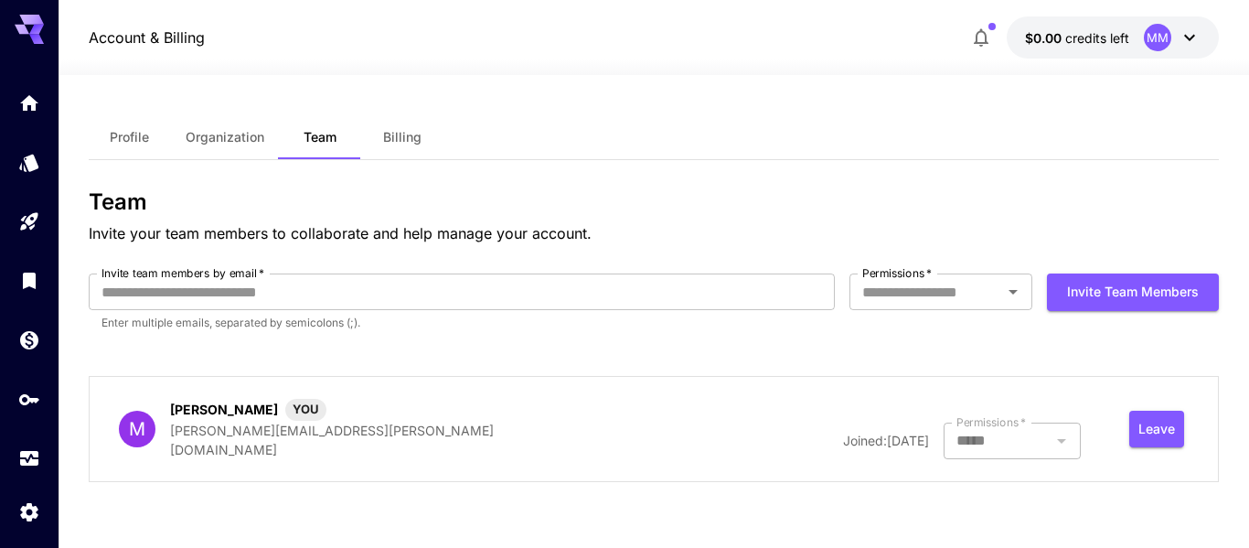
click at [54, 64] on div at bounding box center [29, 266] width 59 height 445
click at [33, 42] on icon at bounding box center [36, 39] width 15 height 10
click at [30, 91] on icon "Home" at bounding box center [31, 98] width 18 height 16
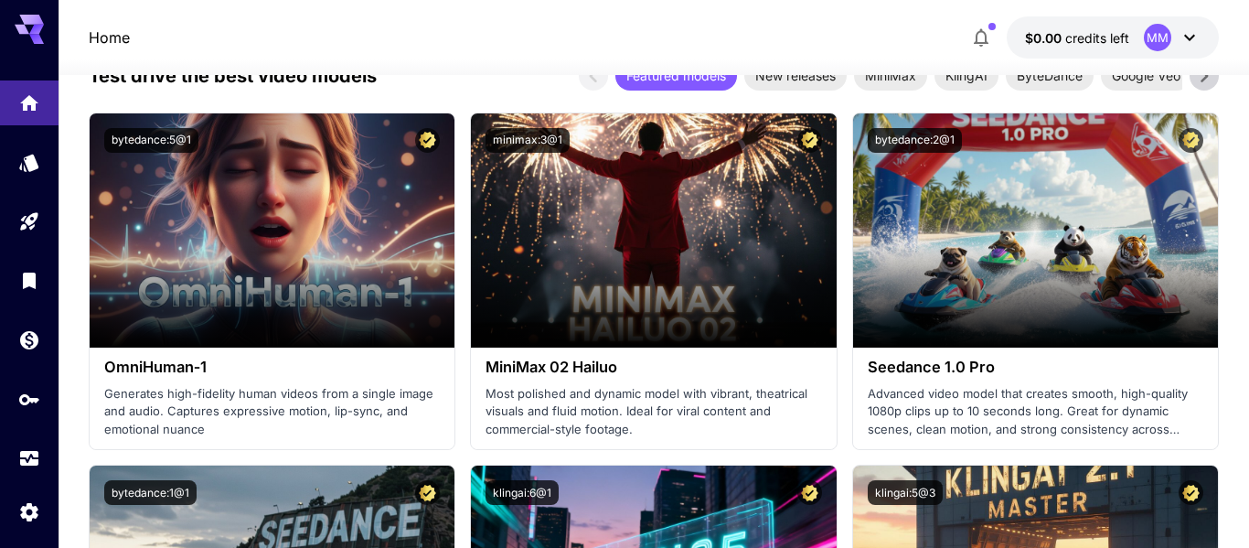
scroll to position [591, 0]
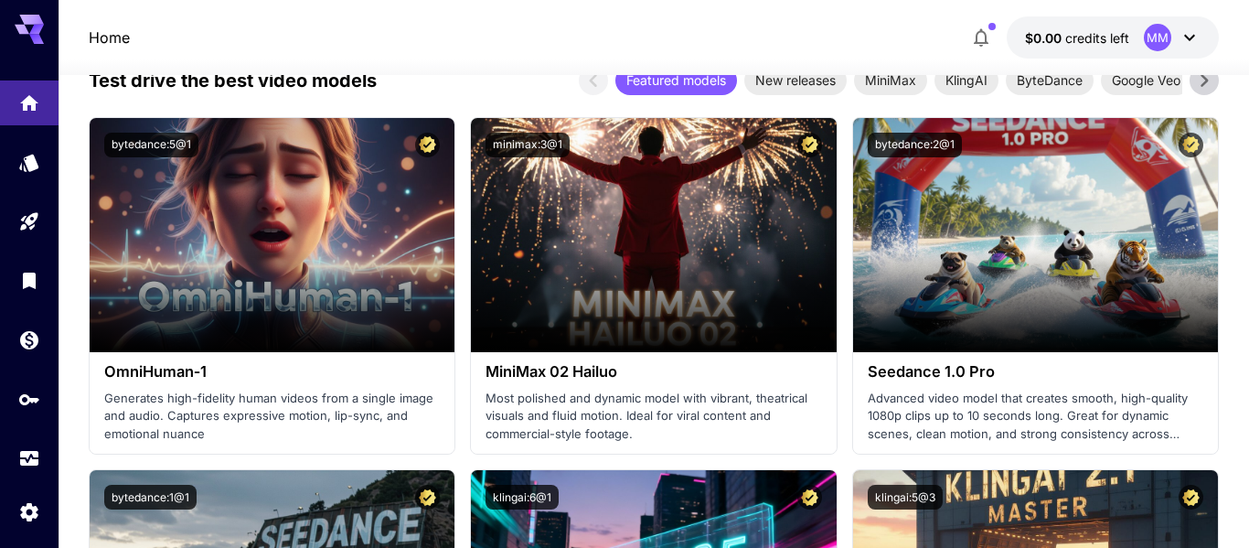
click at [976, 43] on icon "button" at bounding box center [981, 38] width 15 height 18
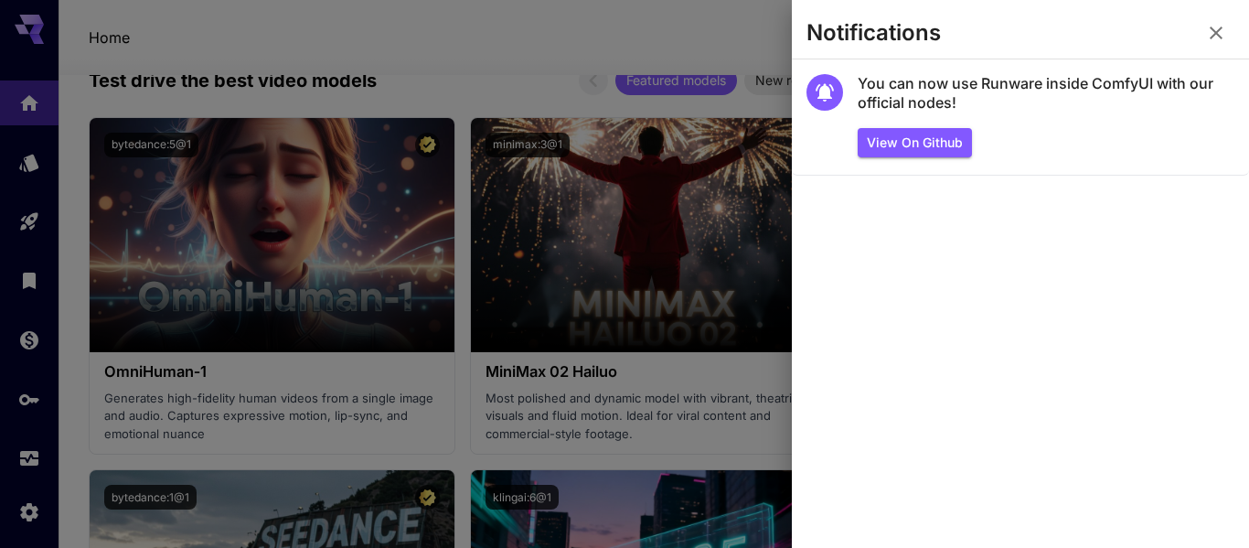
click at [1205, 42] on icon "button" at bounding box center [1216, 33] width 22 height 22
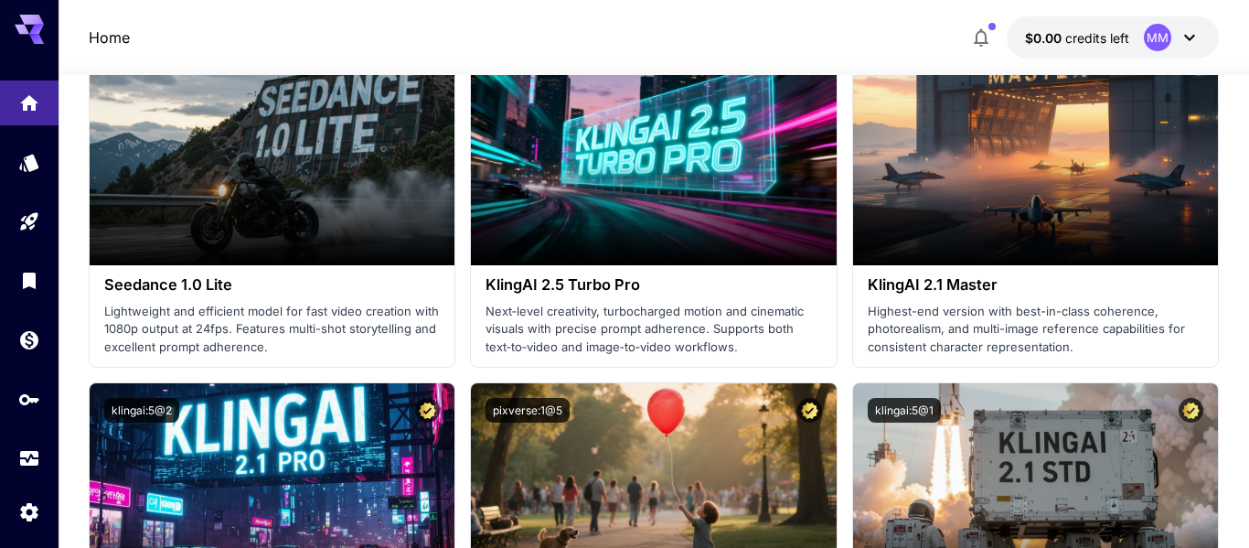
scroll to position [1028, 0]
